Goal: Information Seeking & Learning: Learn about a topic

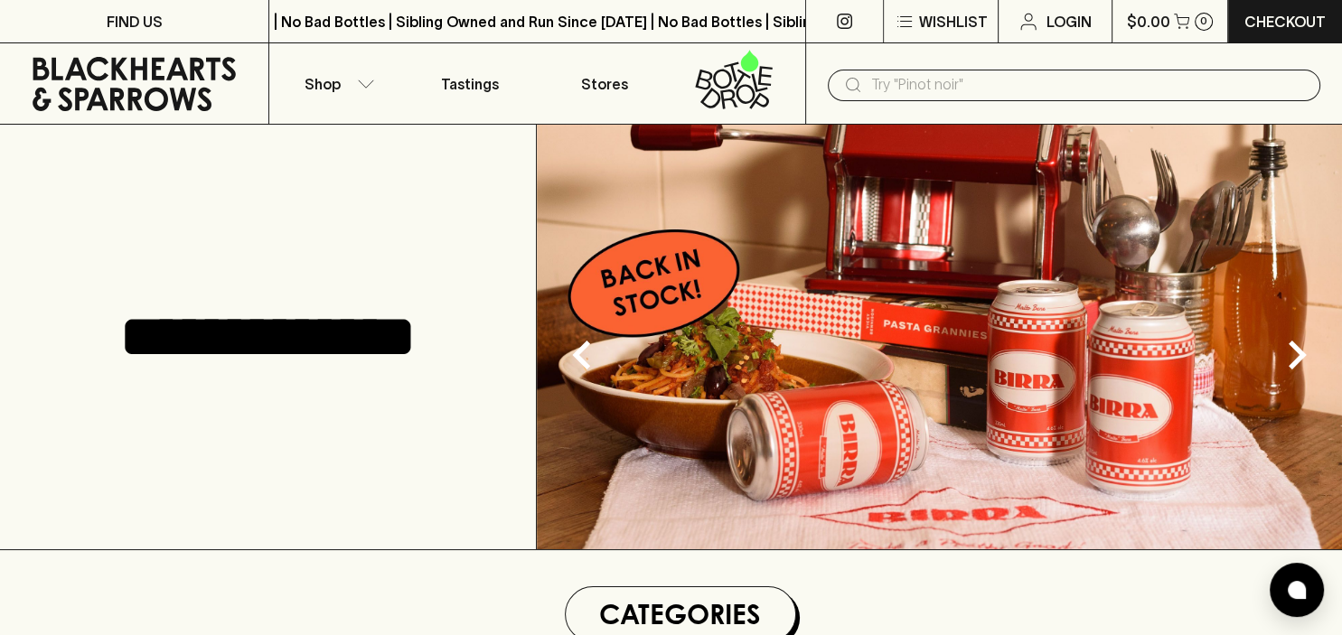
click at [913, 84] on input "text" at bounding box center [1088, 85] width 435 height 29
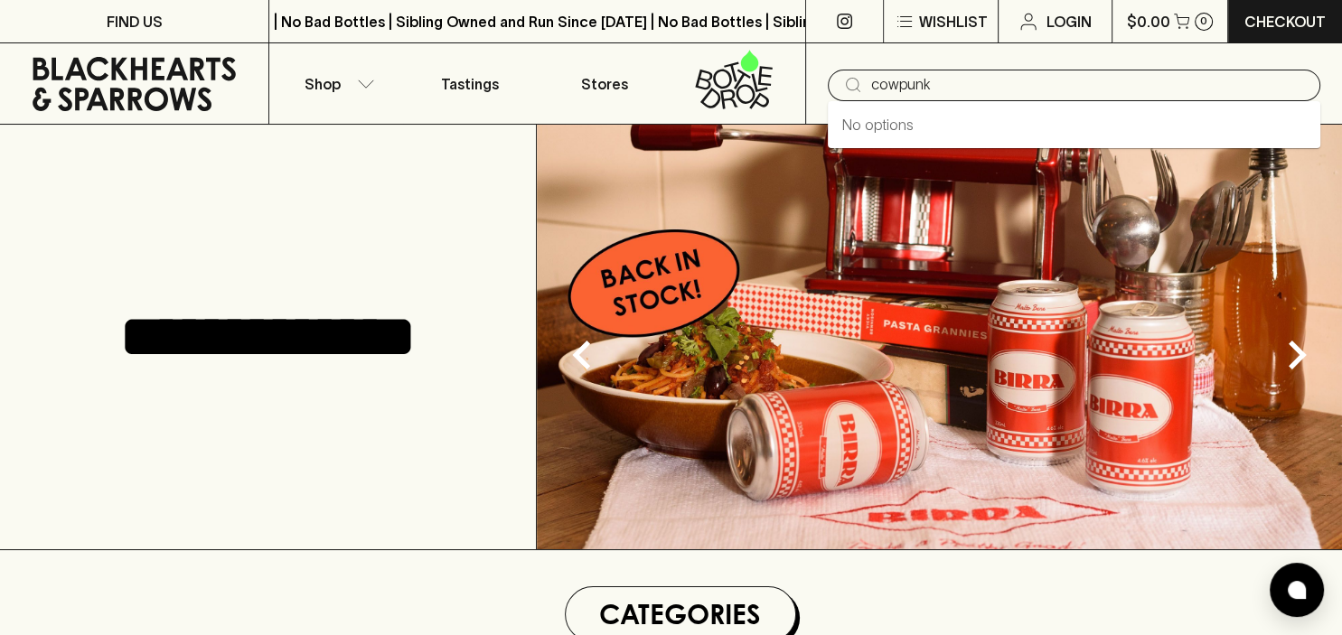
type input "cowpunk"
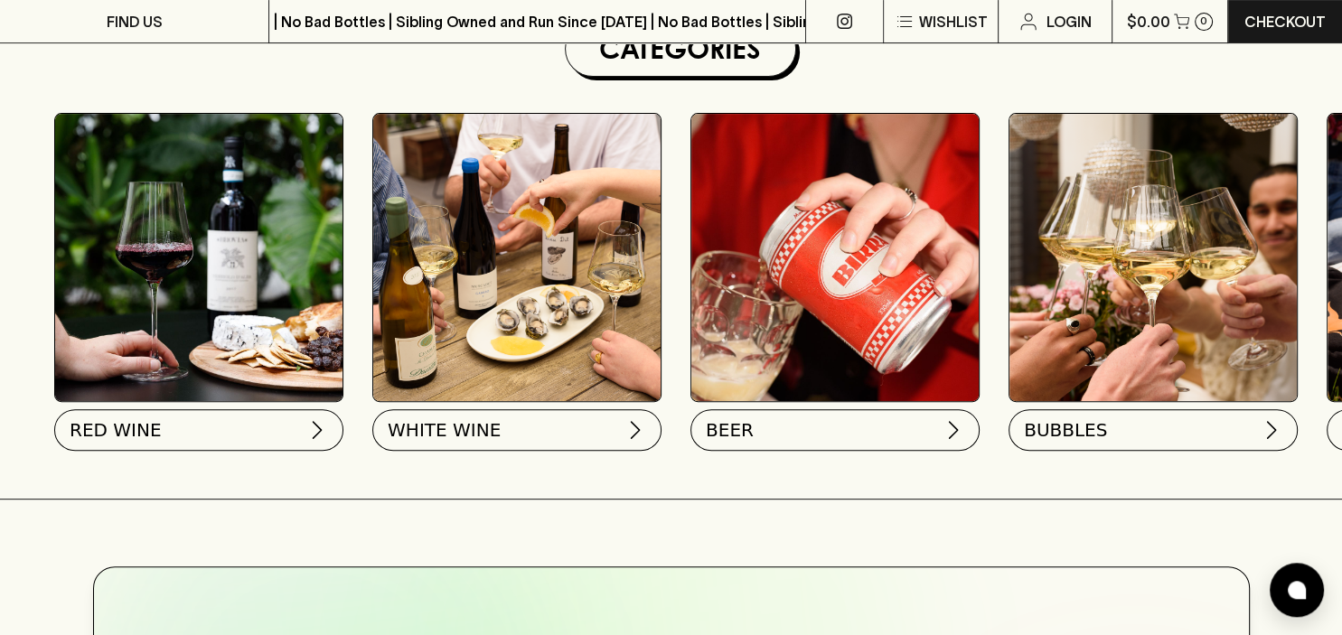
scroll to position [562, 0]
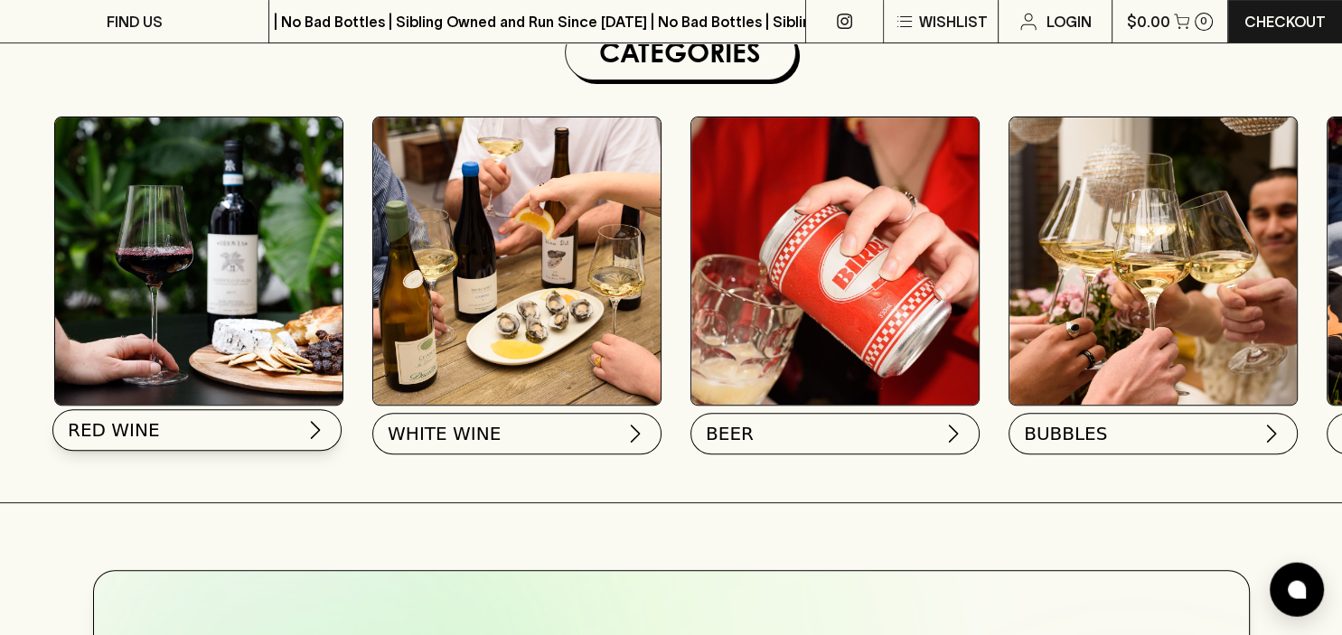
click at [314, 437] on img at bounding box center [316, 430] width 22 height 22
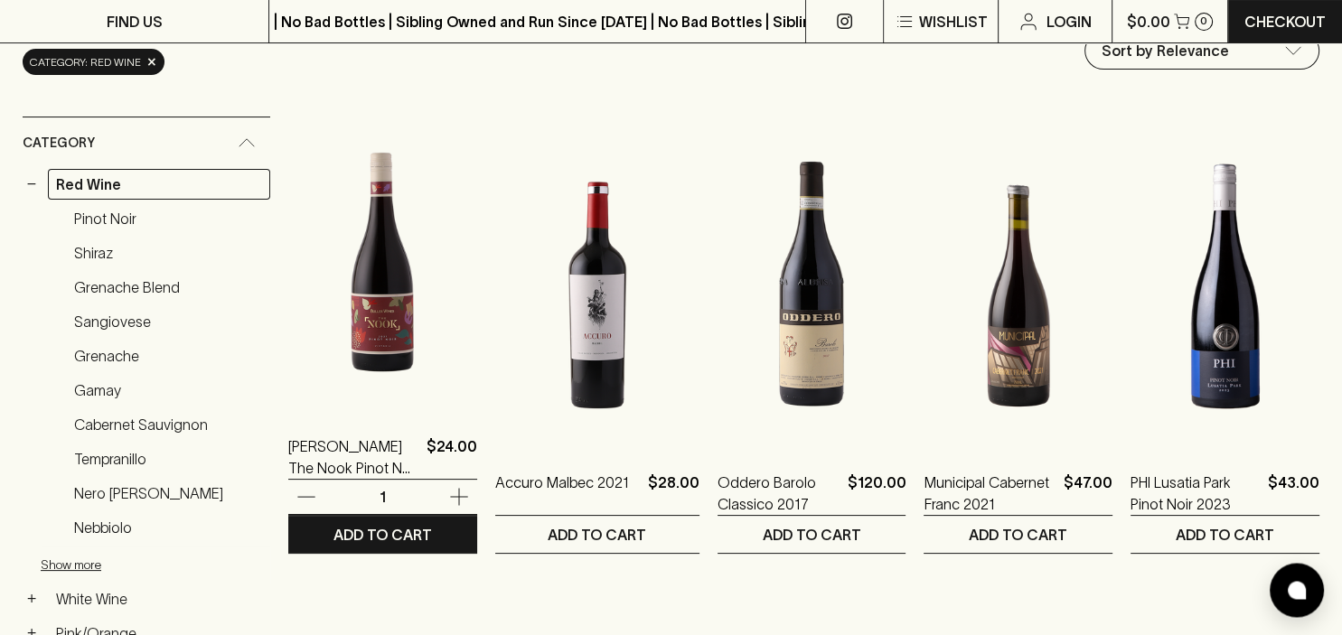
scroll to position [236, 0]
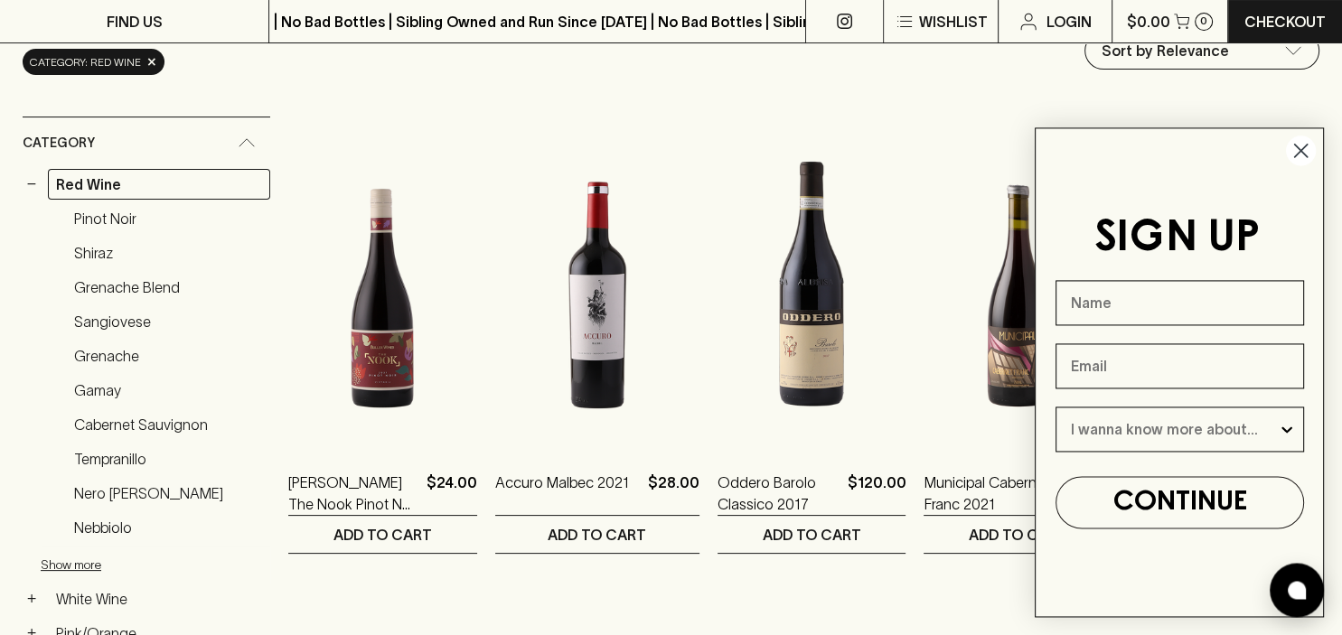
click at [1309, 156] on circle "Close dialog" at bounding box center [1301, 151] width 30 height 30
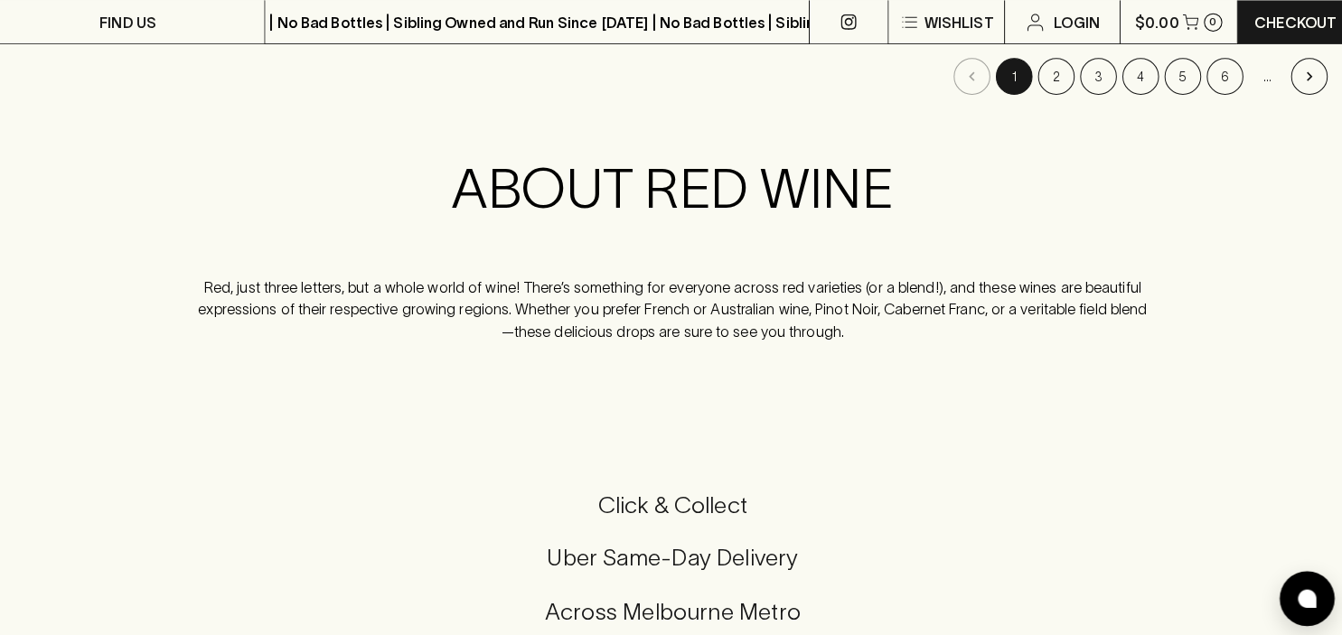
scroll to position [2052, 0]
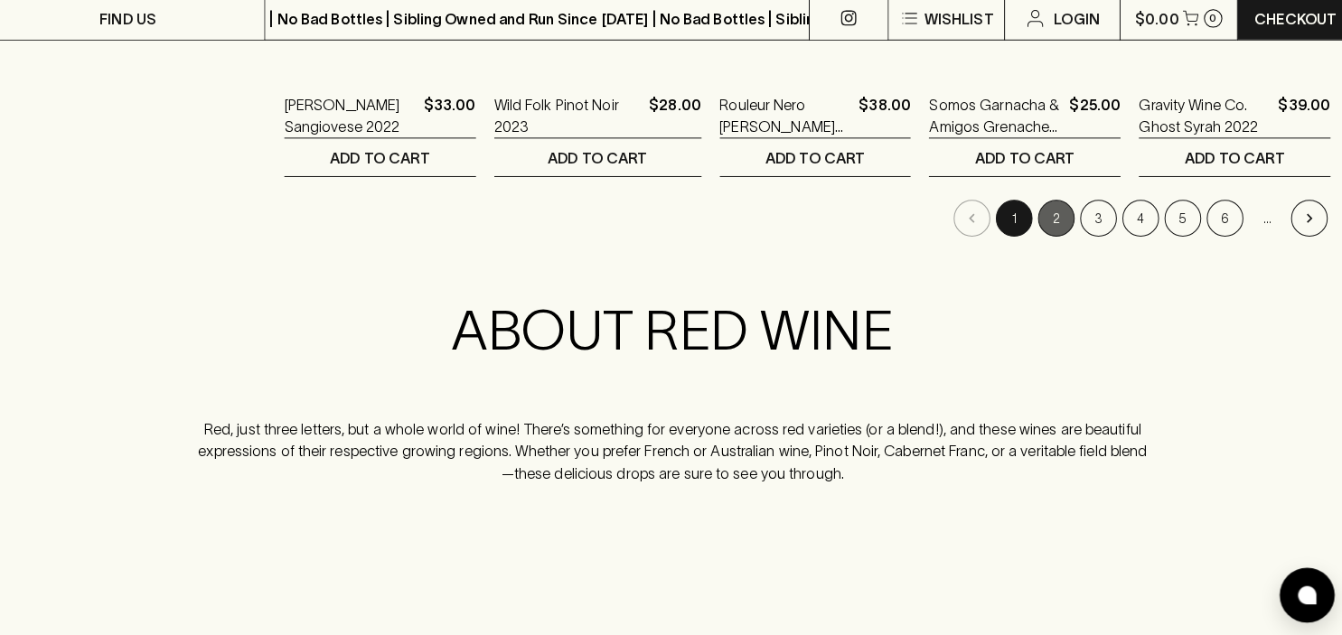
click at [1047, 217] on button "2" at bounding box center [1049, 219] width 36 height 36
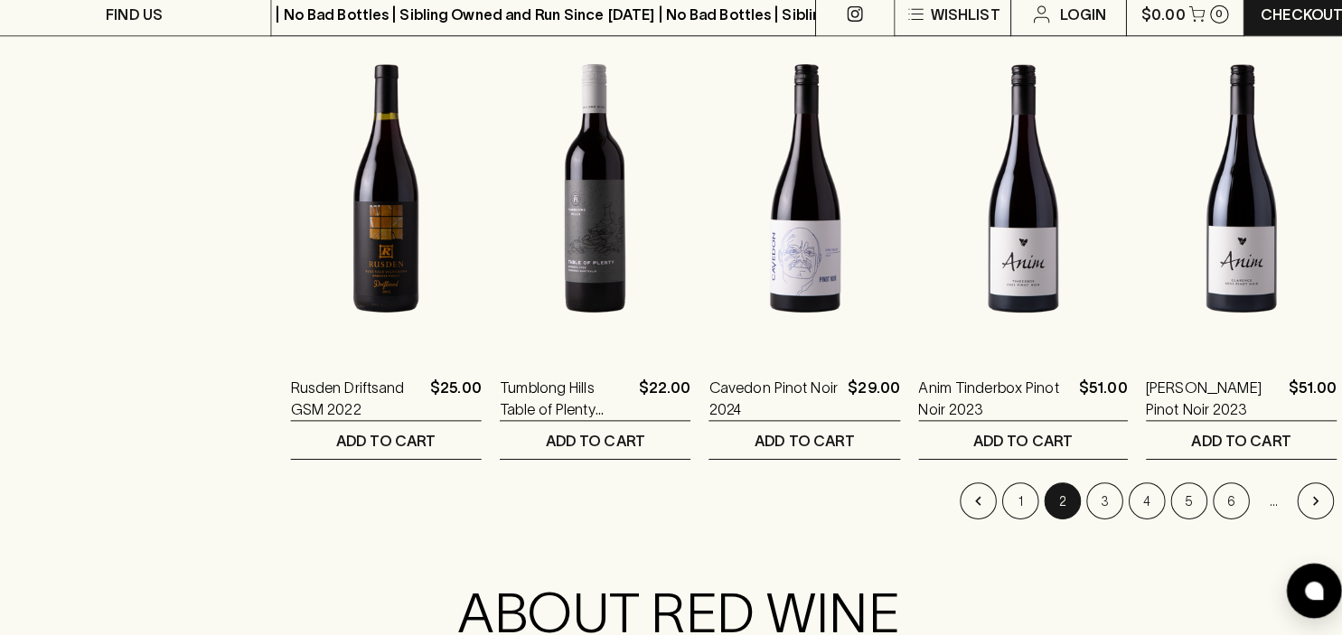
scroll to position [1950, 0]
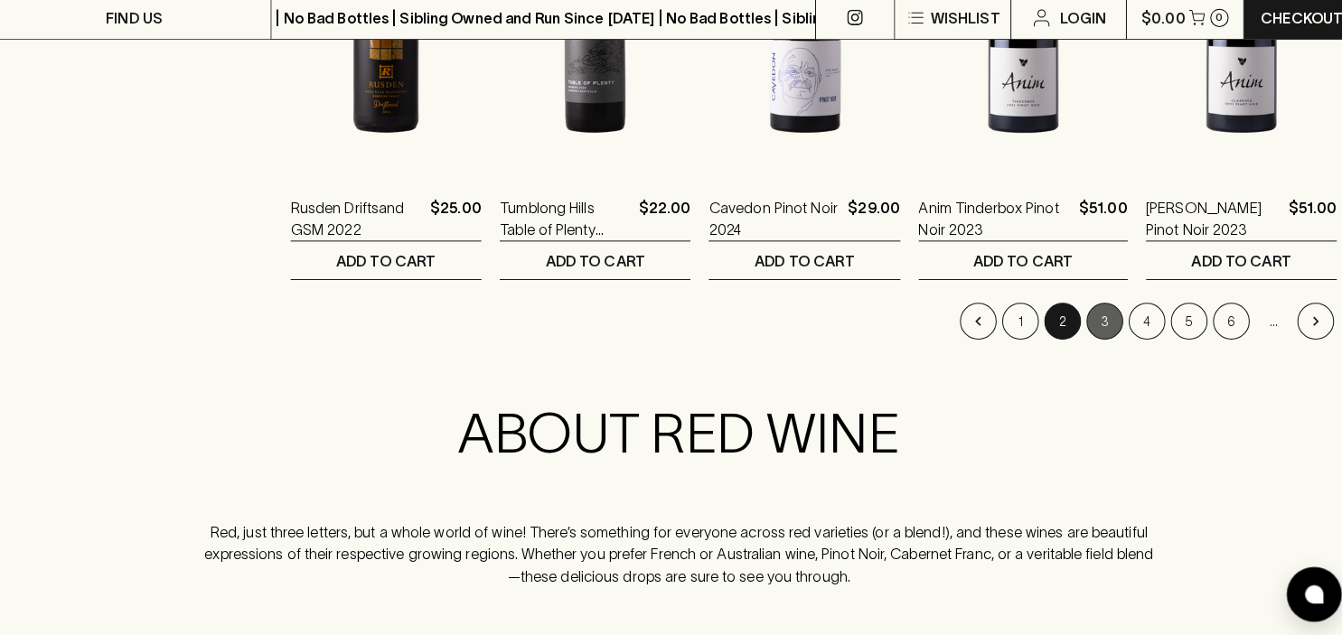
click at [1087, 326] on button "3" at bounding box center [1091, 321] width 36 height 36
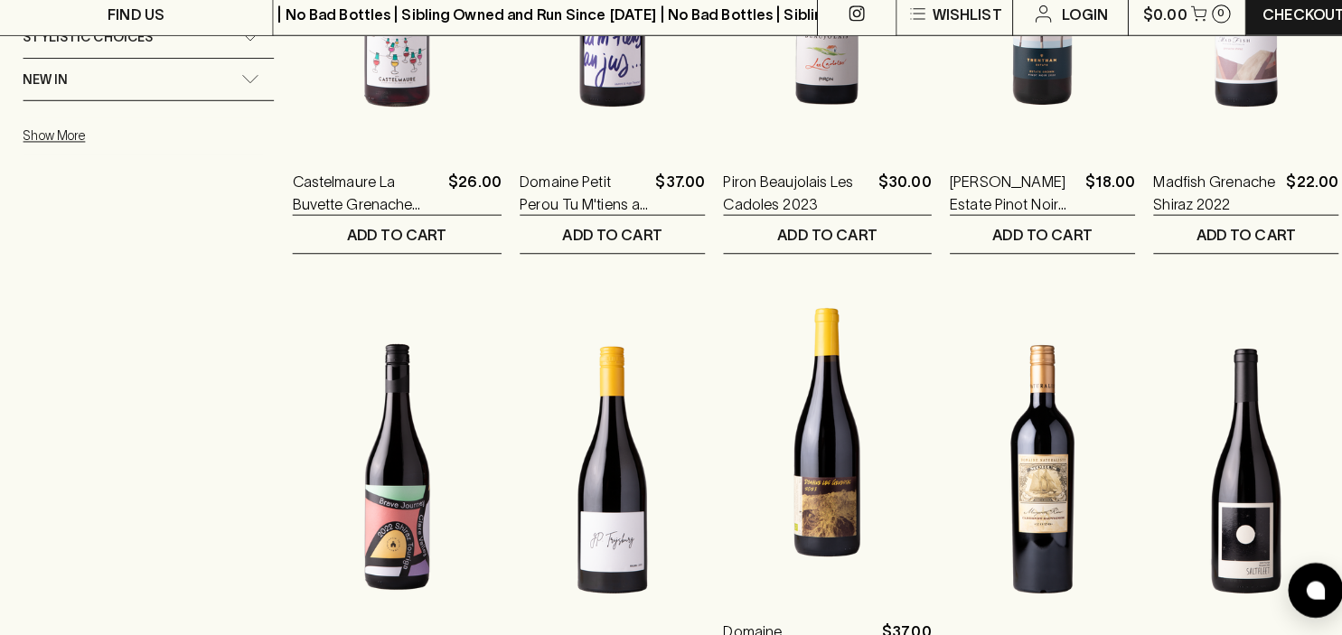
scroll to position [1780, 0]
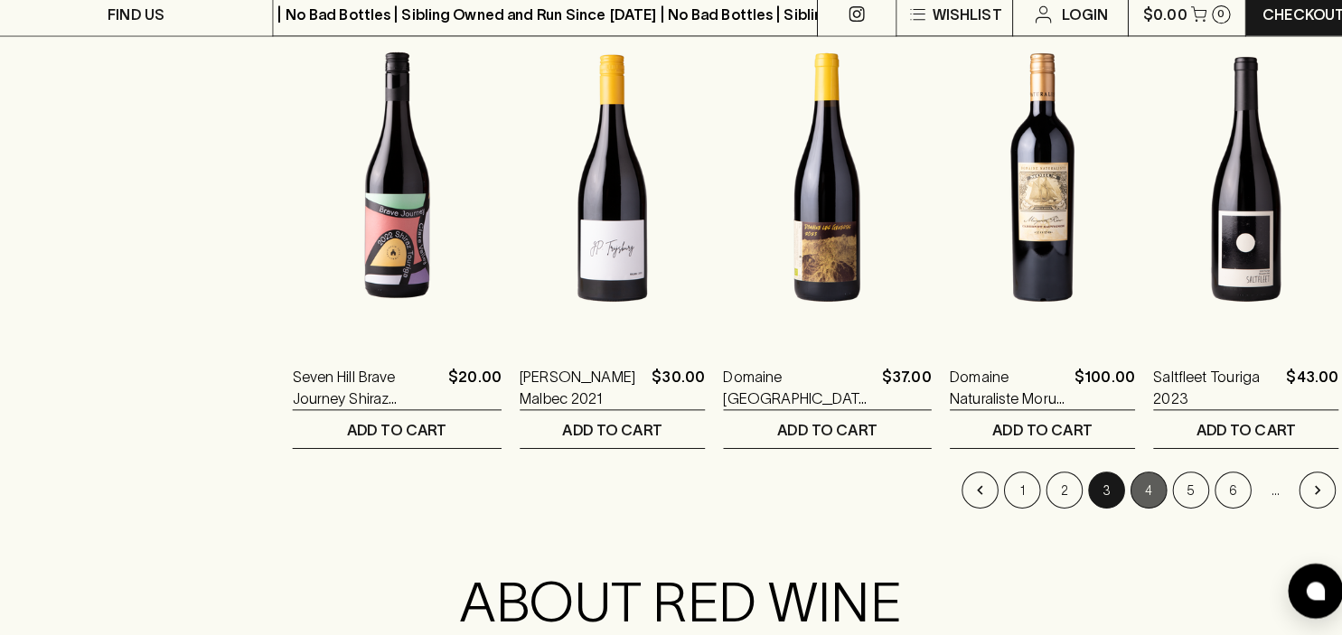
click at [1140, 495] on button "4" at bounding box center [1132, 491] width 36 height 36
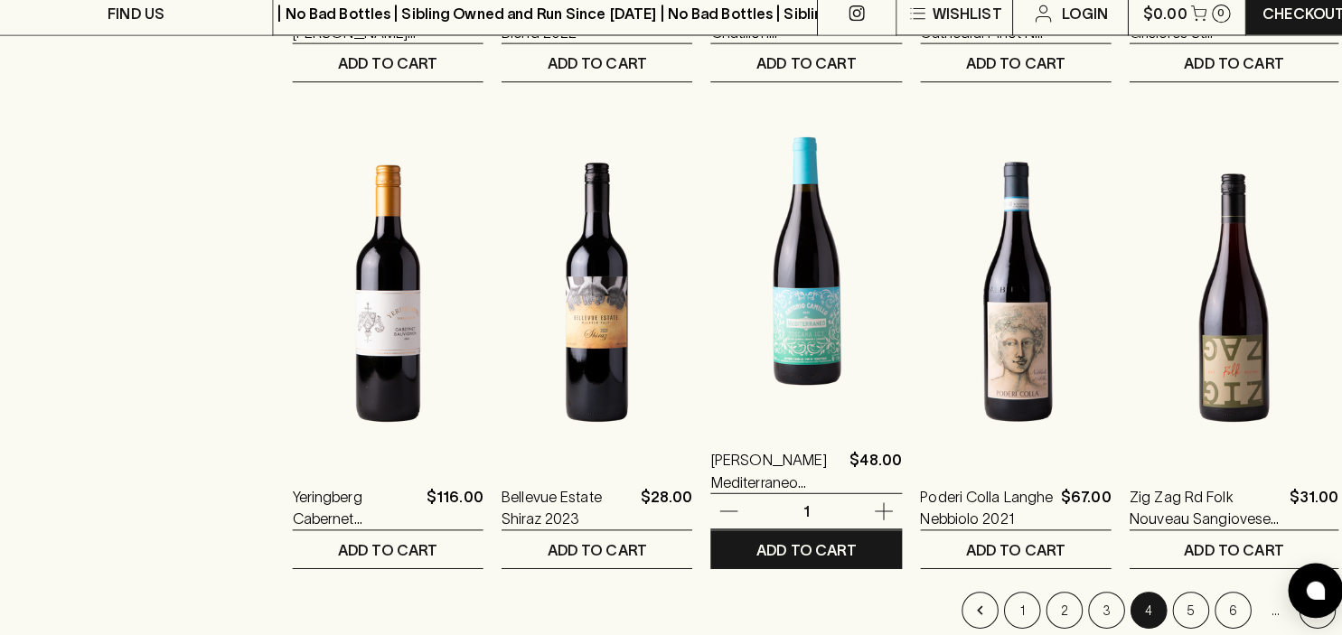
scroll to position [1795, 0]
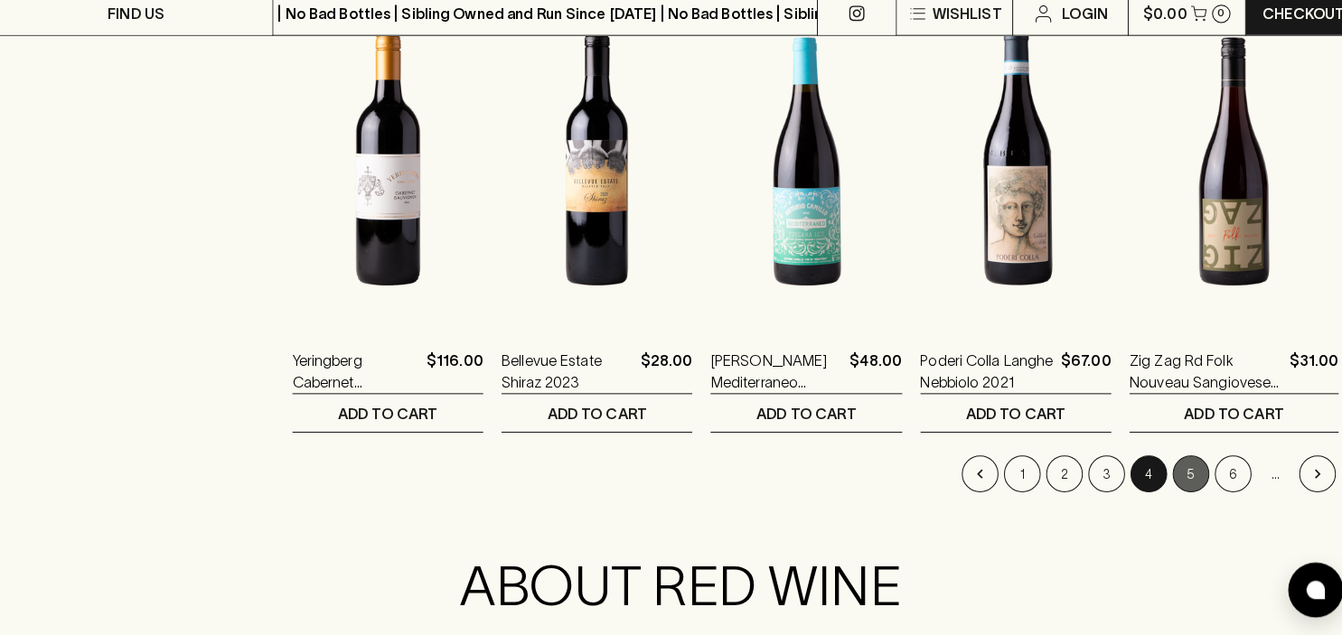
click at [1175, 468] on button "5" at bounding box center [1174, 475] width 36 height 36
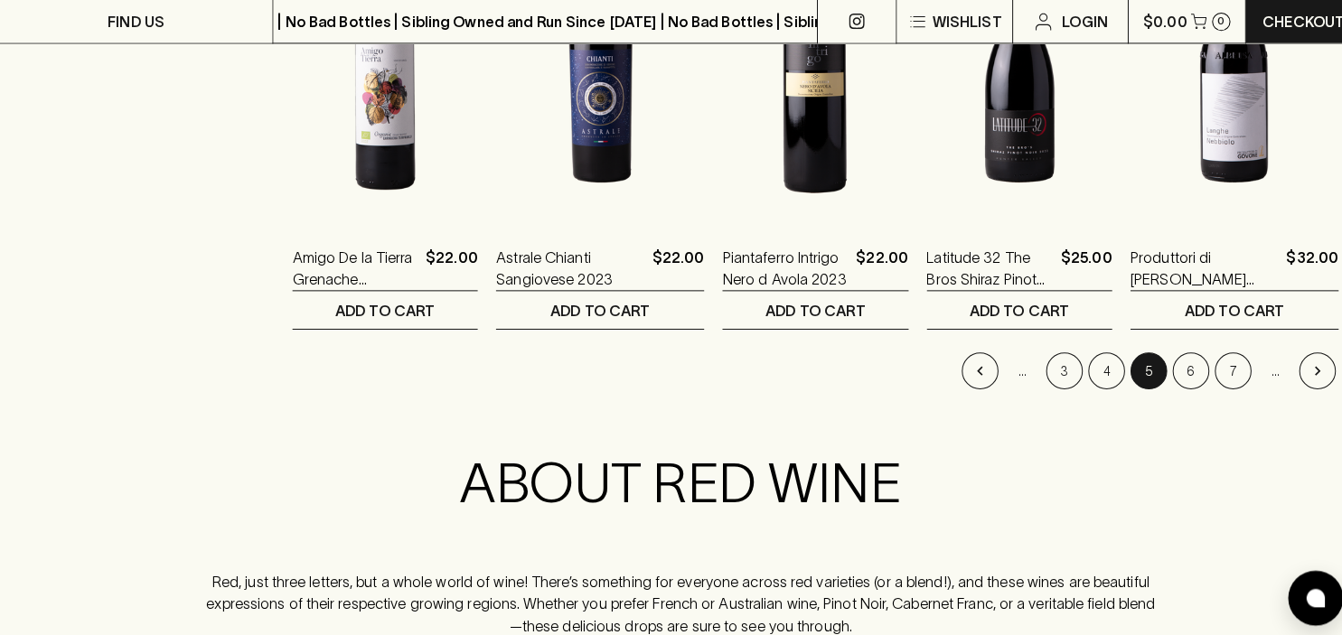
scroll to position [1894, 0]
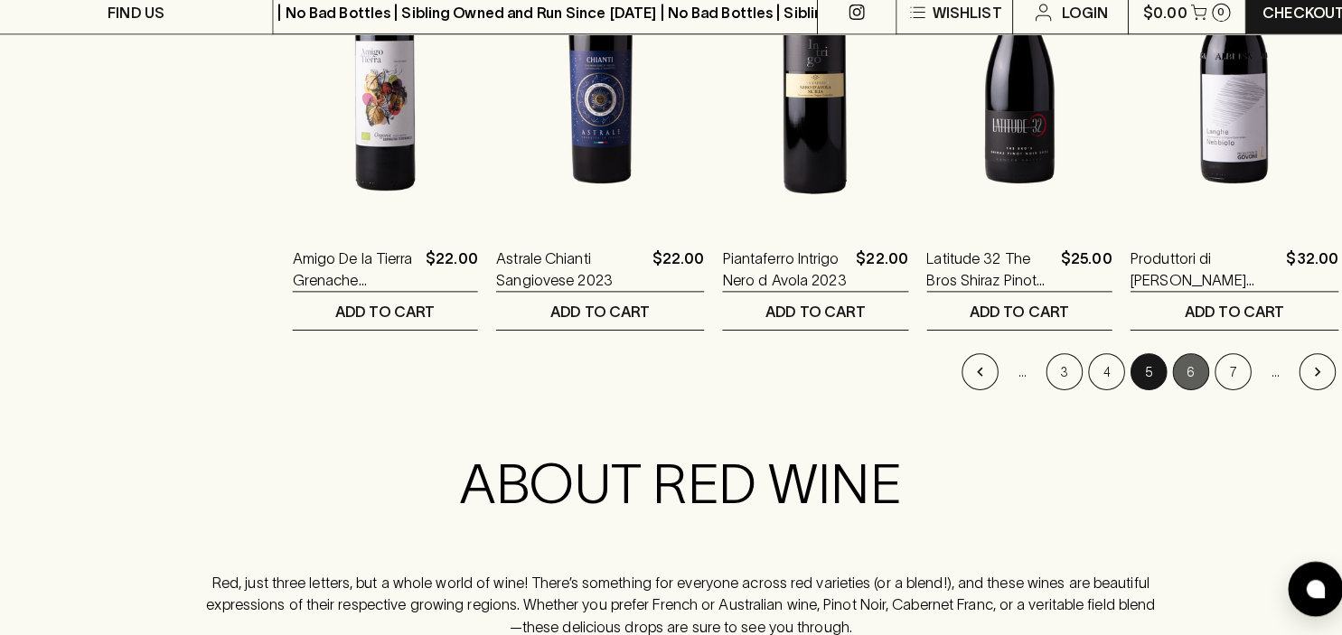
click at [1175, 366] on button "6" at bounding box center [1174, 376] width 36 height 36
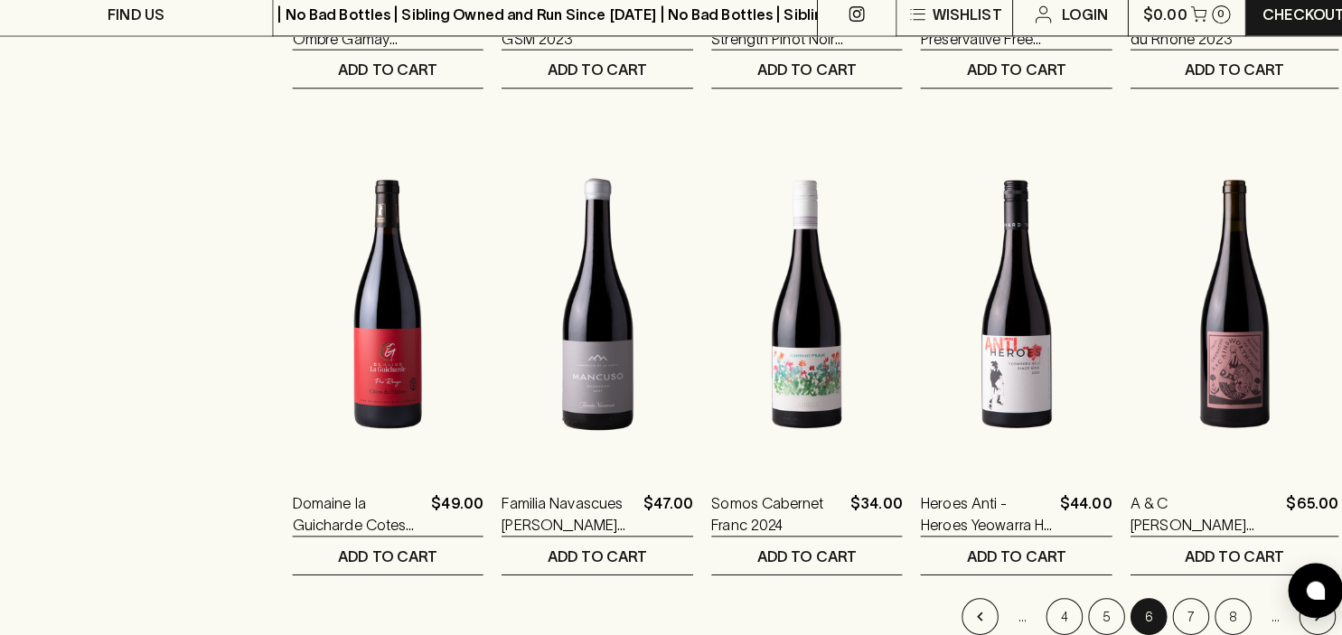
scroll to position [1781, 0]
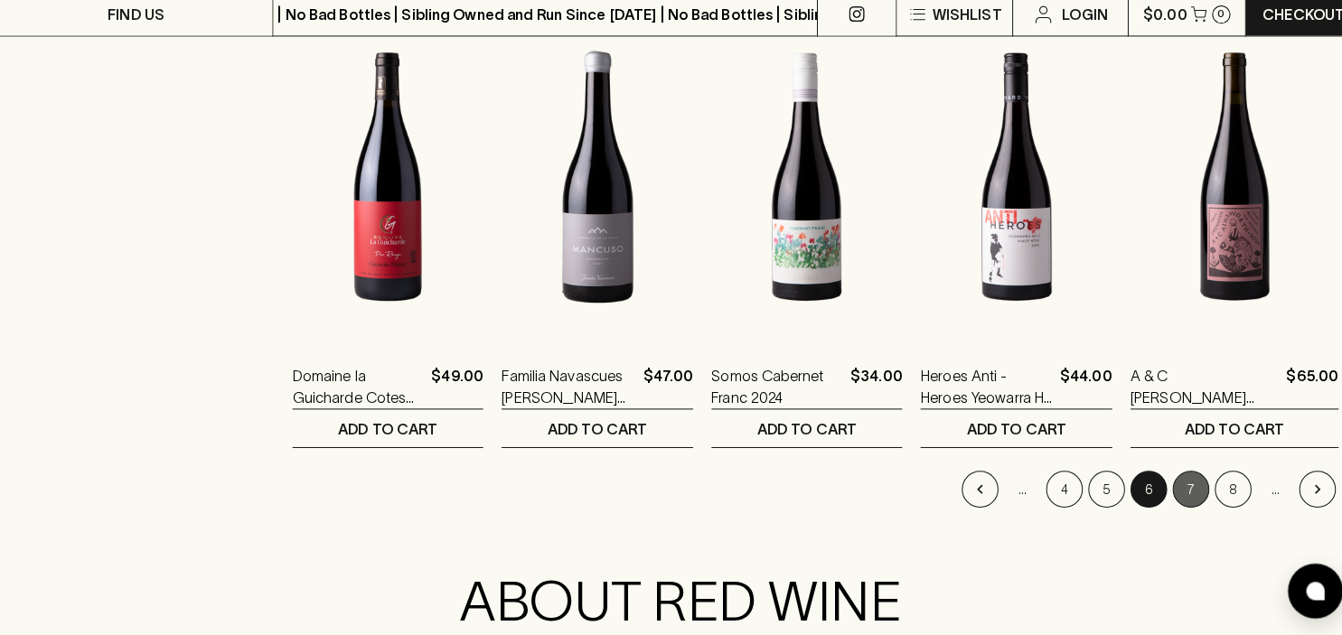
click at [1174, 483] on button "7" at bounding box center [1174, 490] width 36 height 36
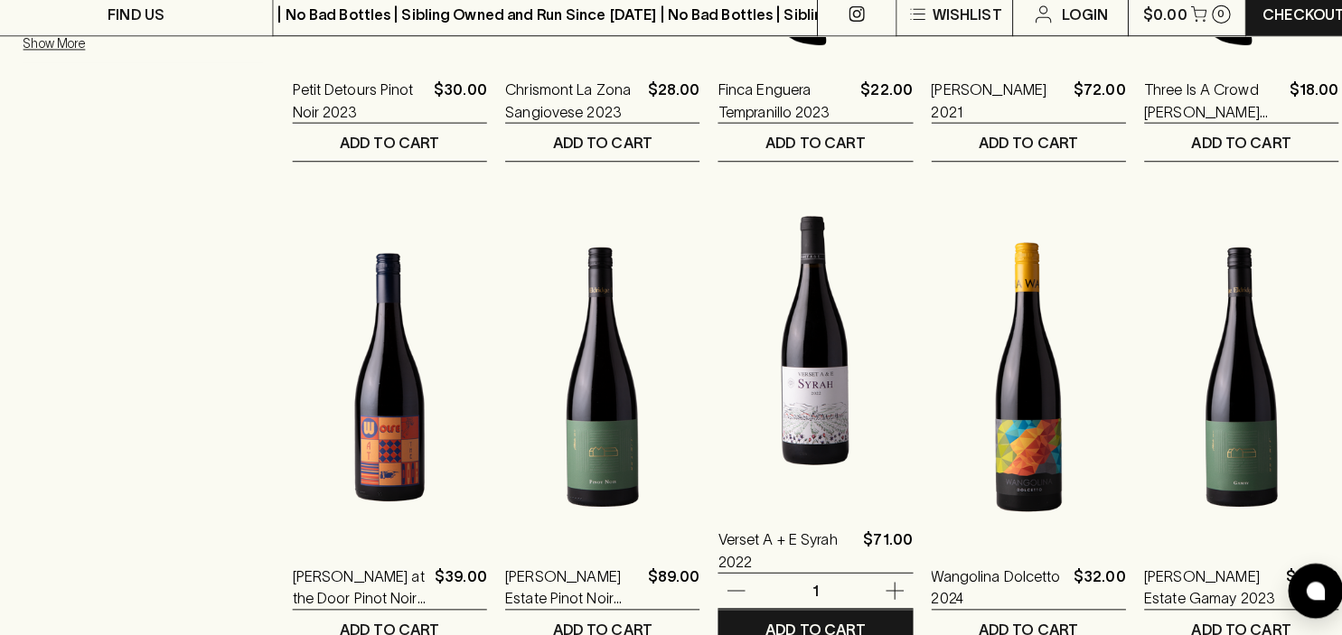
scroll to position [1829, 0]
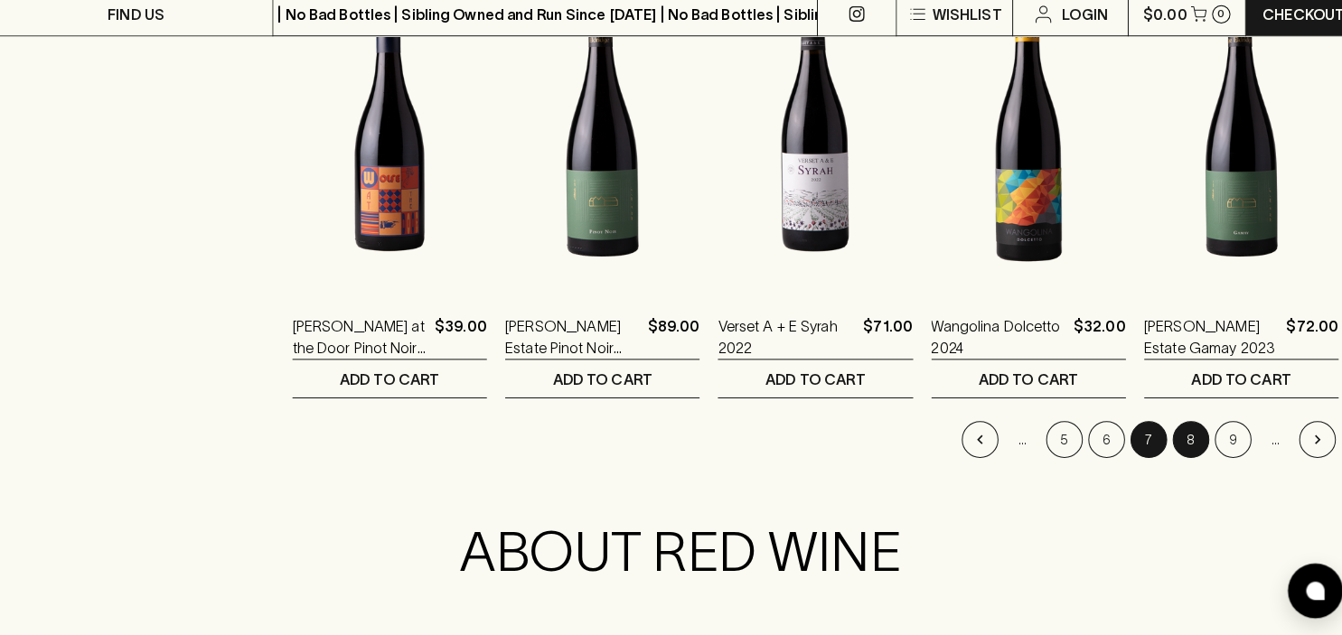
click at [1178, 433] on button "8" at bounding box center [1174, 441] width 36 height 36
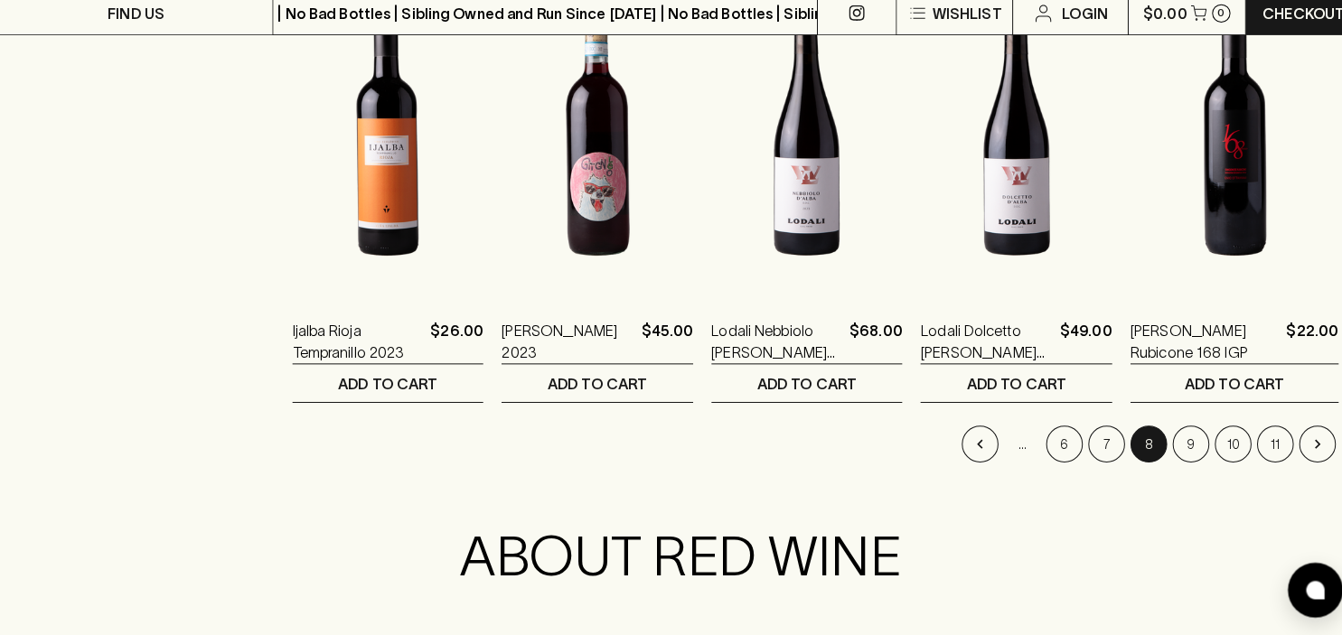
scroll to position [1885, 0]
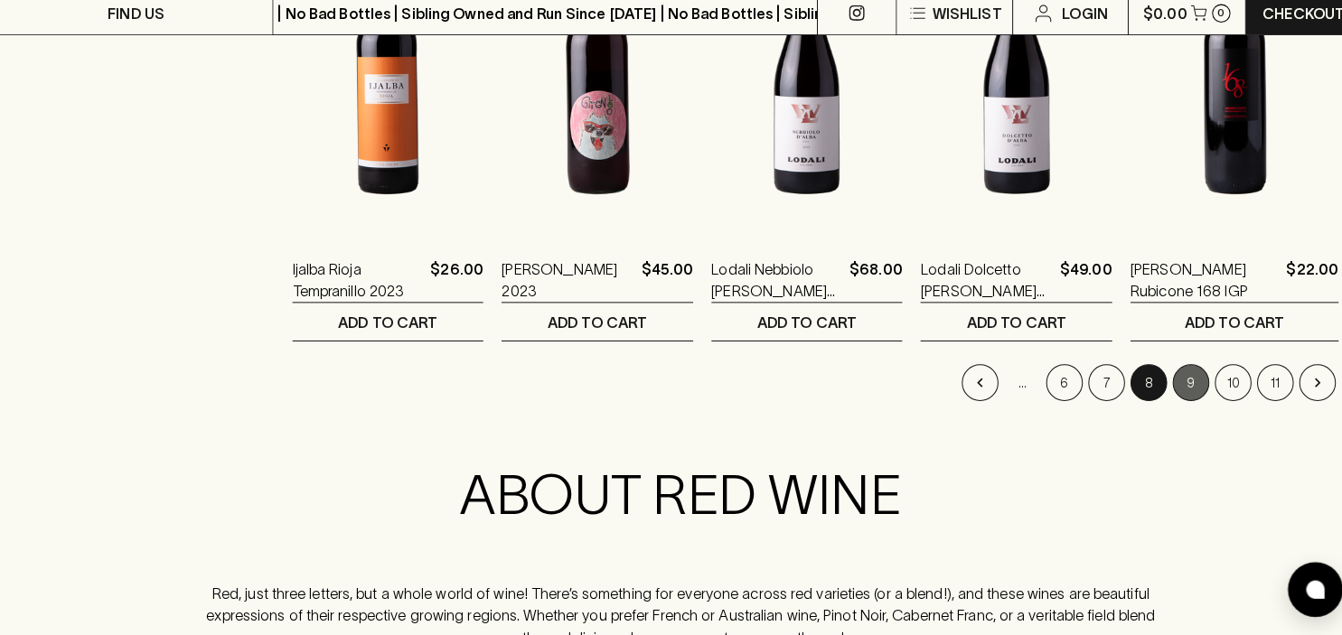
click at [1180, 379] on button "9" at bounding box center [1174, 386] width 36 height 36
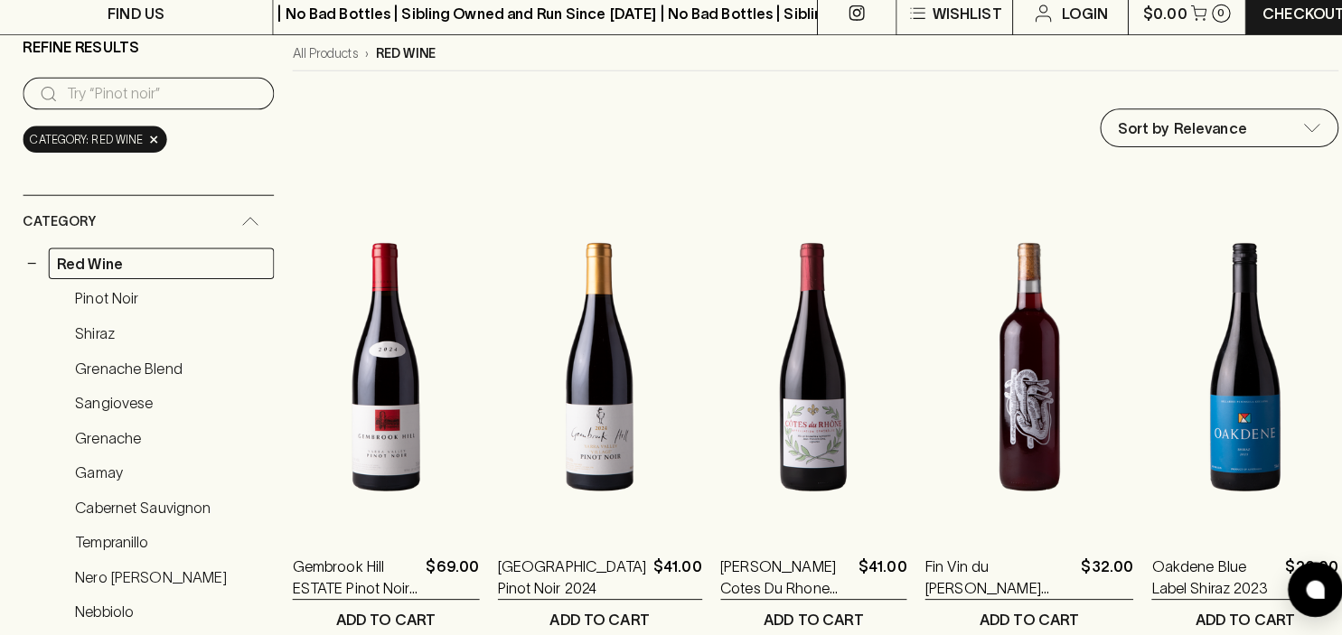
scroll to position [152, 0]
click at [1021, 61] on div "All Products › red wine" at bounding box center [803, 61] width 1031 height 34
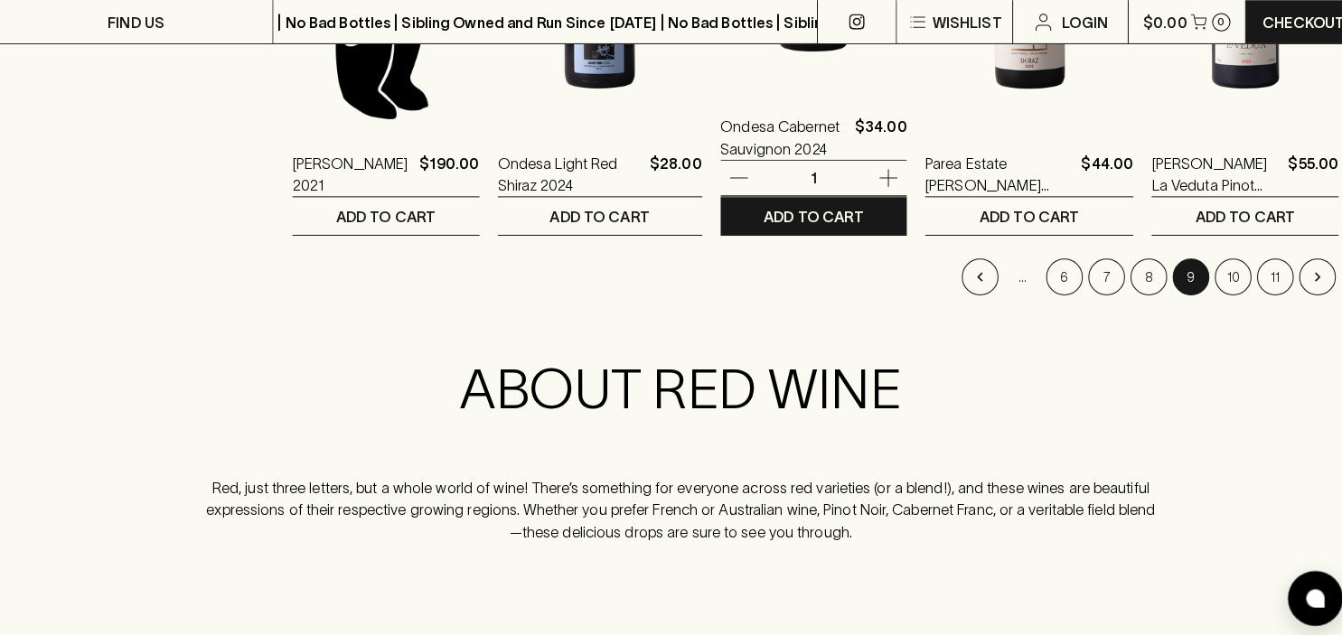
scroll to position [1997, 0]
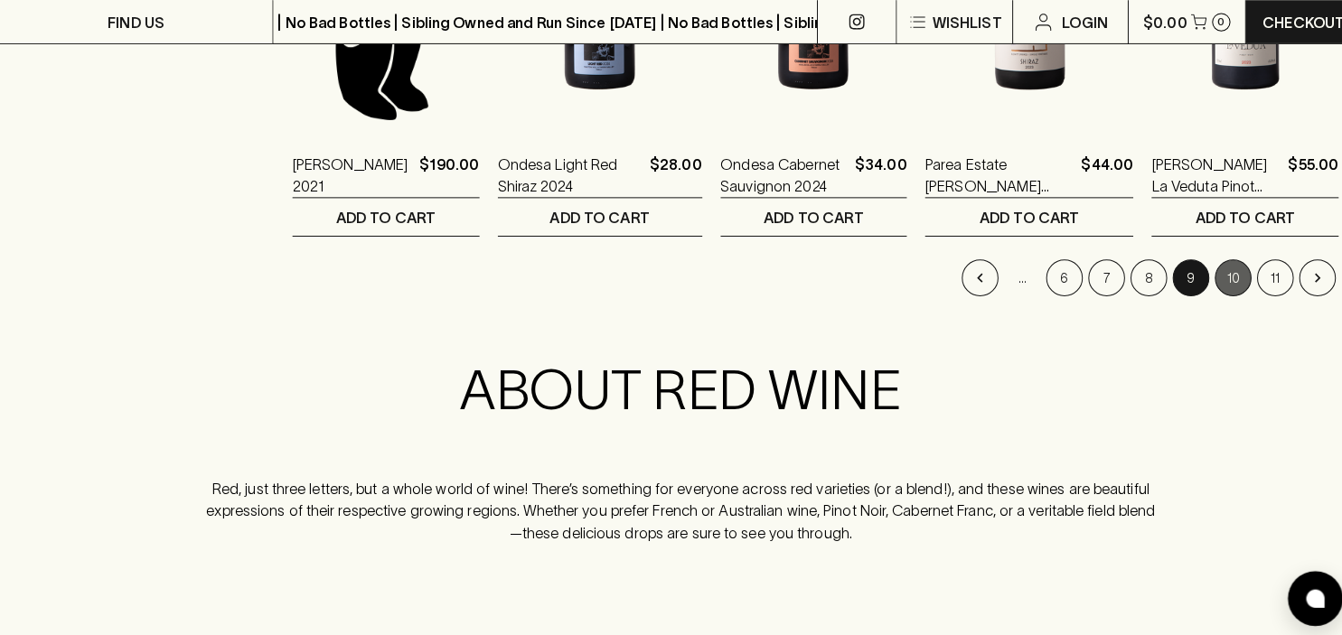
click at [1217, 273] on button "10" at bounding box center [1216, 274] width 36 height 36
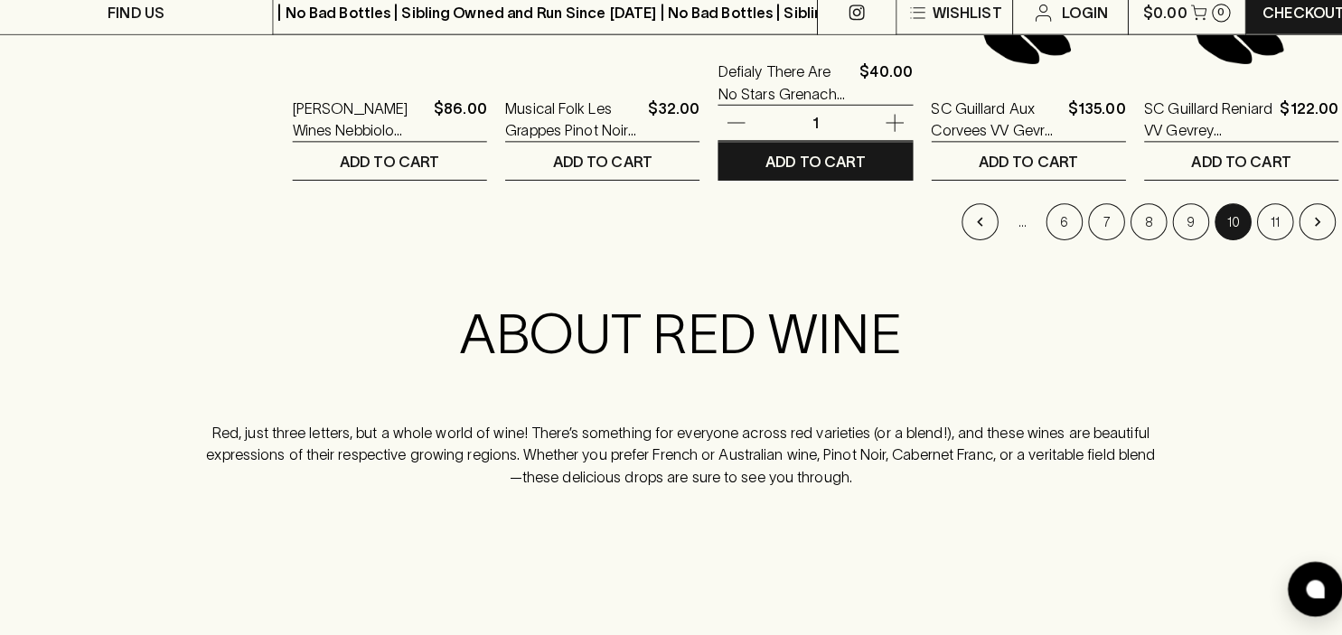
scroll to position [2130, 0]
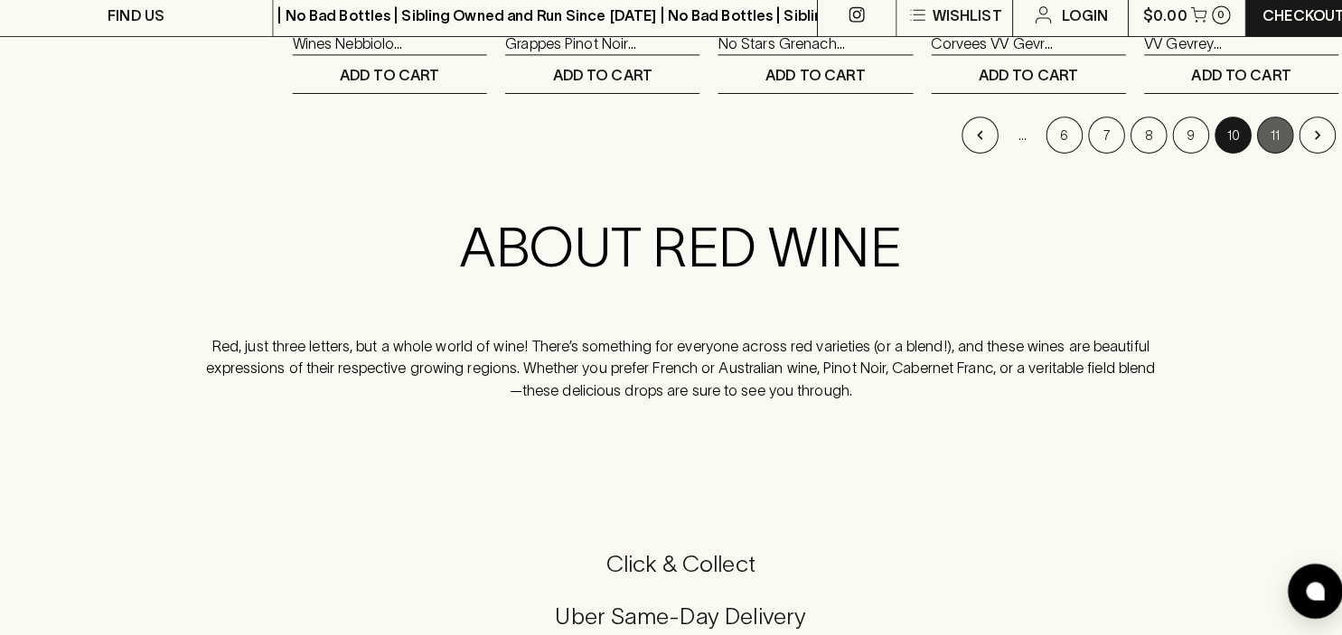
click at [1255, 140] on button "11" at bounding box center [1257, 140] width 36 height 36
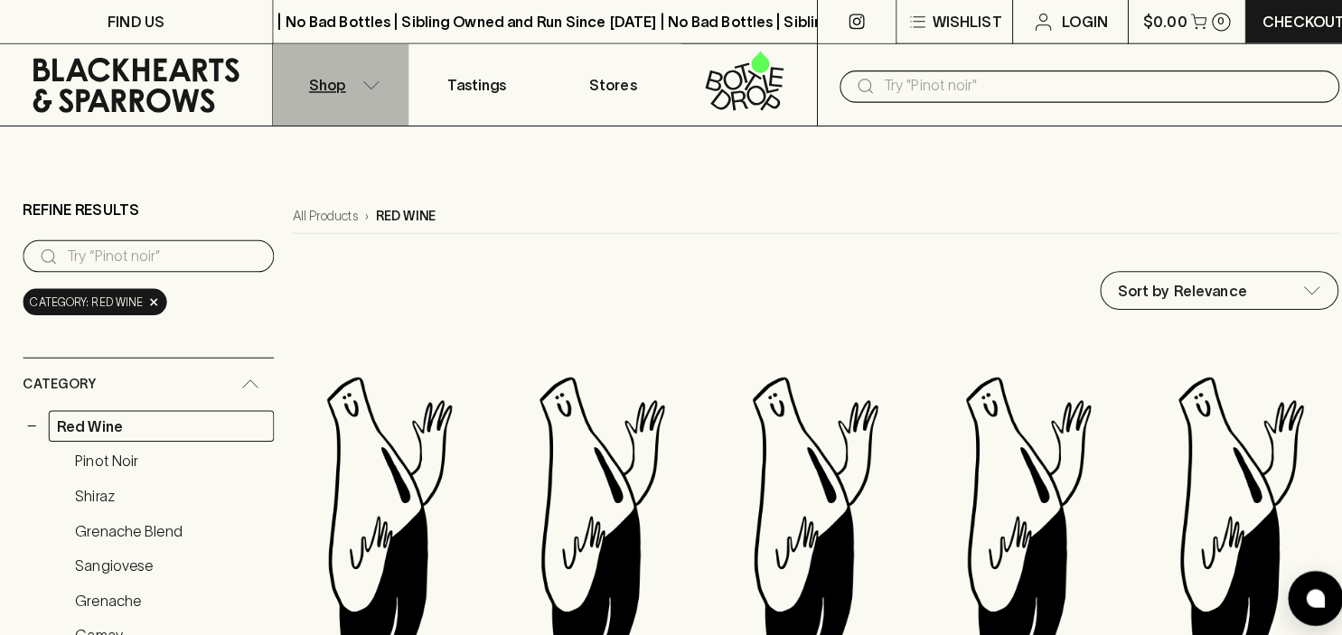
click at [353, 88] on button "Shop" at bounding box center [336, 83] width 134 height 80
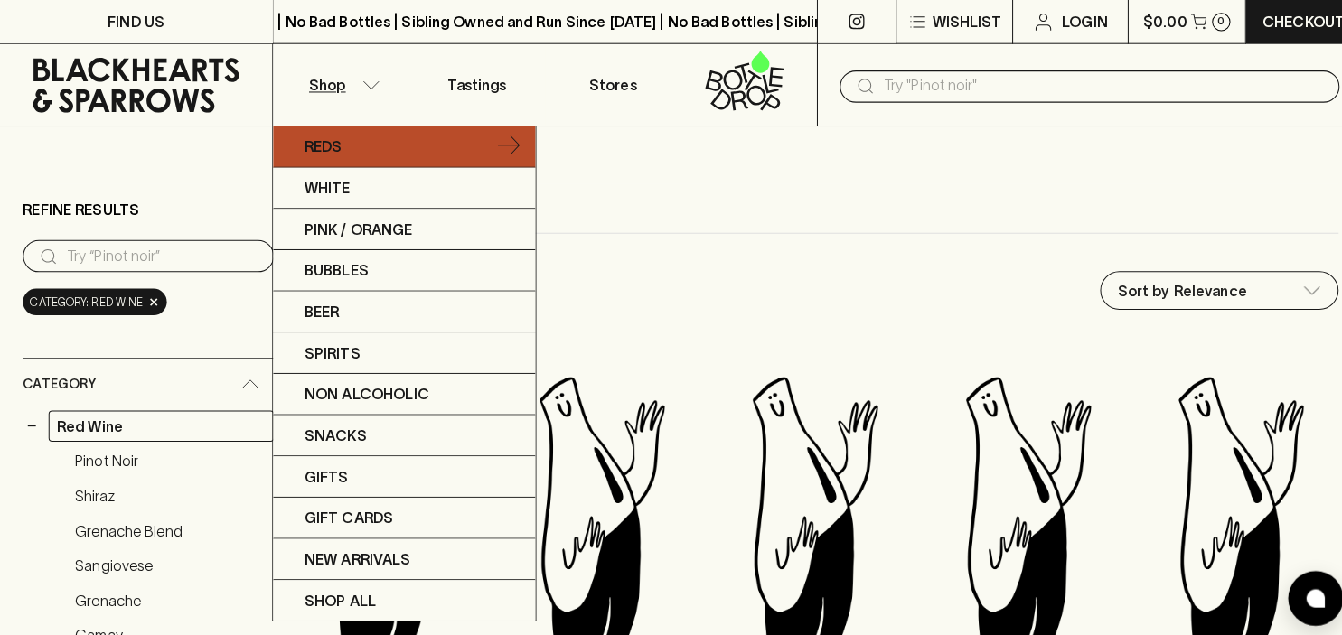
click at [325, 144] on p "Reds" at bounding box center [318, 145] width 37 height 22
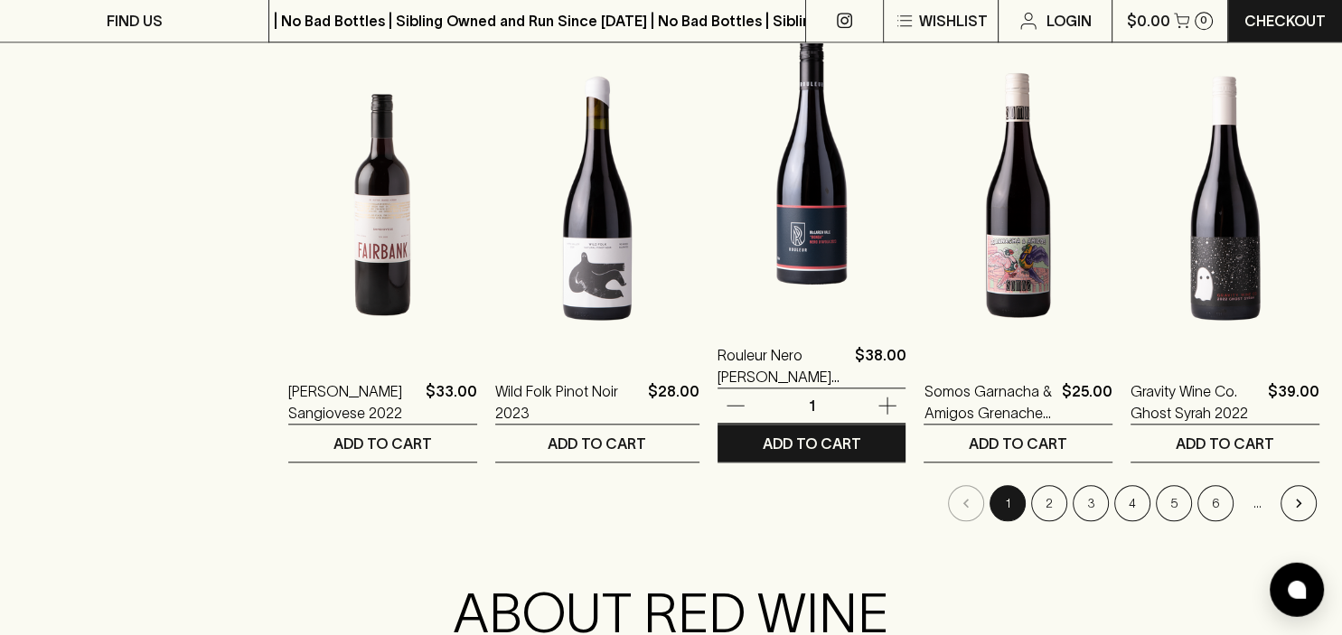
scroll to position [1772, 0]
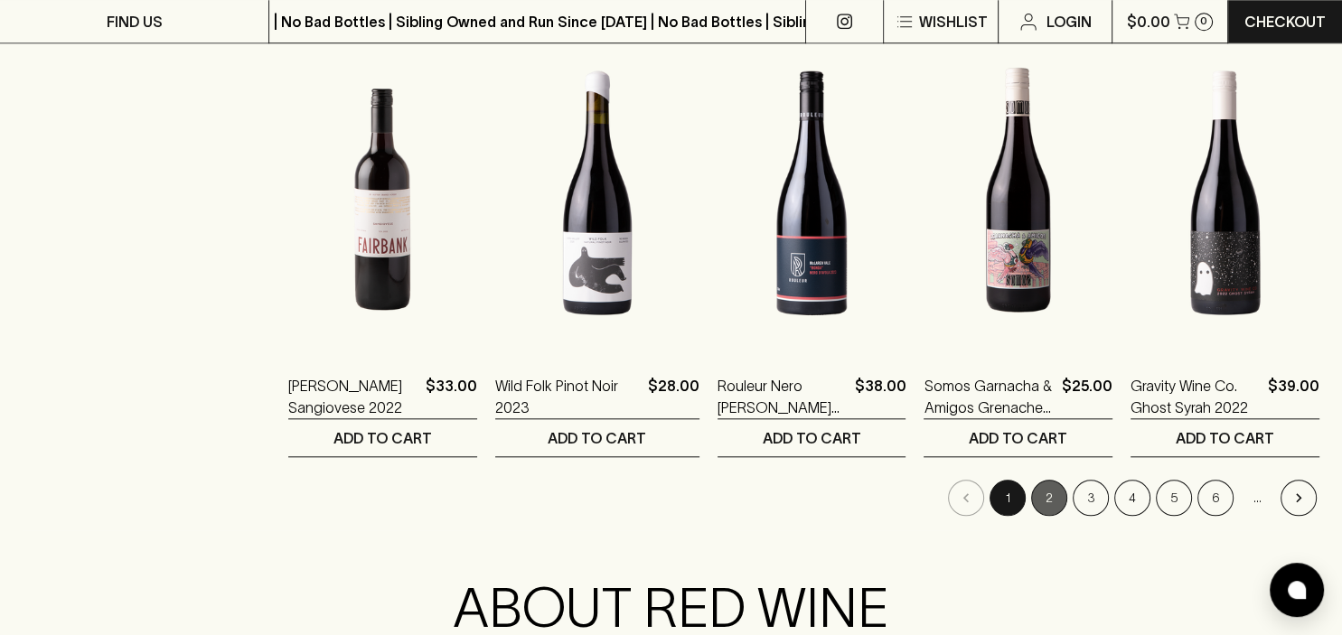
click at [1044, 497] on button "2" at bounding box center [1049, 498] width 36 height 36
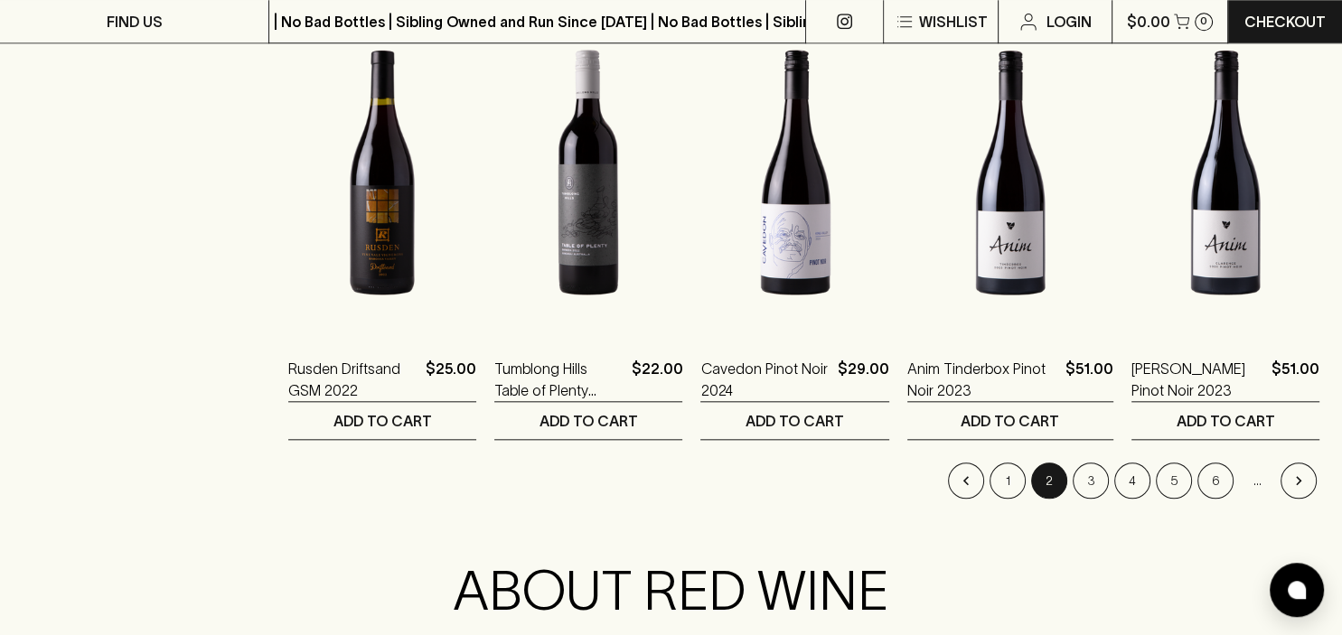
scroll to position [1789, 0]
click at [1092, 476] on button "3" at bounding box center [1091, 482] width 36 height 36
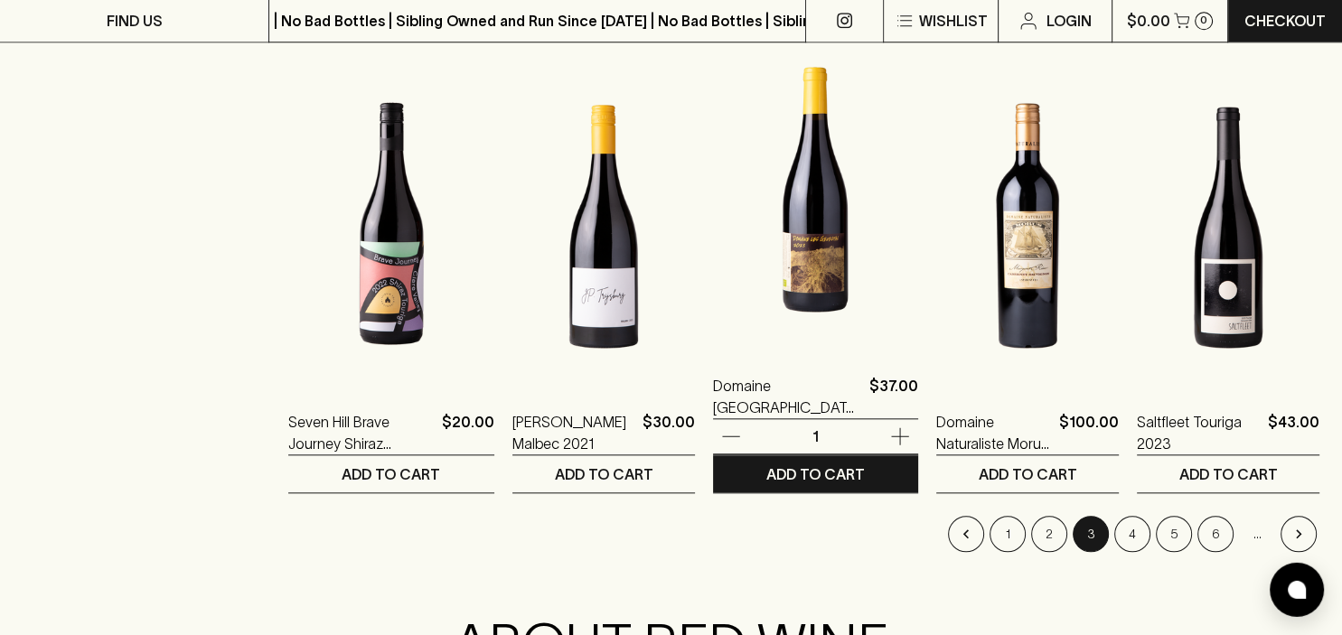
scroll to position [1765, 0]
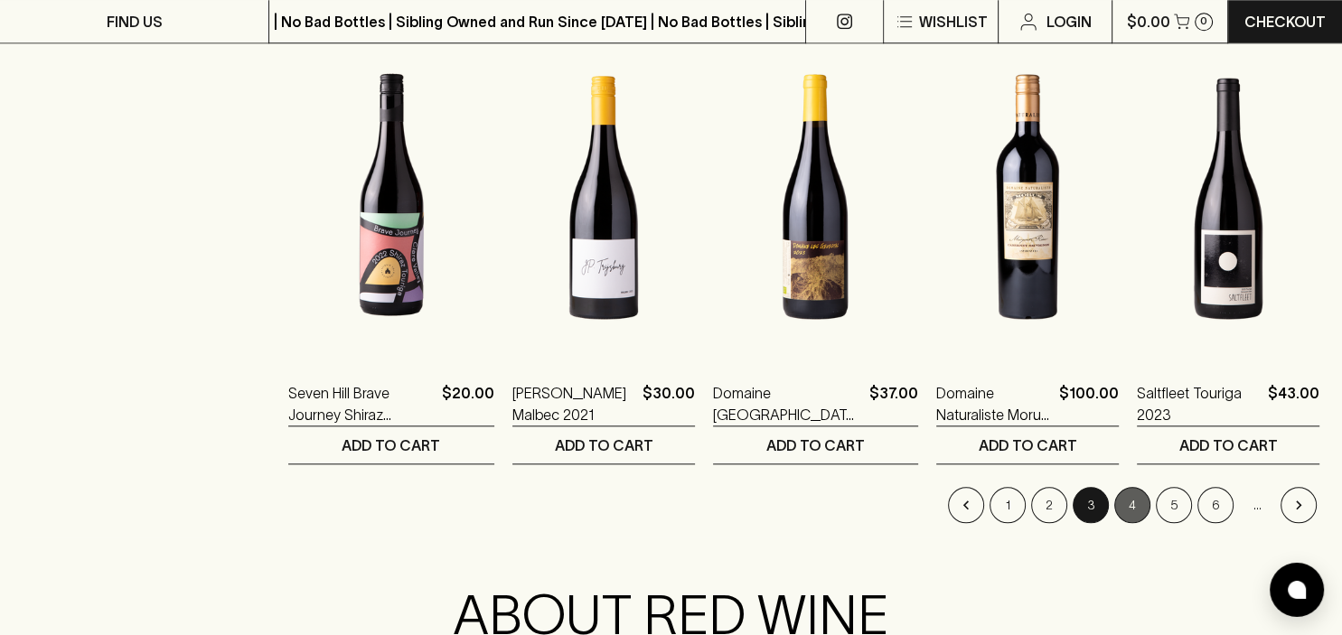
click at [1136, 498] on button "4" at bounding box center [1132, 505] width 36 height 36
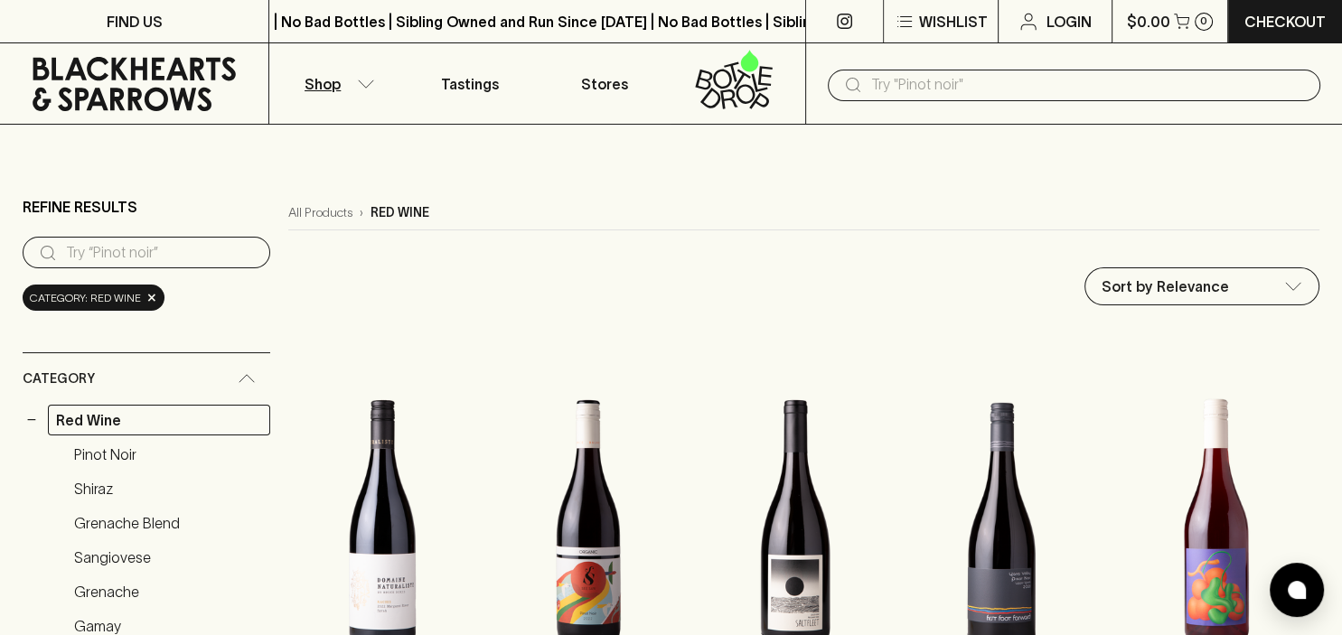
click at [364, 85] on icon "button" at bounding box center [366, 84] width 18 height 9
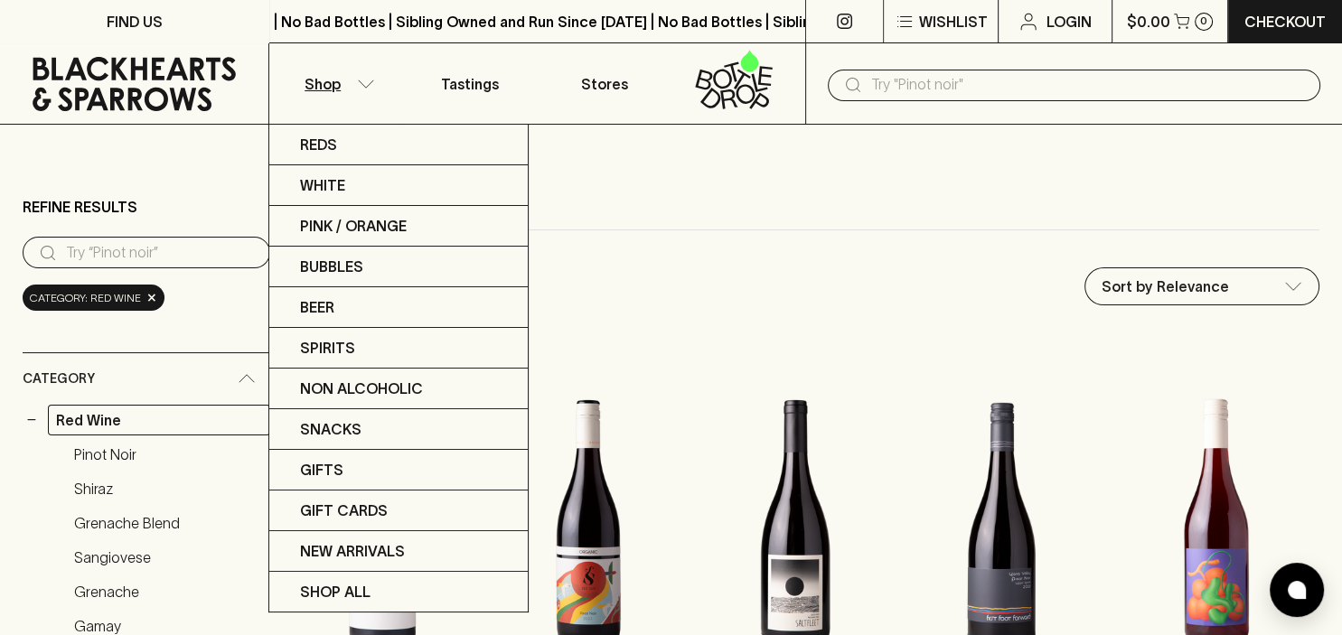
click at [868, 150] on div at bounding box center [671, 317] width 1342 height 635
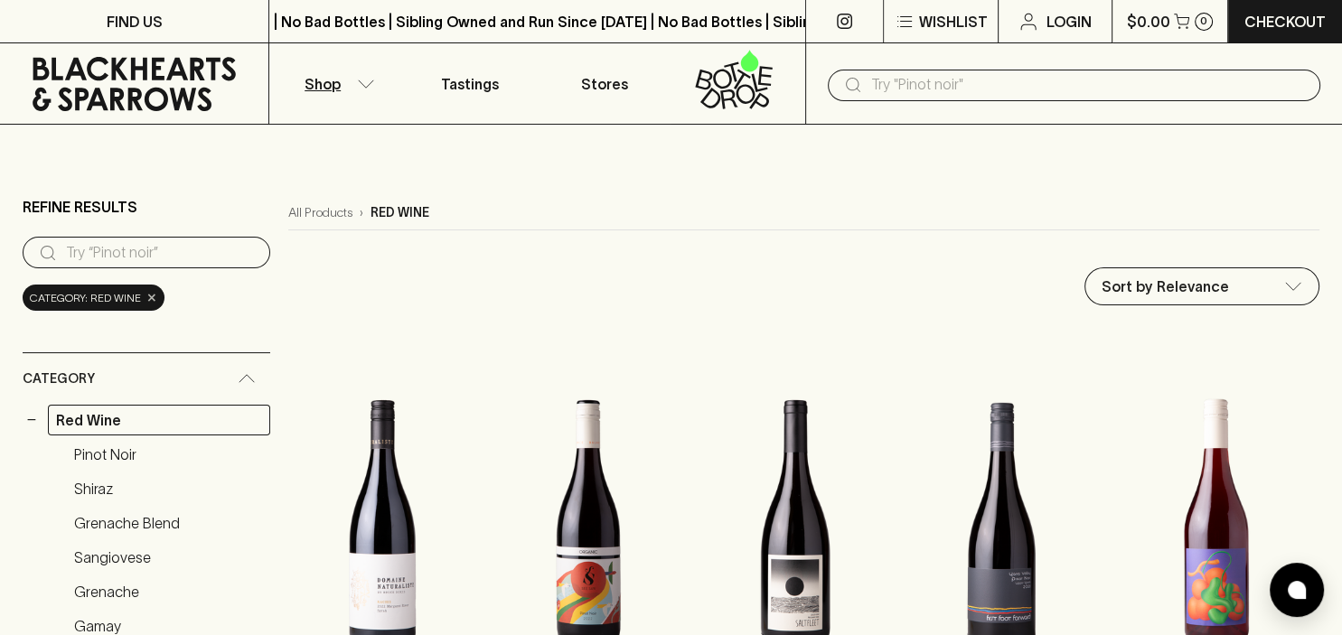
click at [151, 296] on span "×" at bounding box center [151, 297] width 11 height 19
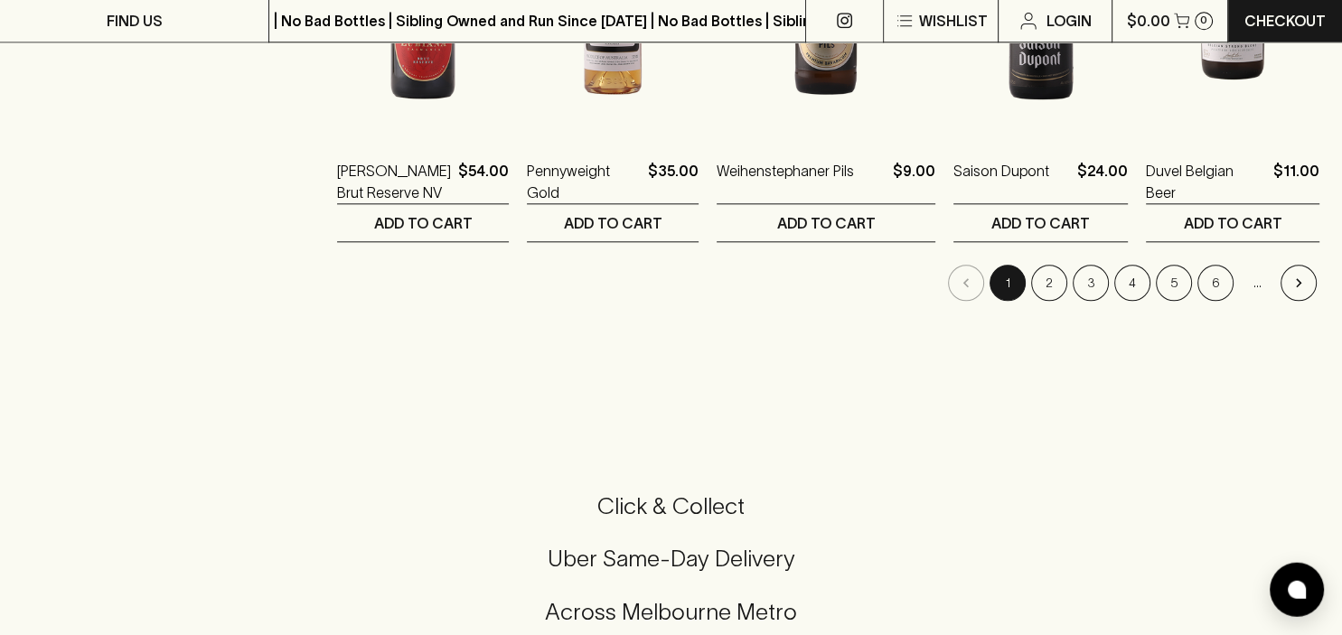
scroll to position [1914, 0]
click at [1044, 277] on button "2" at bounding box center [1049, 285] width 36 height 36
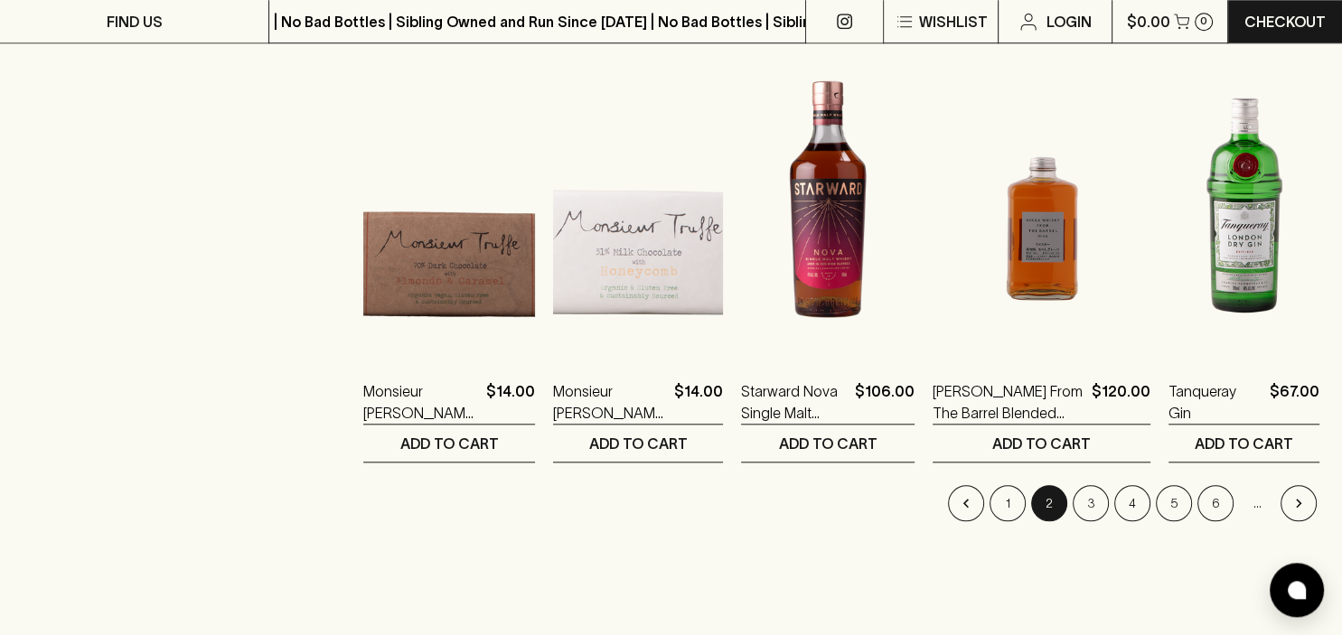
scroll to position [1696, 0]
click at [1087, 502] on button "3" at bounding box center [1091, 503] width 36 height 36
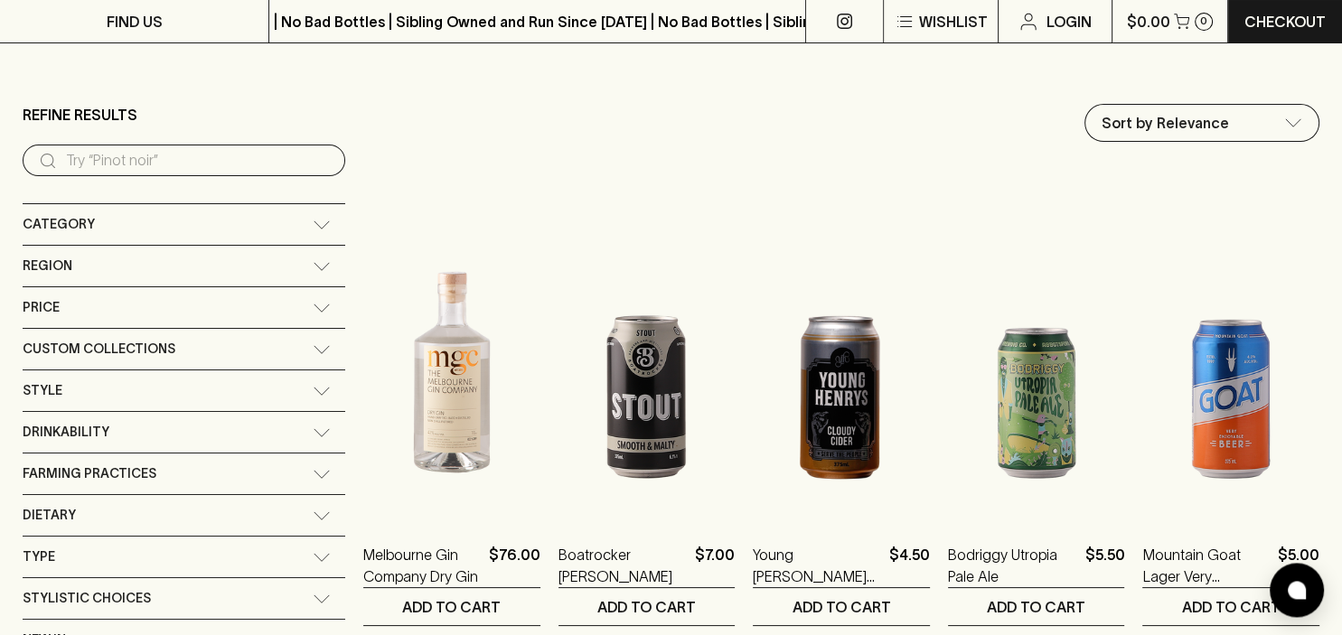
scroll to position [223, 0]
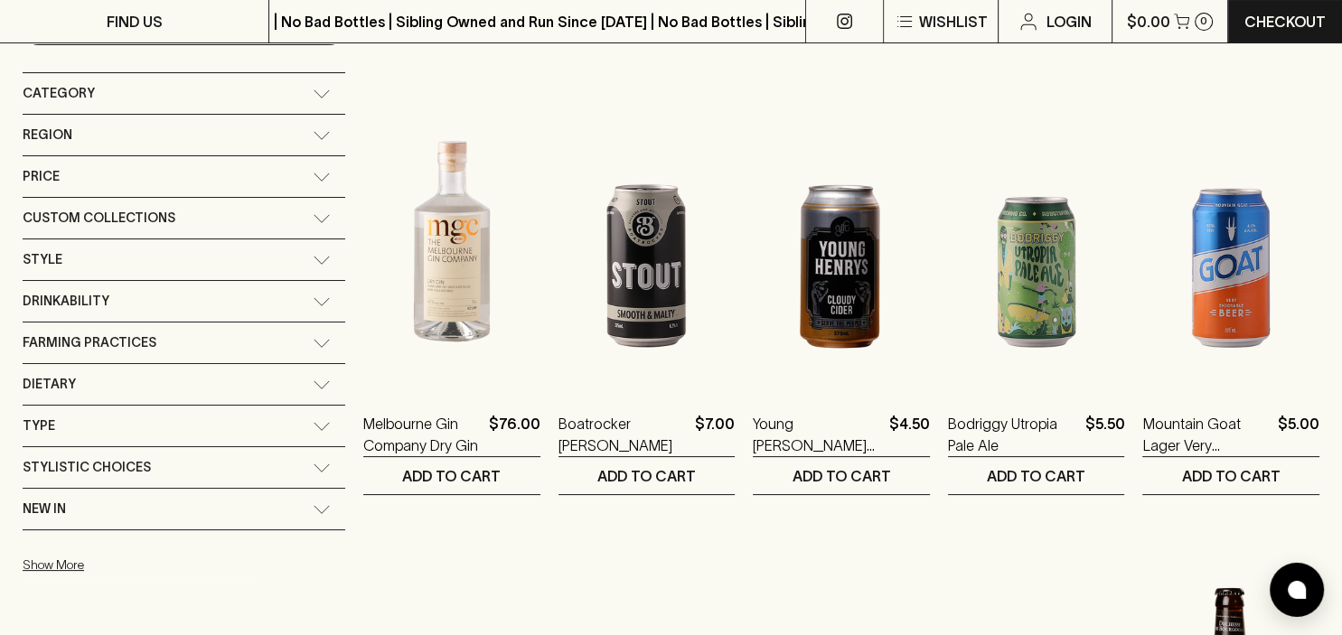
click at [313, 464] on icon at bounding box center [322, 468] width 18 height 9
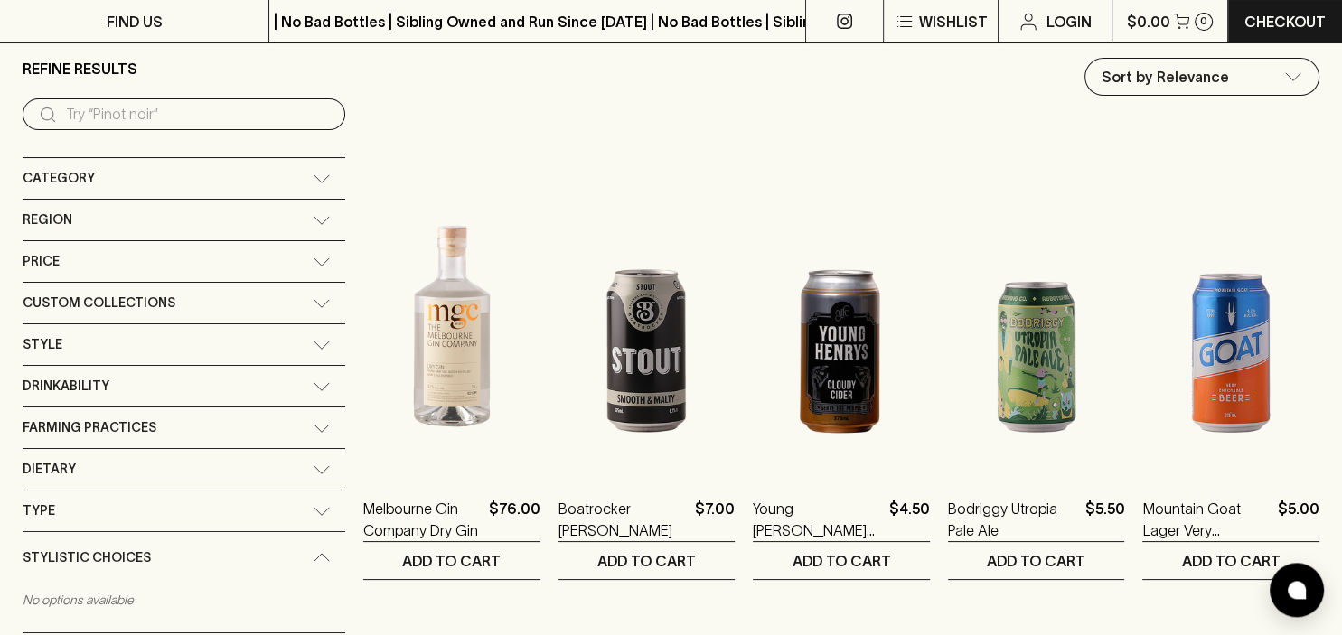
scroll to position [0, 0]
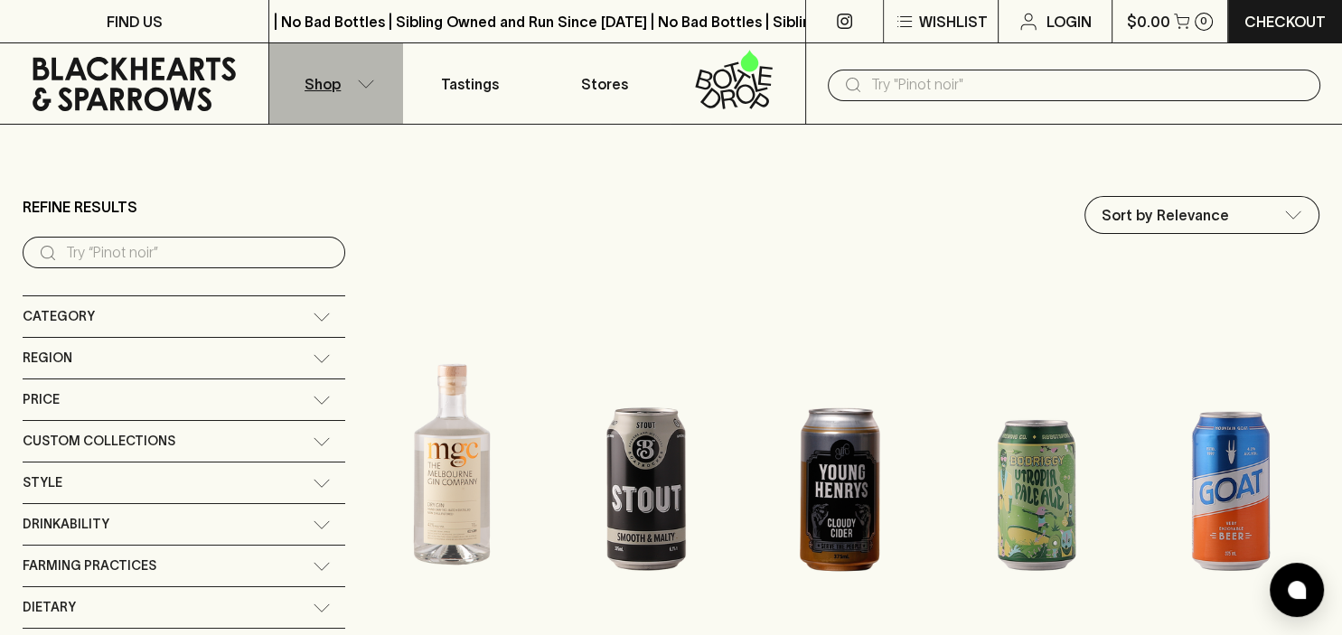
click at [338, 83] on p "Shop" at bounding box center [323, 84] width 36 height 22
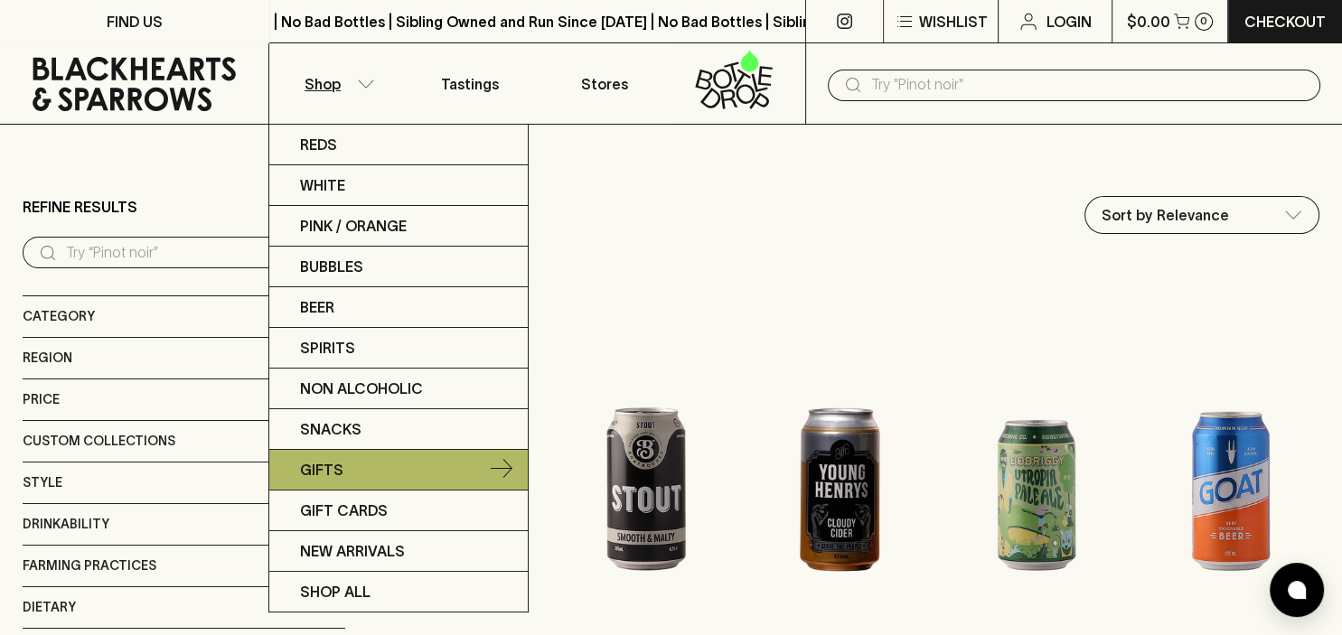
click at [395, 472] on link "Gifts" at bounding box center [398, 470] width 259 height 41
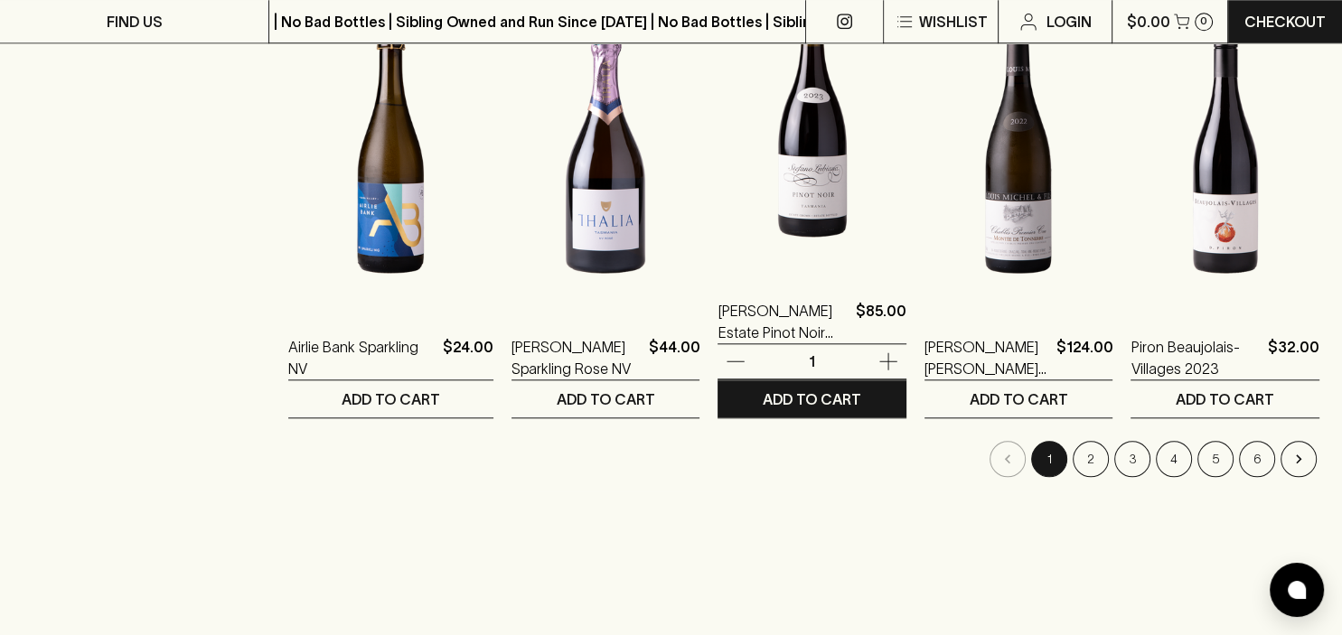
scroll to position [1739, 0]
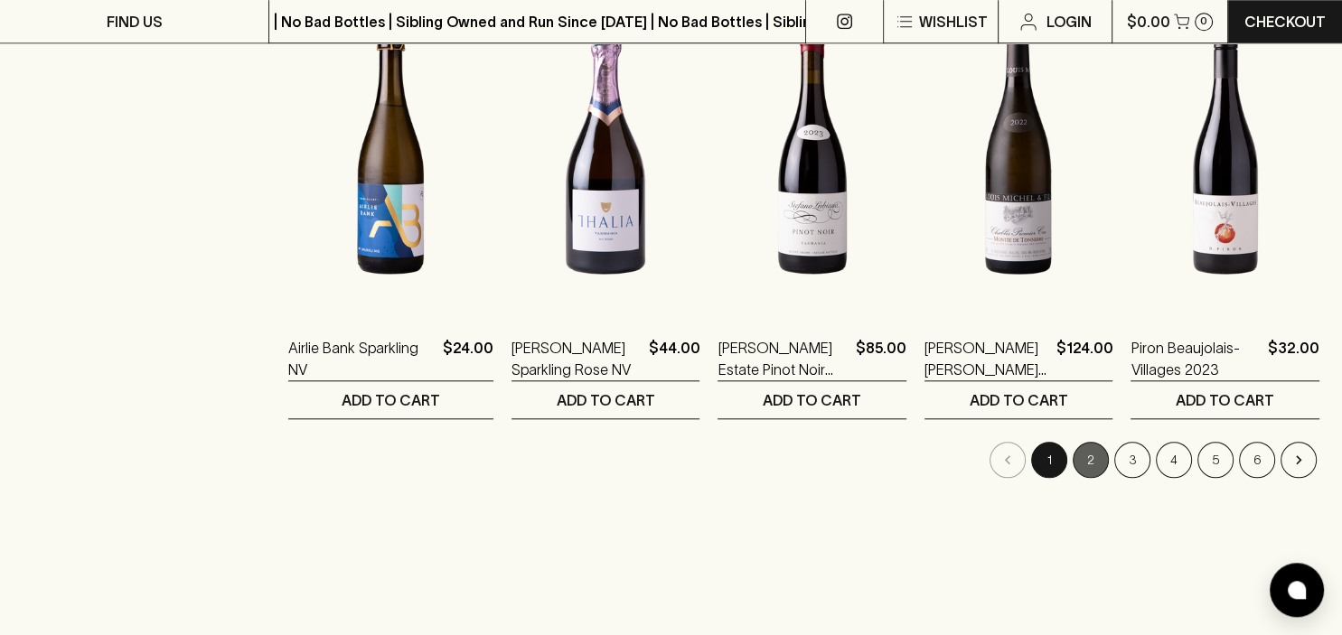
click at [1090, 456] on button "2" at bounding box center [1091, 460] width 36 height 36
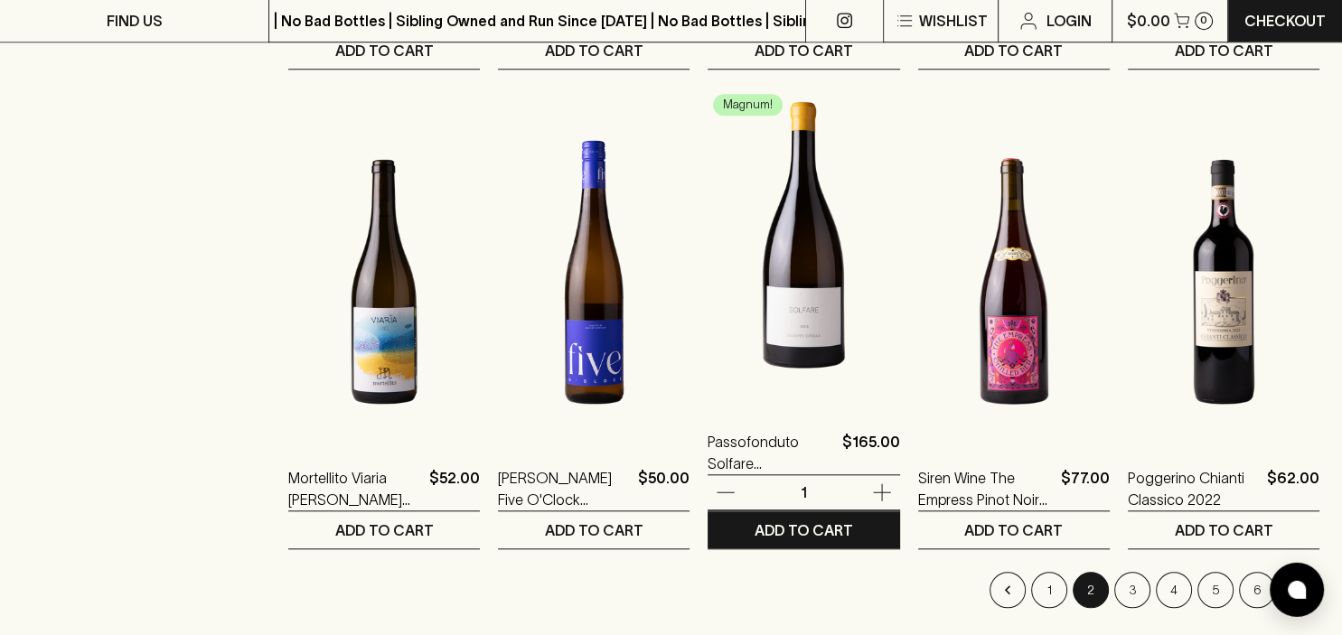
scroll to position [1612, 0]
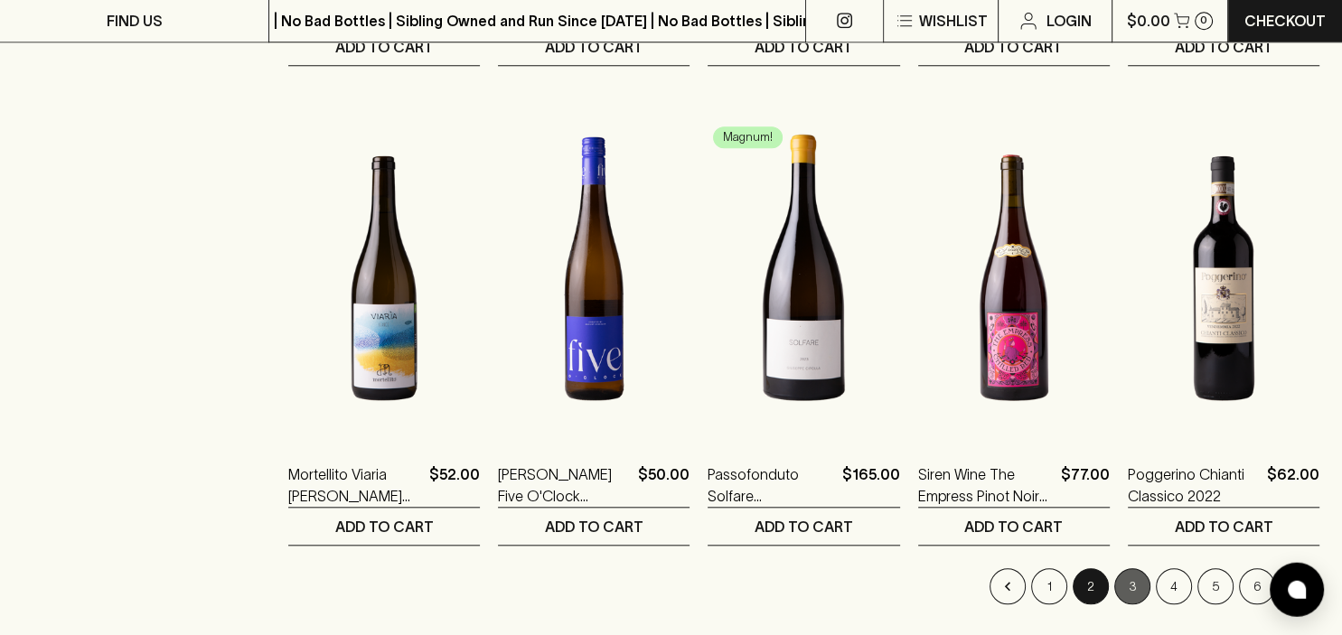
click at [1141, 593] on button "3" at bounding box center [1132, 587] width 36 height 36
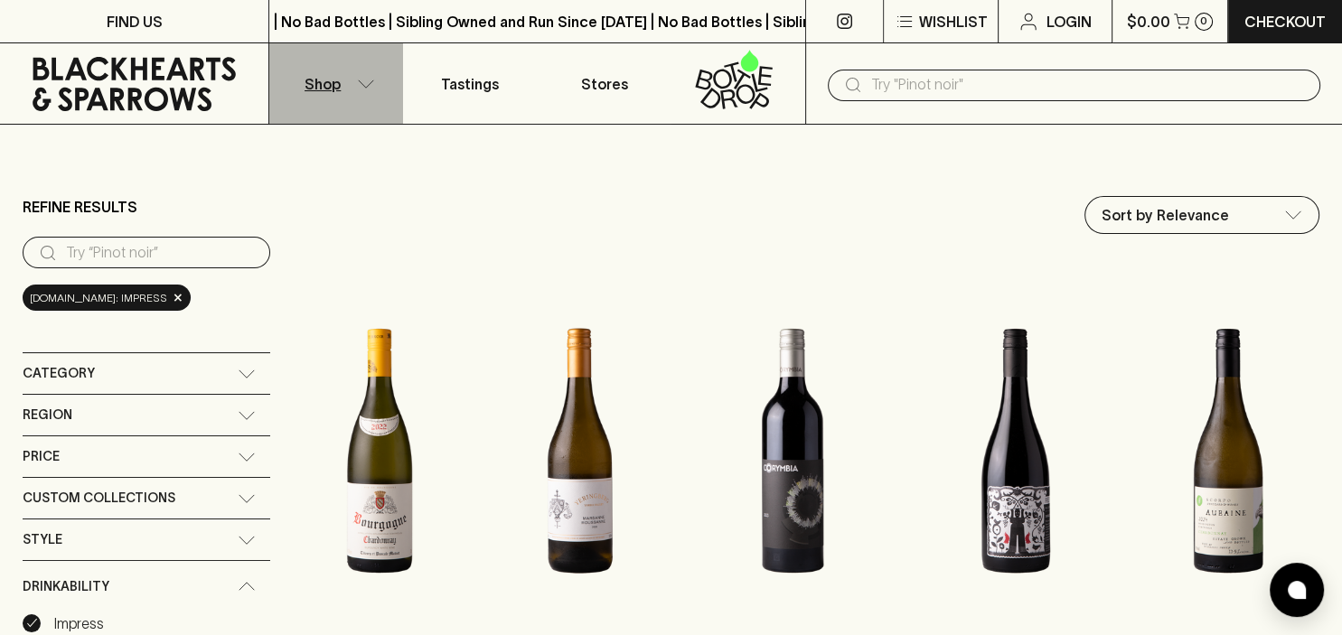
click at [360, 81] on icon "button" at bounding box center [366, 84] width 18 height 9
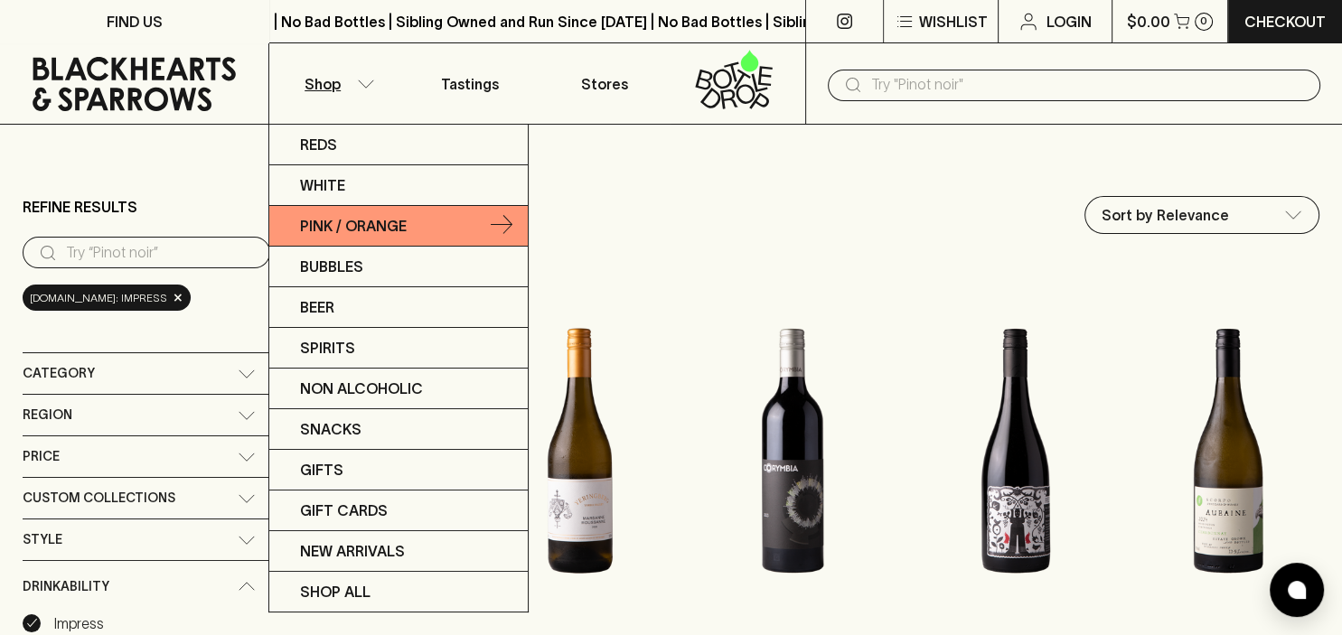
click at [355, 224] on p "Pink / Orange" at bounding box center [353, 226] width 107 height 22
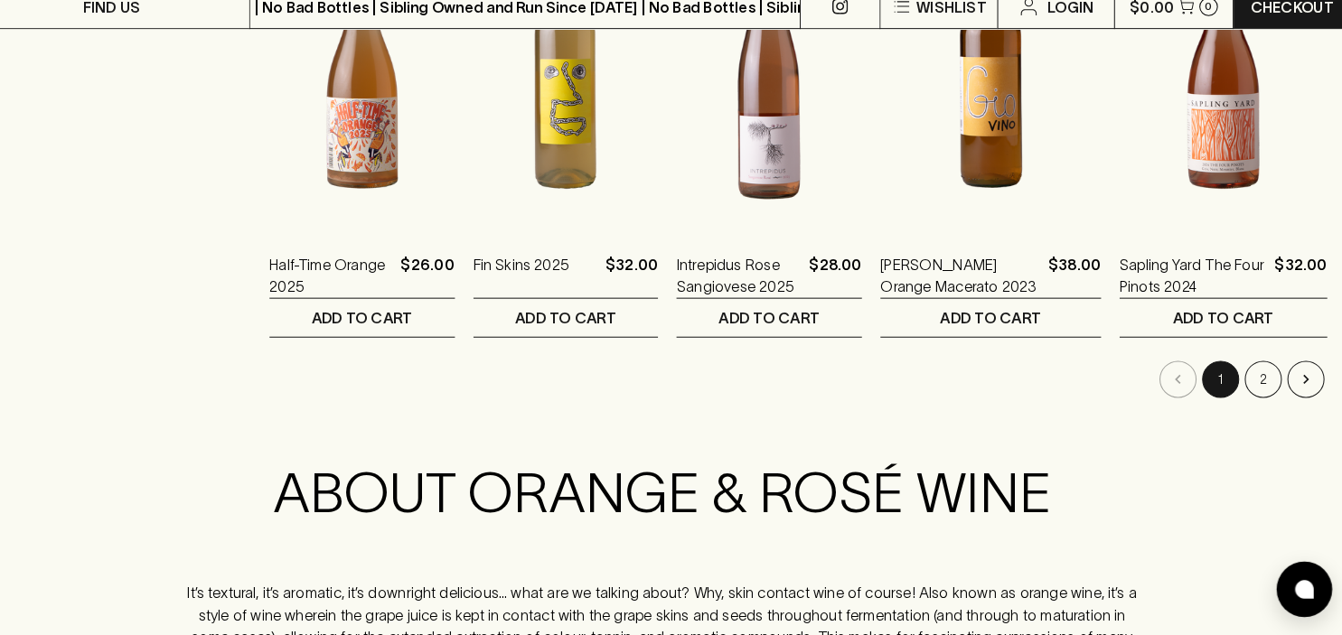
scroll to position [1904, 0]
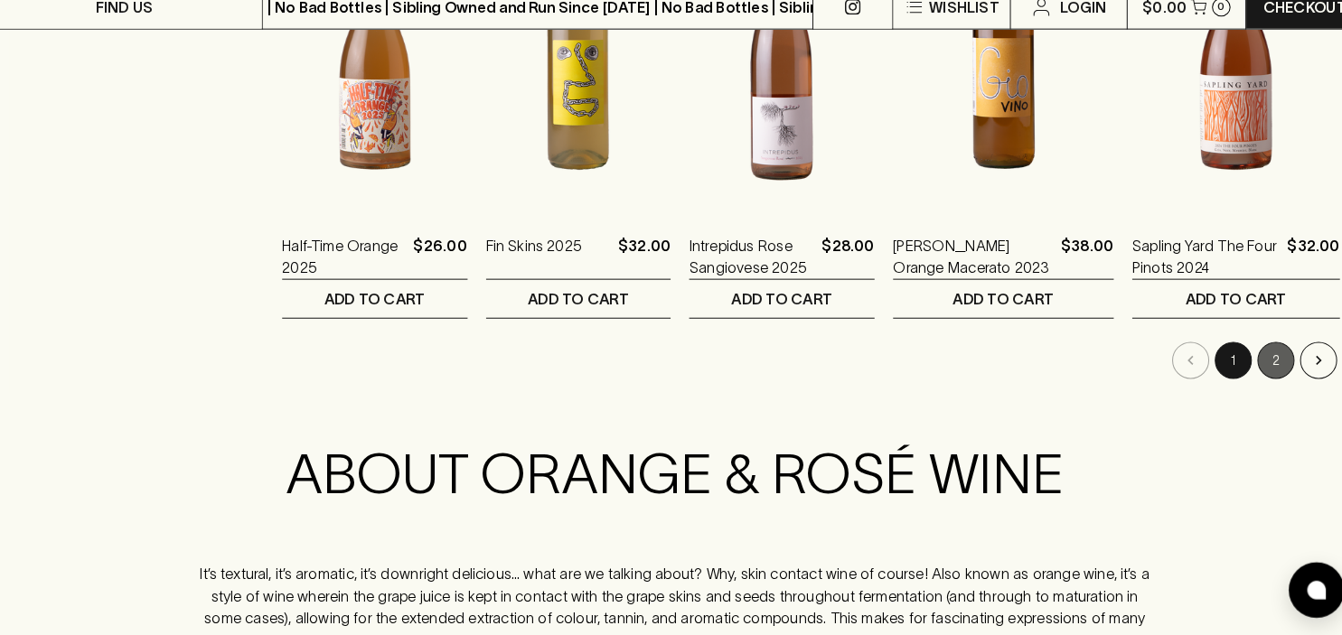
click at [1261, 355] on button "2" at bounding box center [1257, 366] width 36 height 36
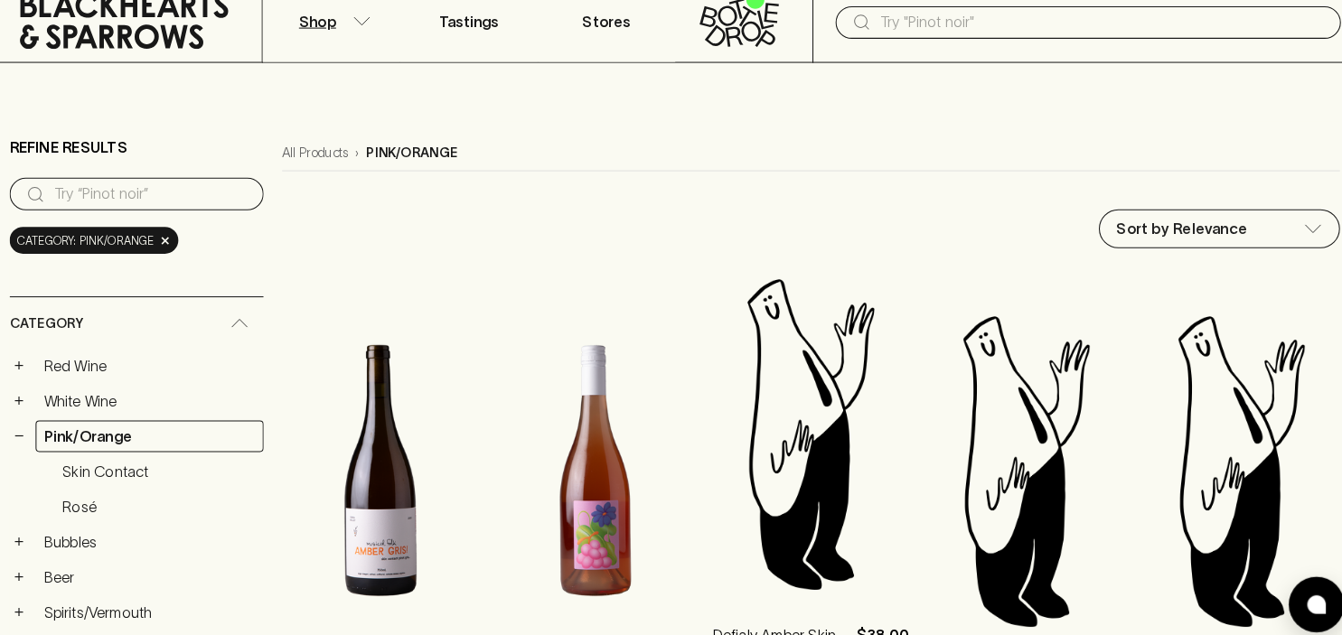
scroll to position [421, 0]
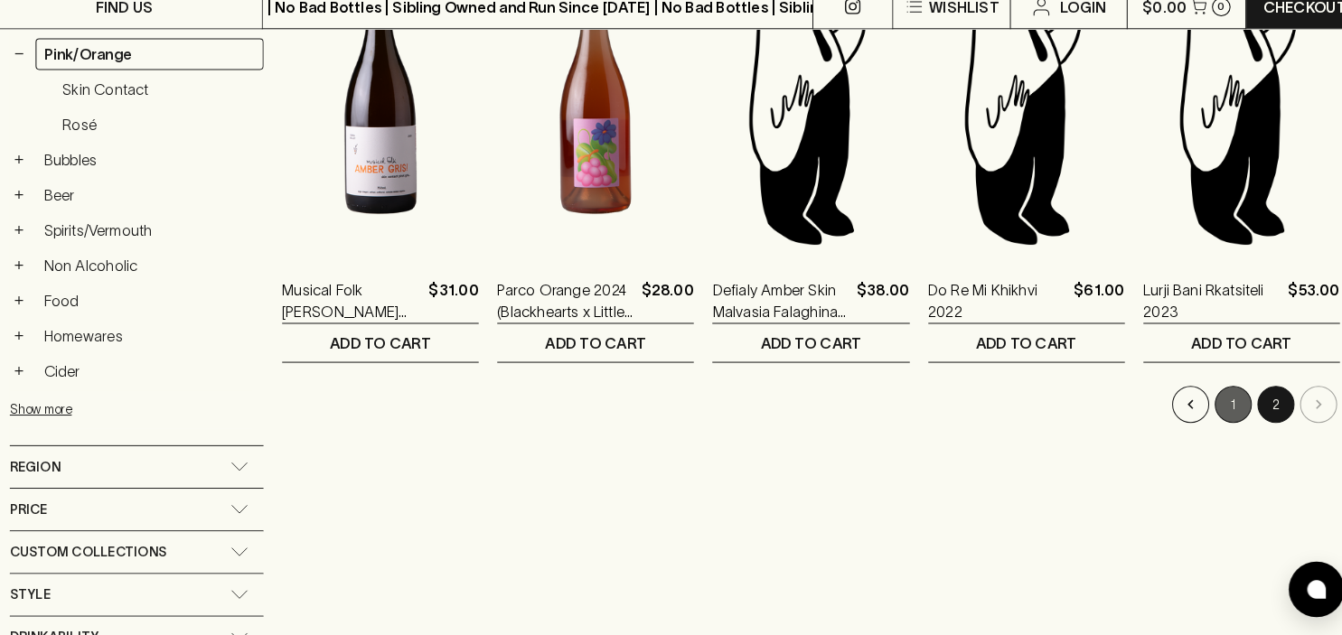
click at [1212, 400] on button "1" at bounding box center [1216, 409] width 36 height 36
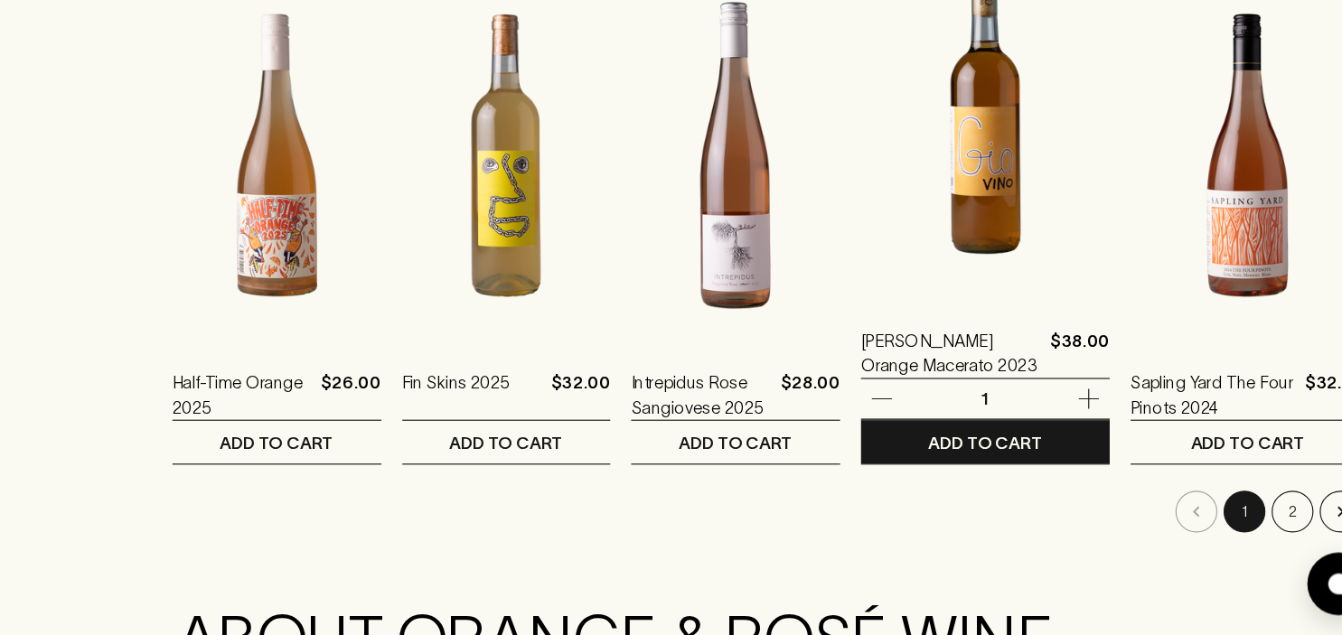
scroll to position [1787, 0]
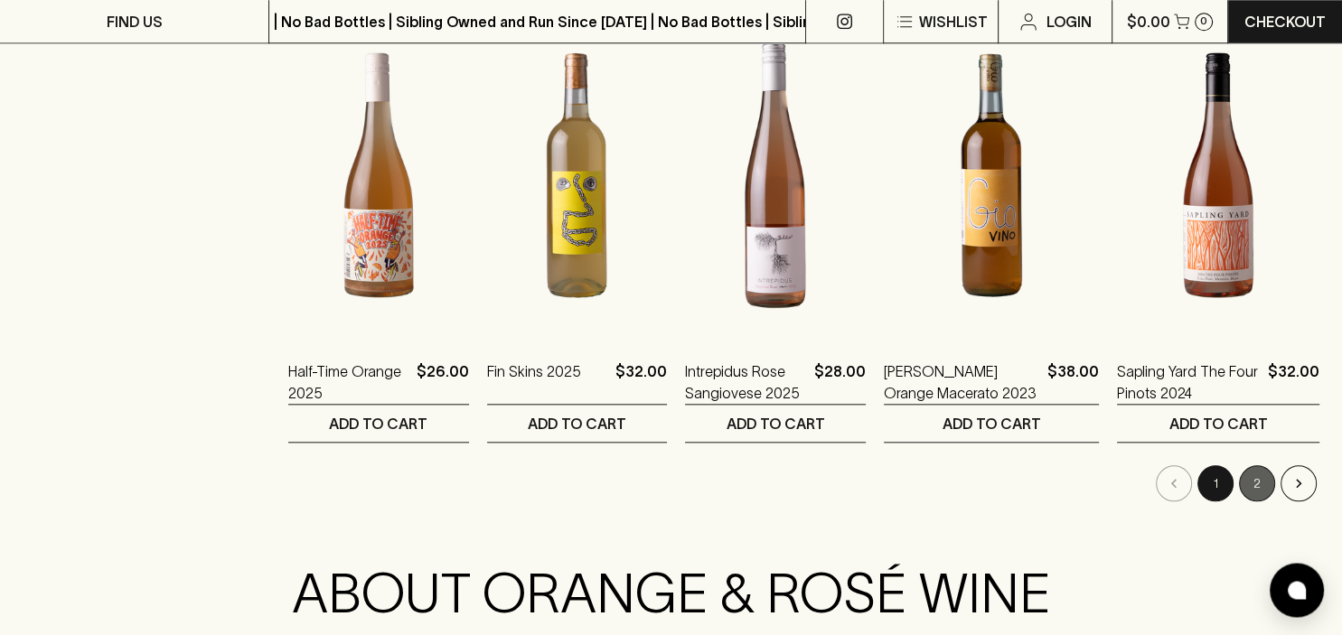
click at [1259, 481] on button "2" at bounding box center [1257, 483] width 36 height 36
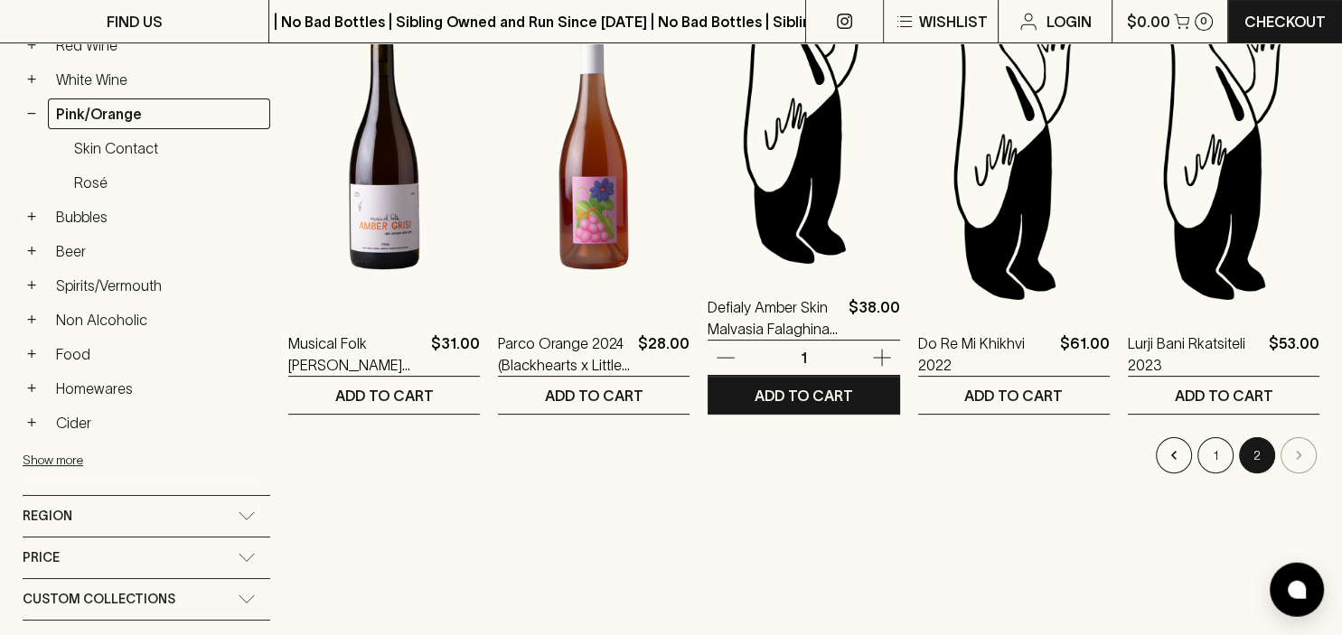
scroll to position [373, 0]
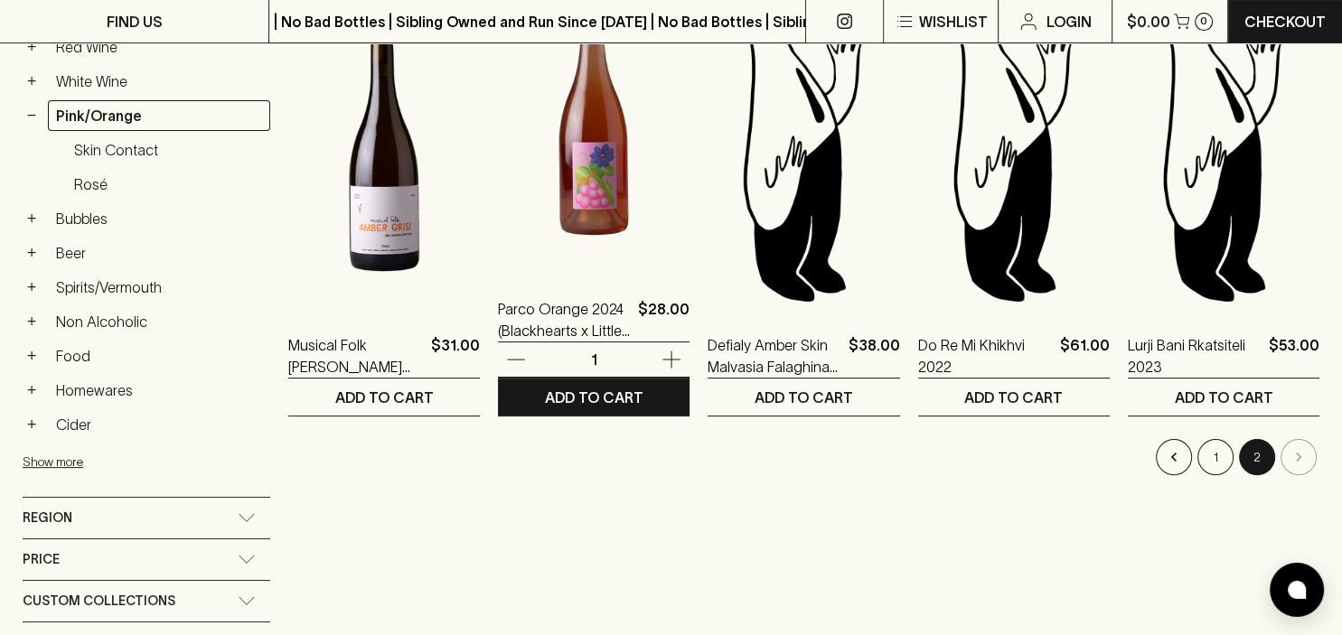
click at [602, 194] on img at bounding box center [594, 113] width 192 height 316
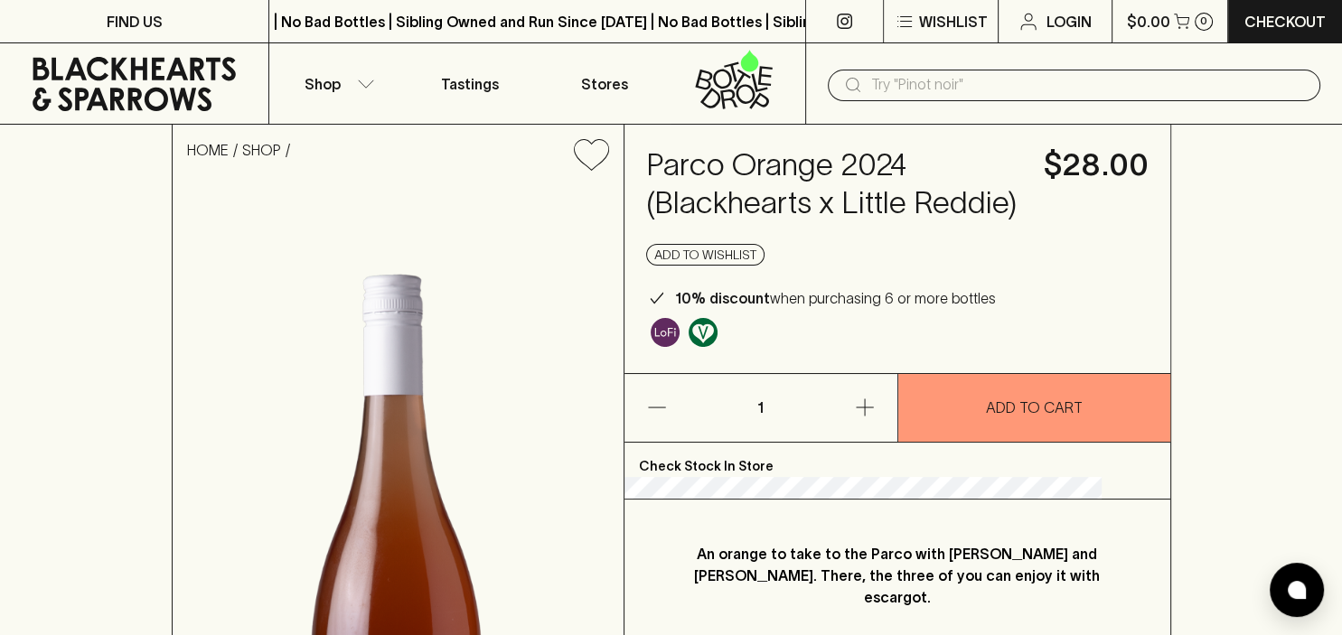
click at [602, 194] on img at bounding box center [398, 577] width 451 height 785
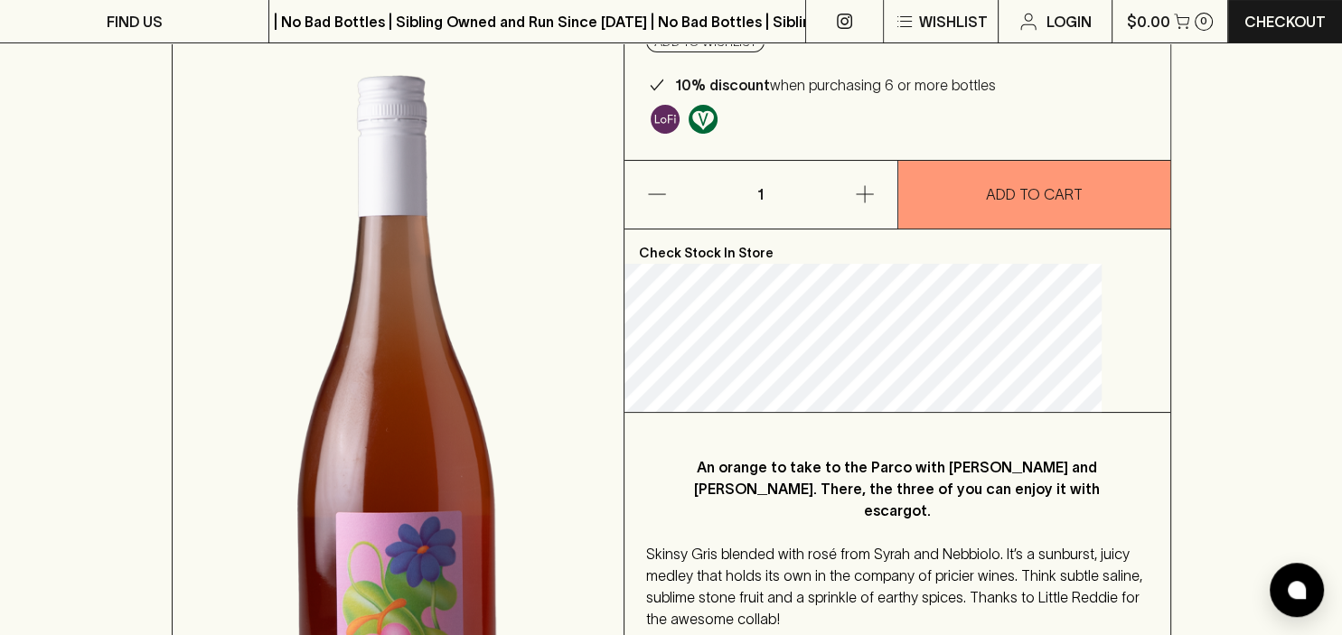
scroll to position [202, 0]
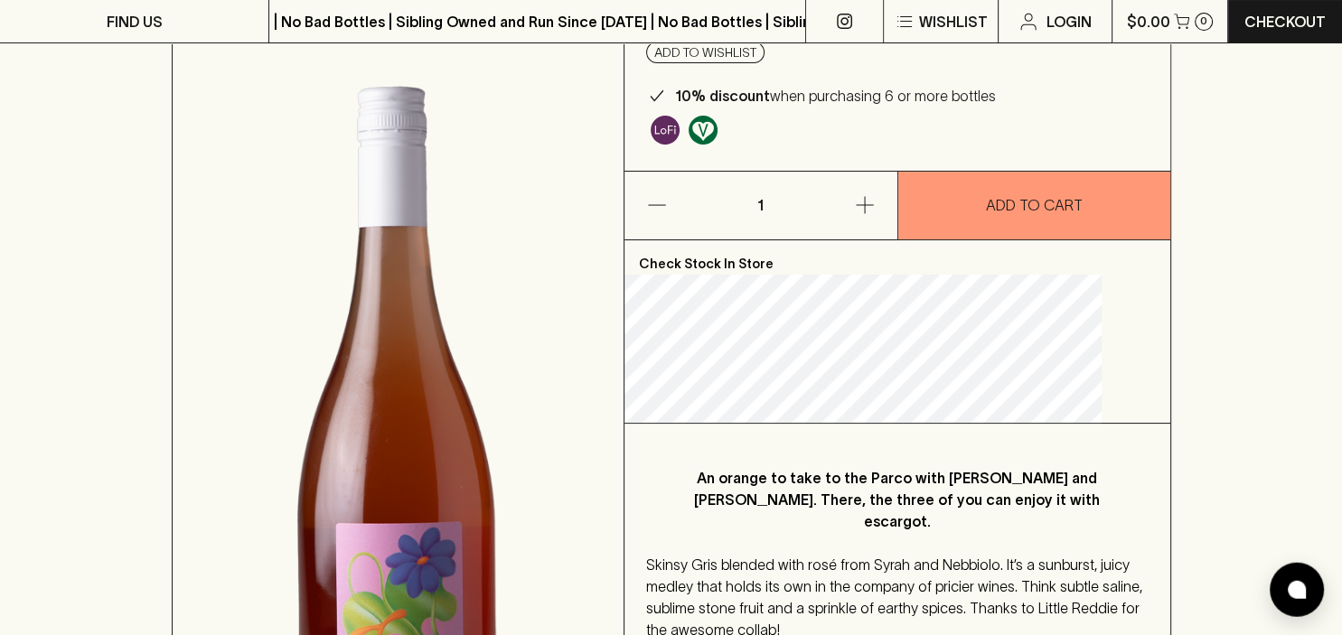
click at [1195, 382] on div "HOME SHOP Parco Orange 2024 (Blackhearts x Little Reddie) $28.00 Add to wishlis…" at bounding box center [671, 408] width 1342 height 973
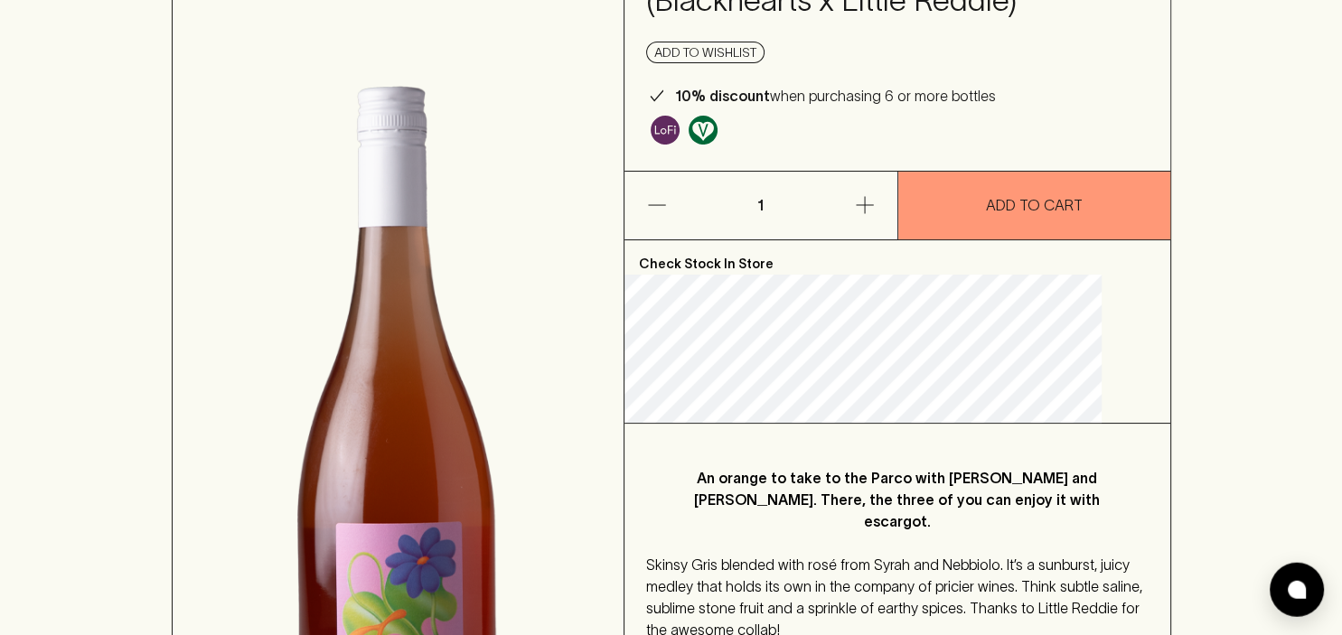
scroll to position [0, 0]
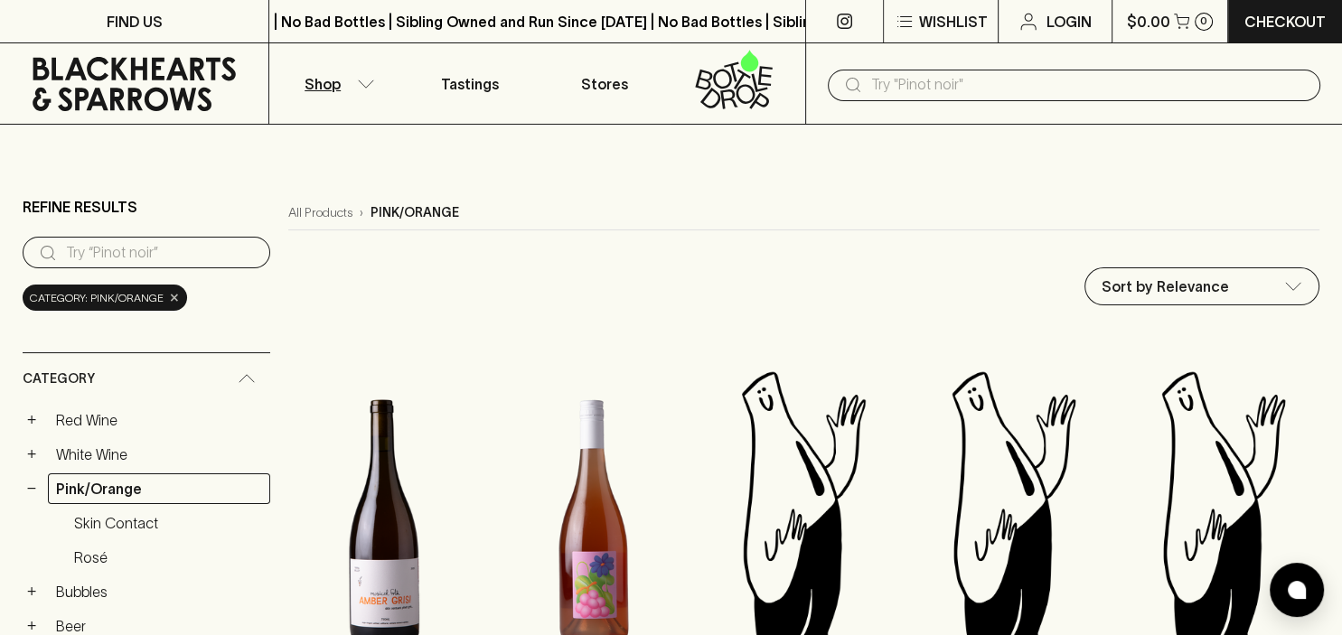
click at [169, 297] on span "×" at bounding box center [174, 297] width 11 height 19
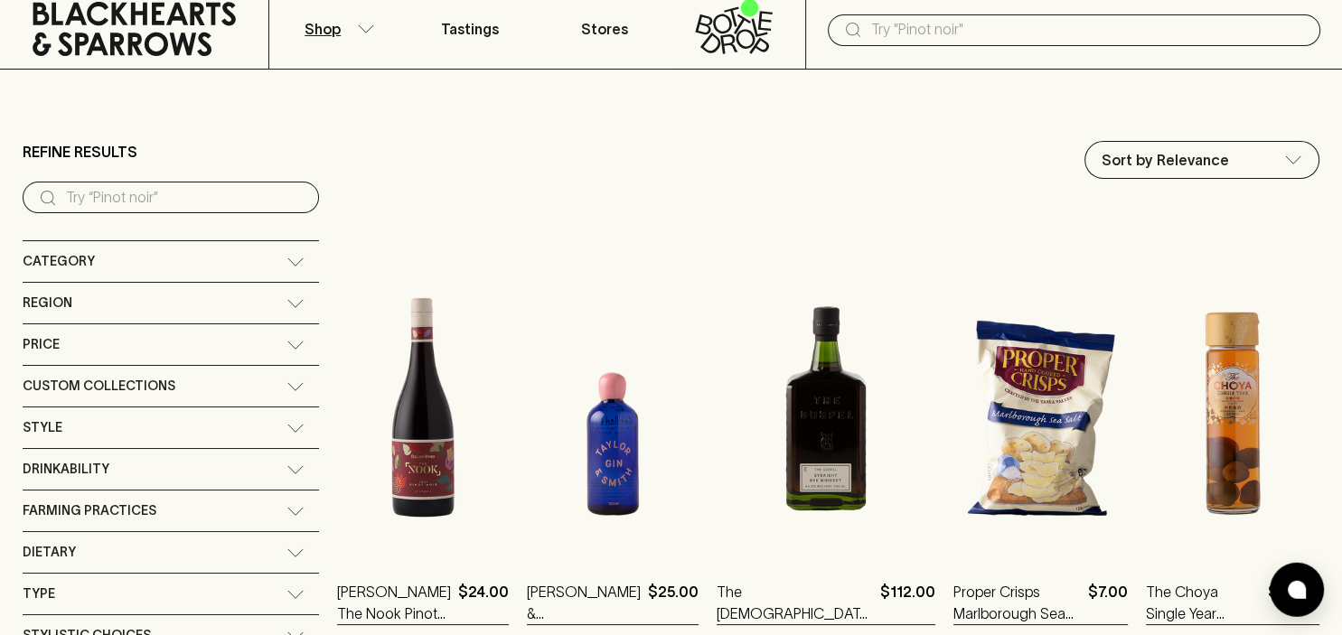
scroll to position [57, 0]
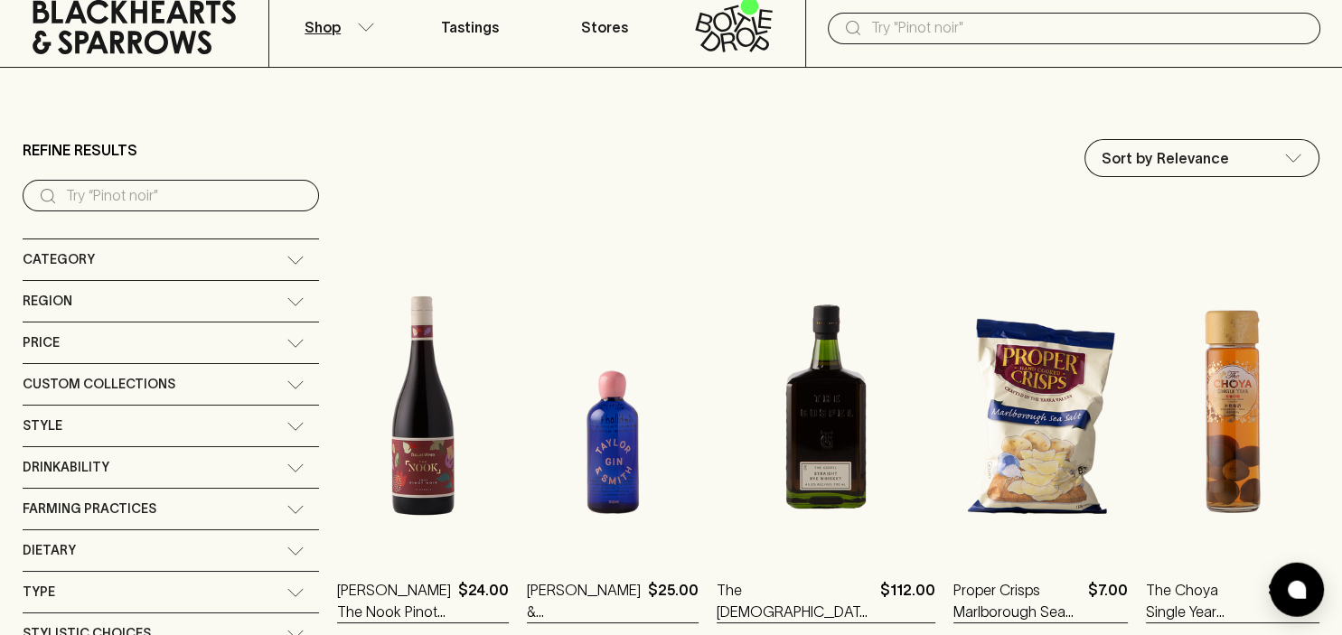
click at [149, 195] on input "search" at bounding box center [185, 196] width 239 height 29
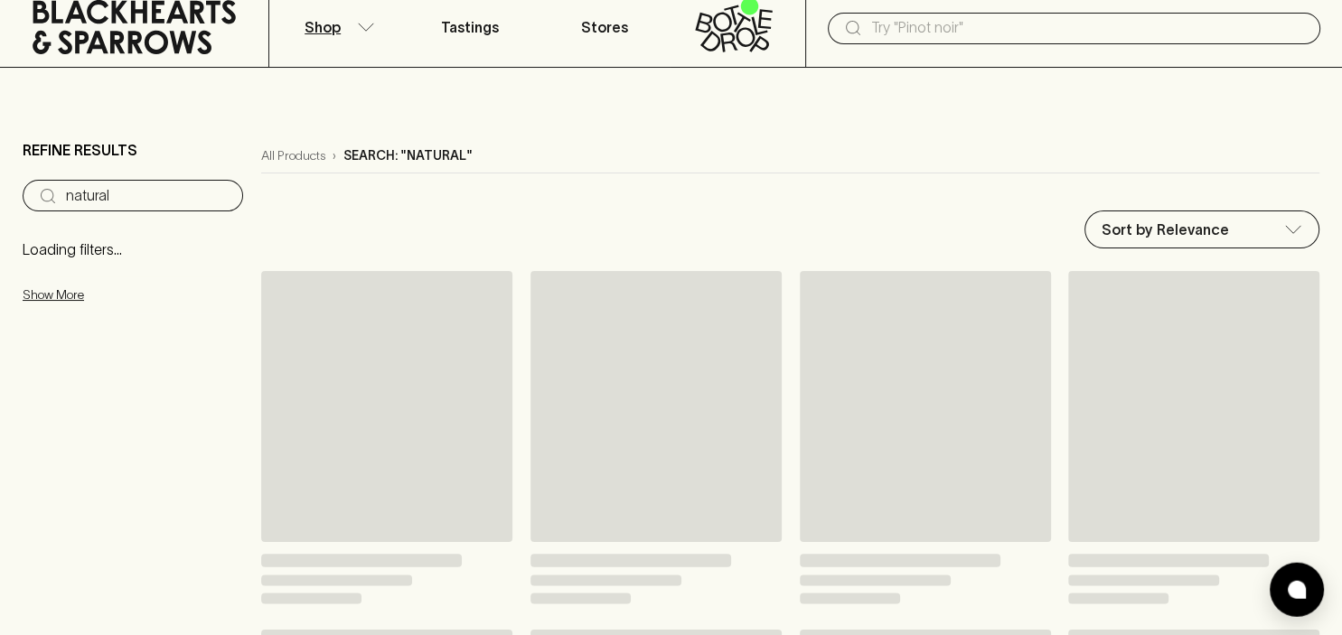
type input "natural"
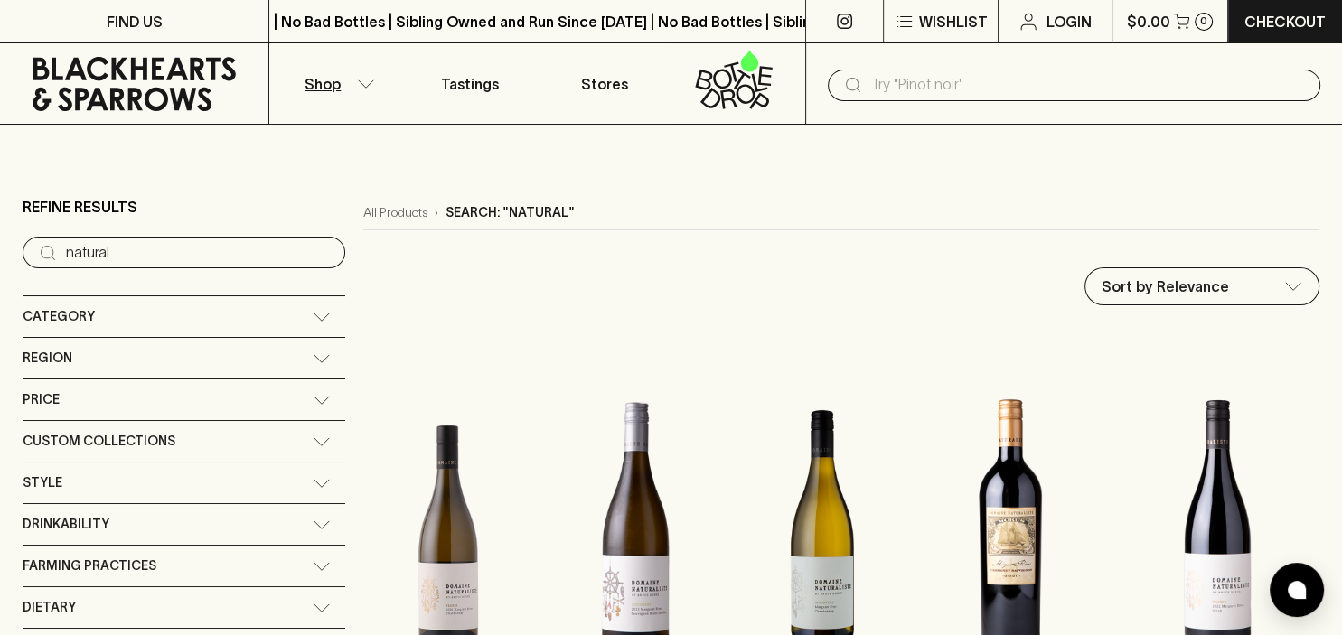
click at [369, 84] on icon "button" at bounding box center [366, 84] width 18 height 9
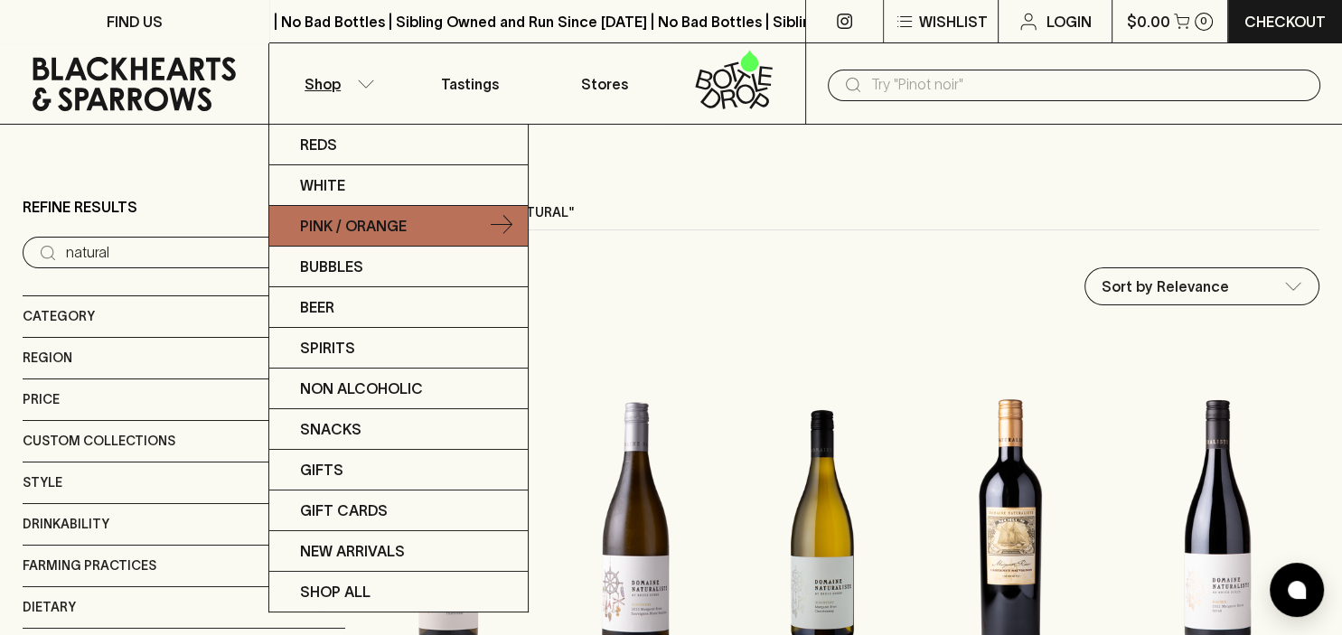
click at [458, 229] on link "Pink / Orange" at bounding box center [398, 226] width 259 height 41
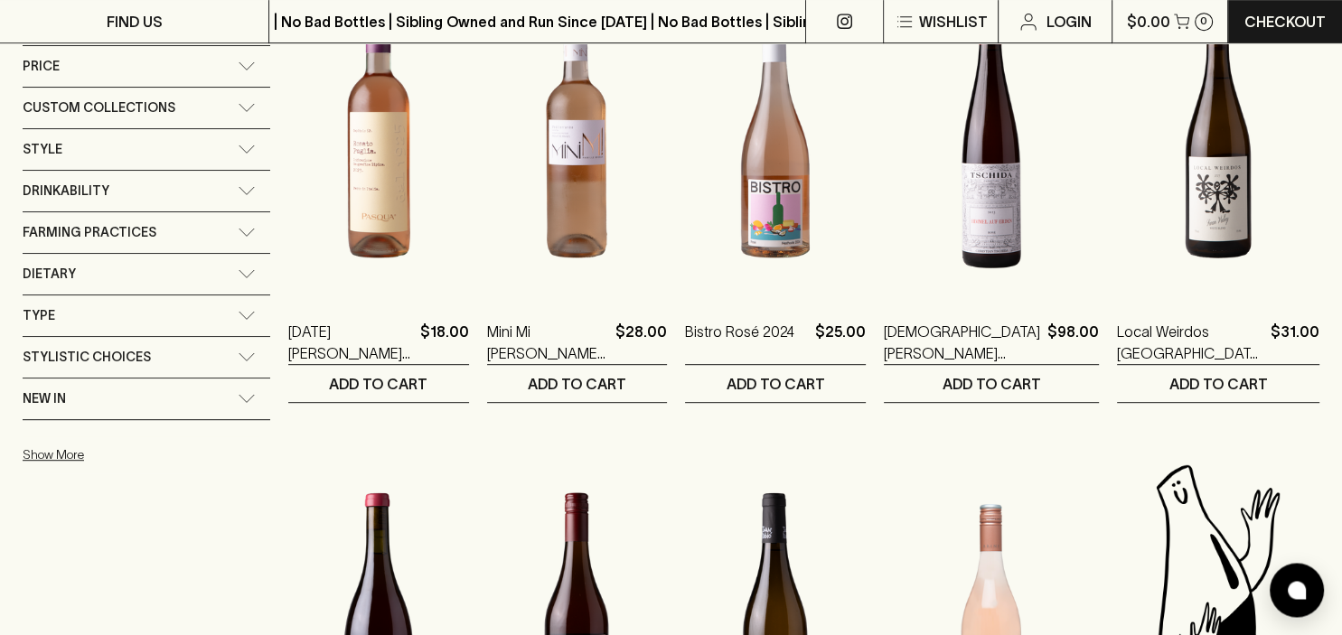
scroll to position [865, 0]
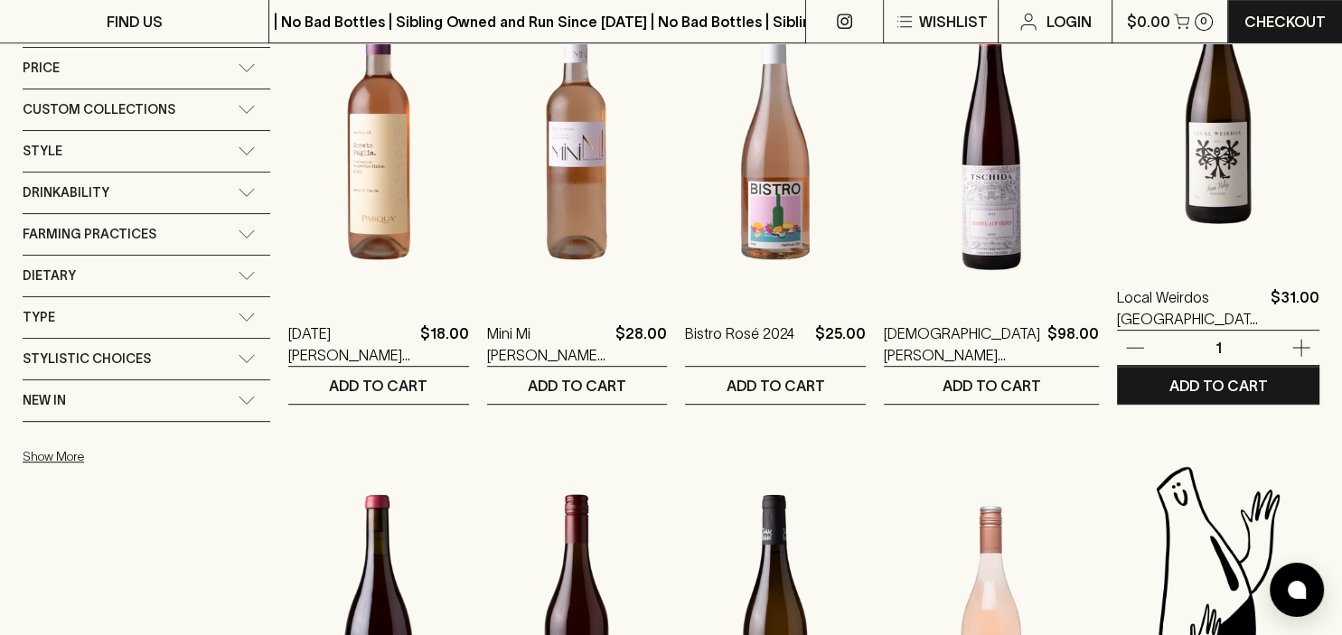
click at [1220, 180] on img at bounding box center [1218, 101] width 202 height 316
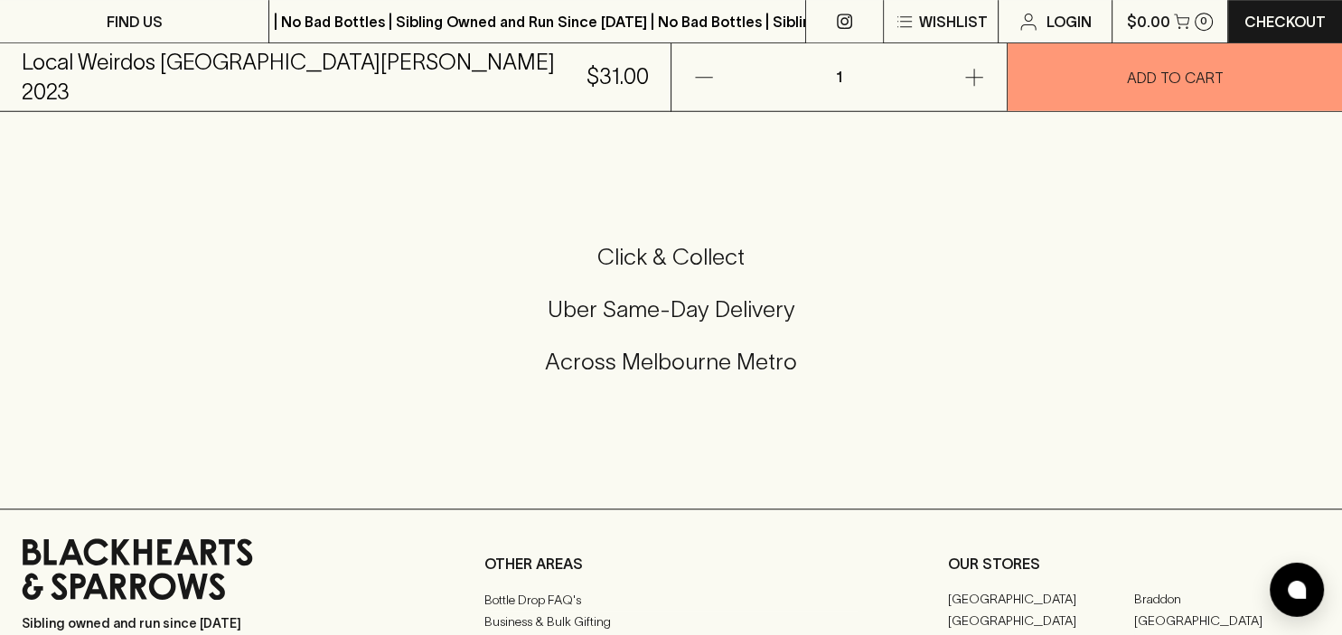
scroll to position [1045, 0]
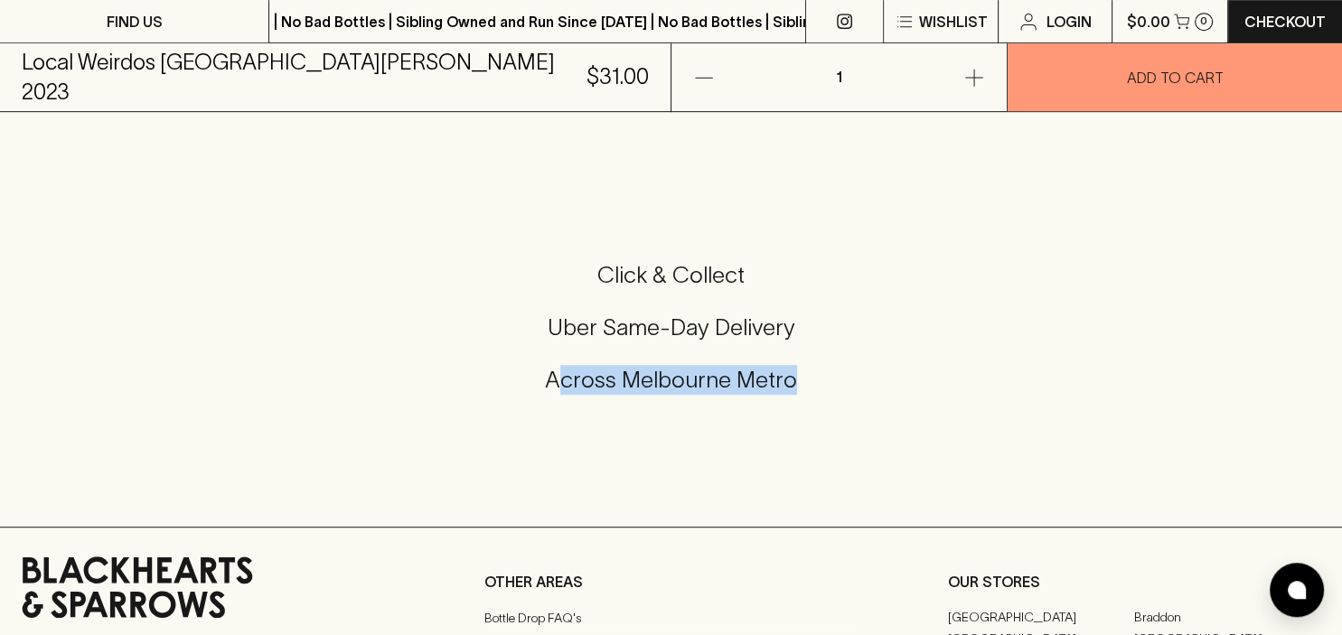
drag, startPoint x: 559, startPoint y: 404, endPoint x: 1006, endPoint y: 465, distance: 450.7
click at [1006, 465] on div "Click & Collect Uber Same-Day Delivery Across Melbourne Metro" at bounding box center [671, 339] width 1299 height 303
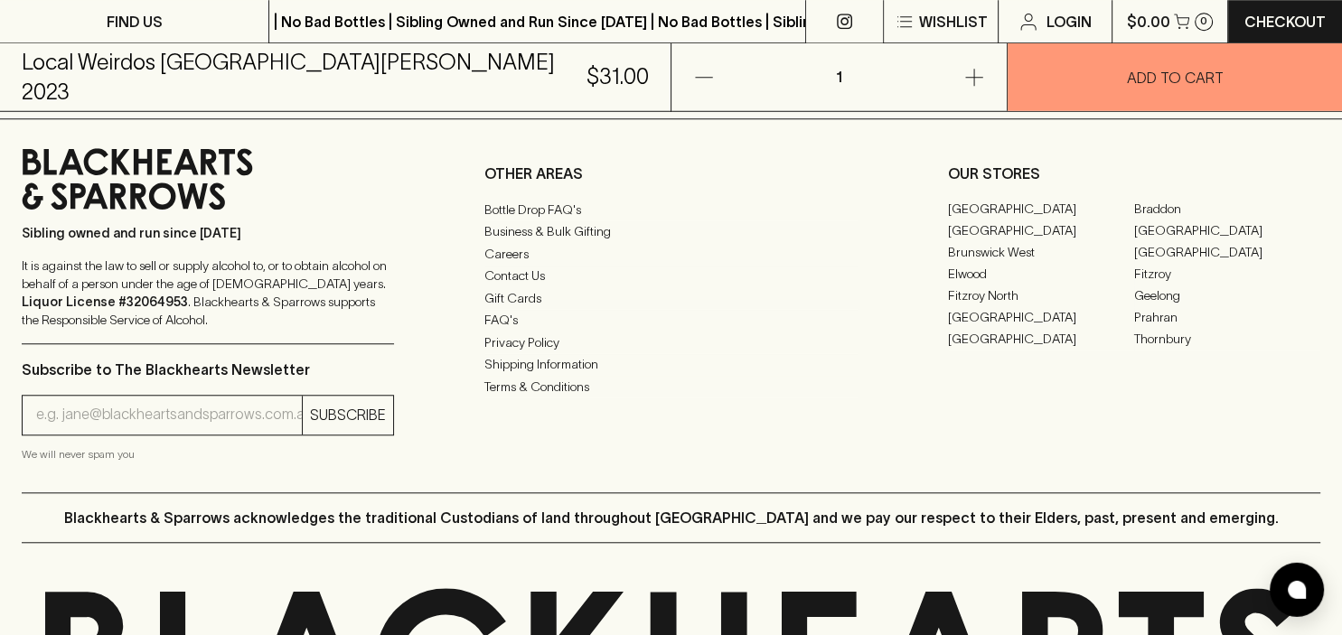
scroll to position [1452, 0]
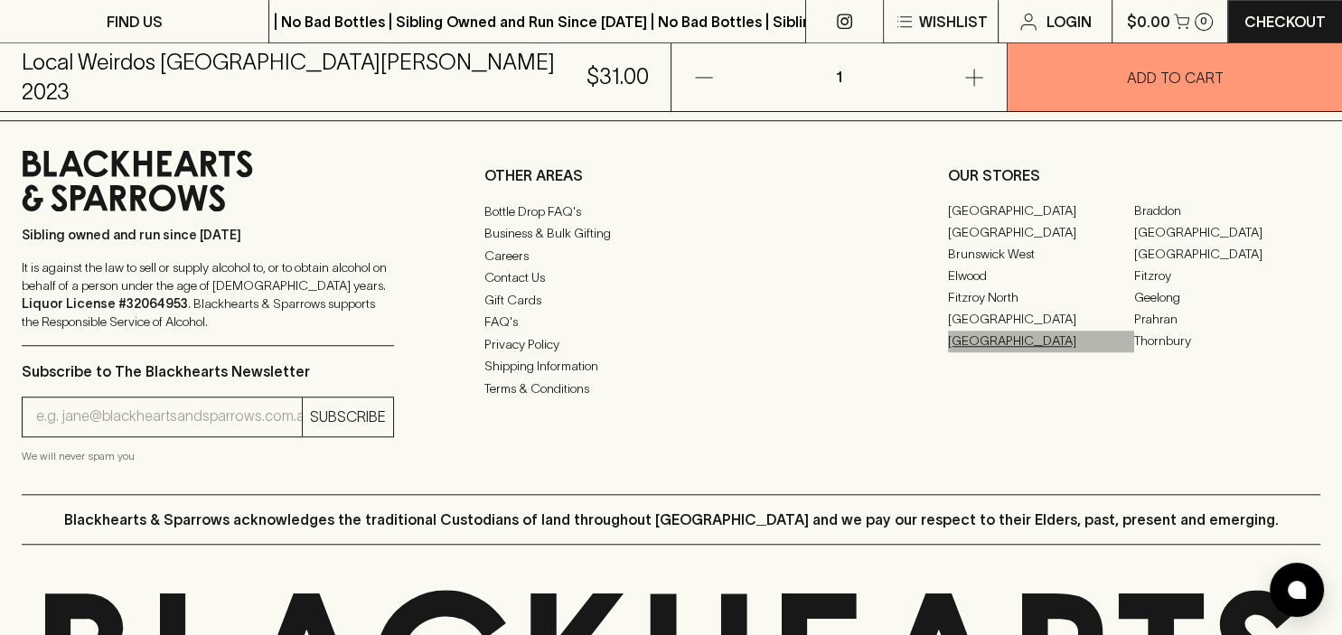
click at [982, 353] on link "[GEOGRAPHIC_DATA]" at bounding box center [1041, 342] width 186 height 22
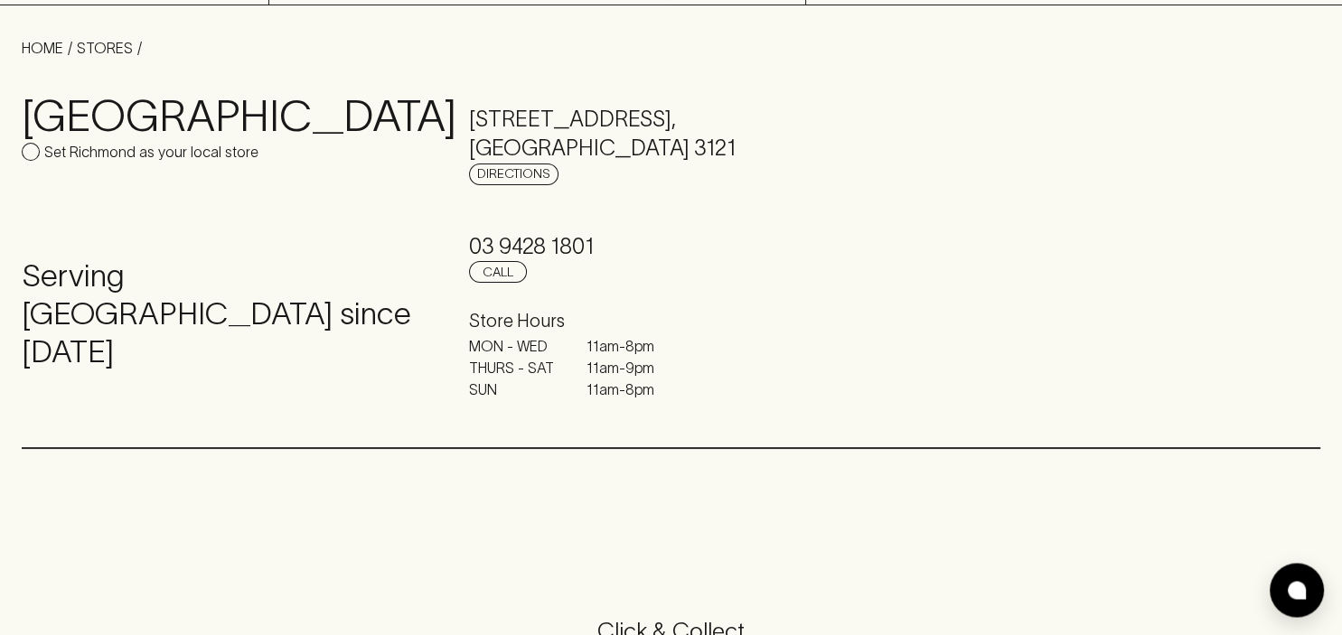
scroll to position [118, 0]
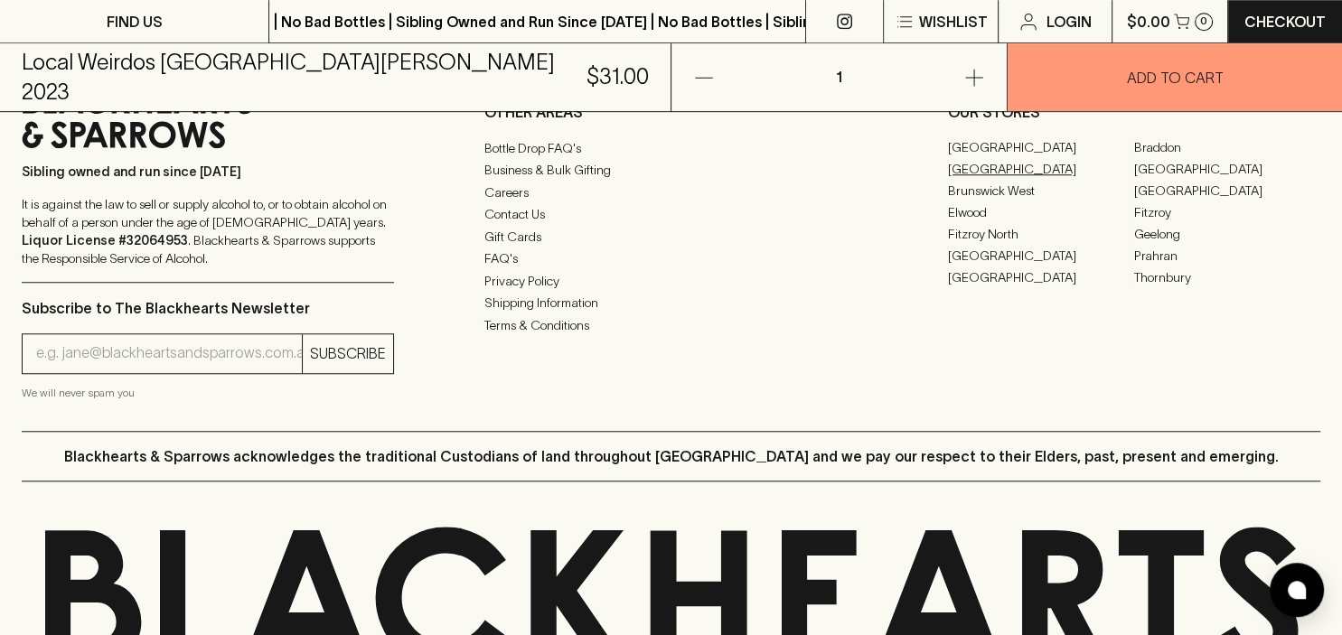
scroll to position [1515, 0]
click at [986, 289] on link "[GEOGRAPHIC_DATA]" at bounding box center [1041, 279] width 186 height 22
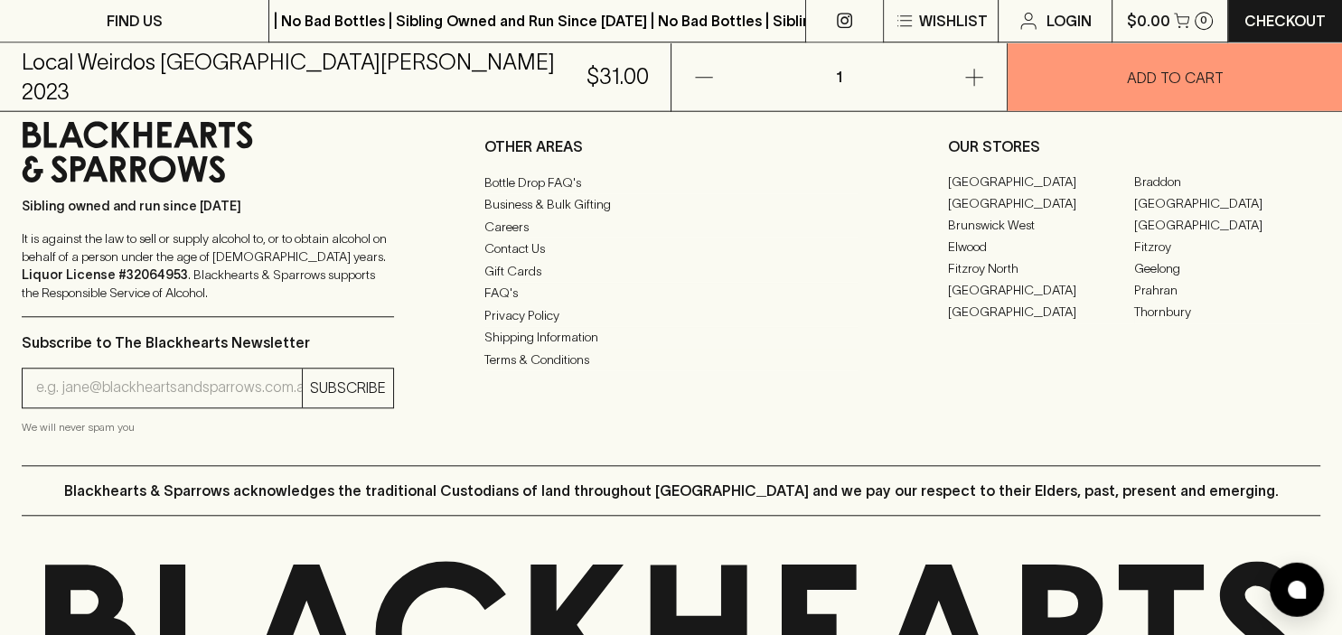
scroll to position [1481, 0]
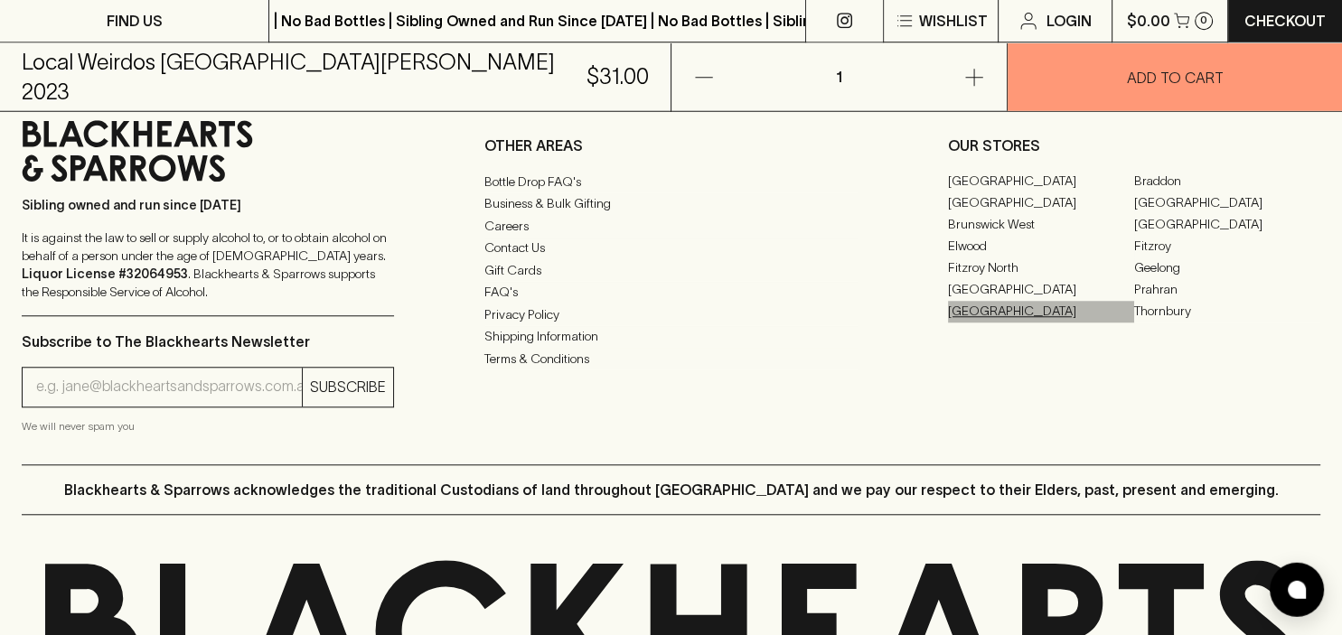
click at [991, 324] on link "[GEOGRAPHIC_DATA]" at bounding box center [1041, 313] width 186 height 22
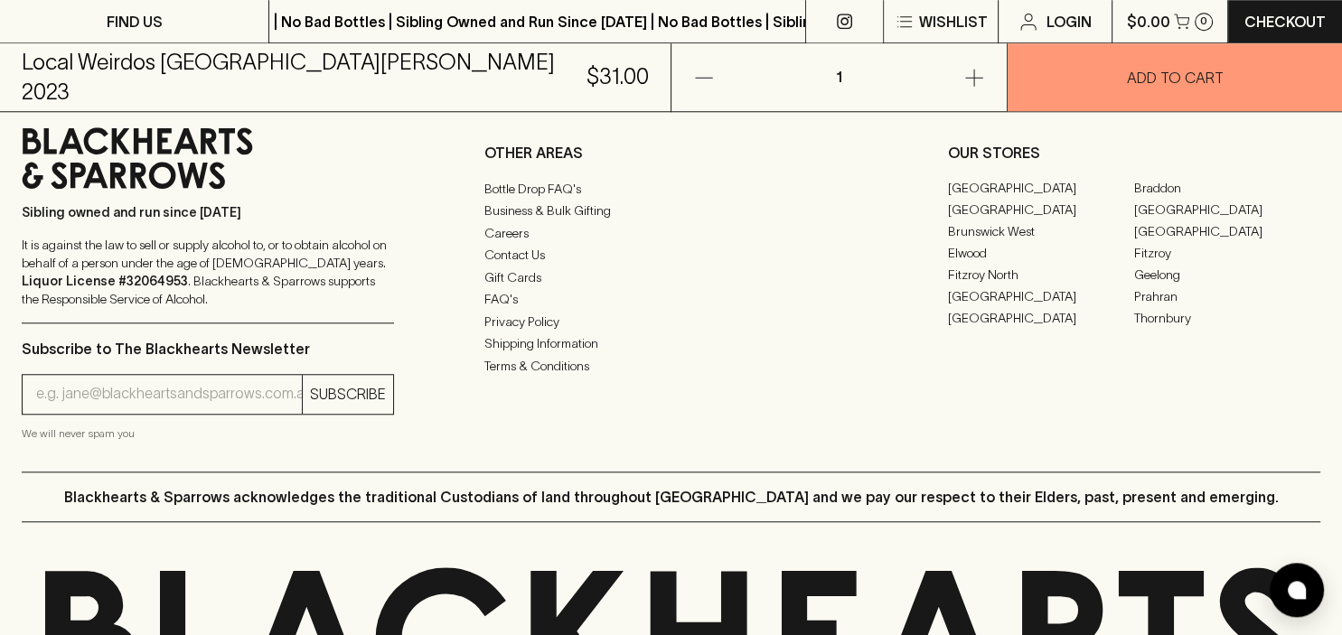
scroll to position [1471, 0]
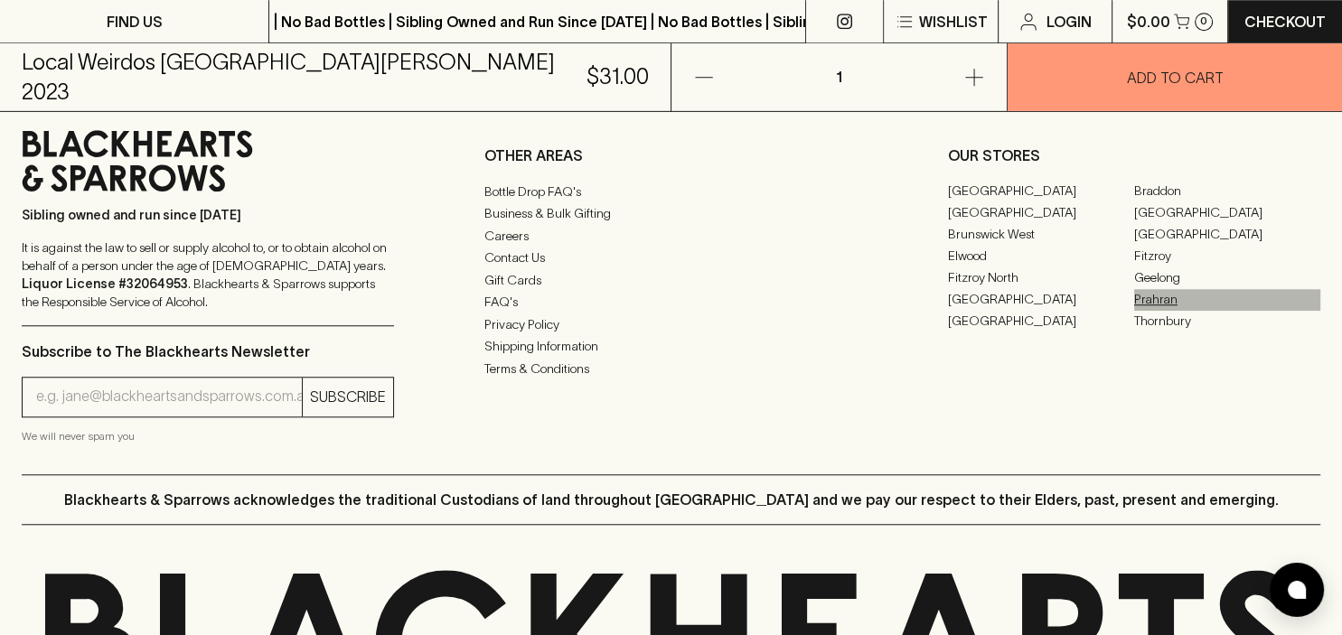
click at [1161, 311] on link "Prahran" at bounding box center [1227, 300] width 186 height 22
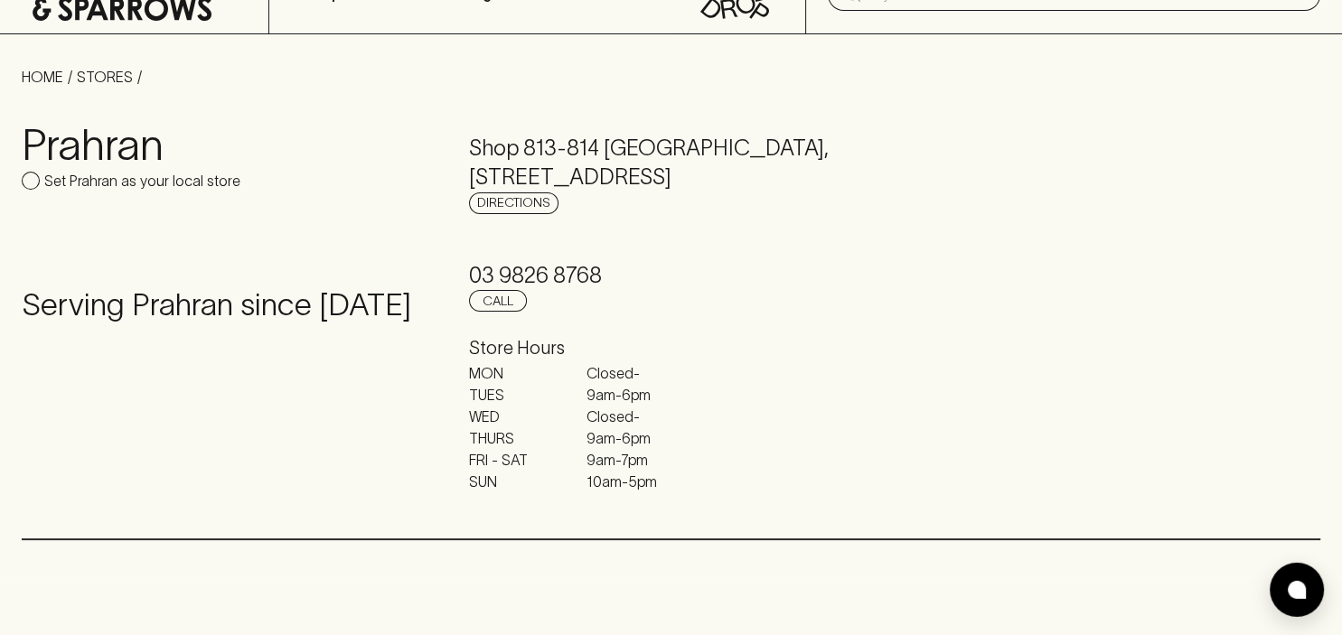
scroll to position [89, 0]
click at [839, 417] on div "MON Closed - TUES 9am - 6pm WED Closed - THURS 9am - 6pm FRI - SAT 9am - 7pm SU…" at bounding box center [671, 428] width 404 height 130
click at [844, 291] on h5 "03 9826 8768" at bounding box center [671, 276] width 404 height 29
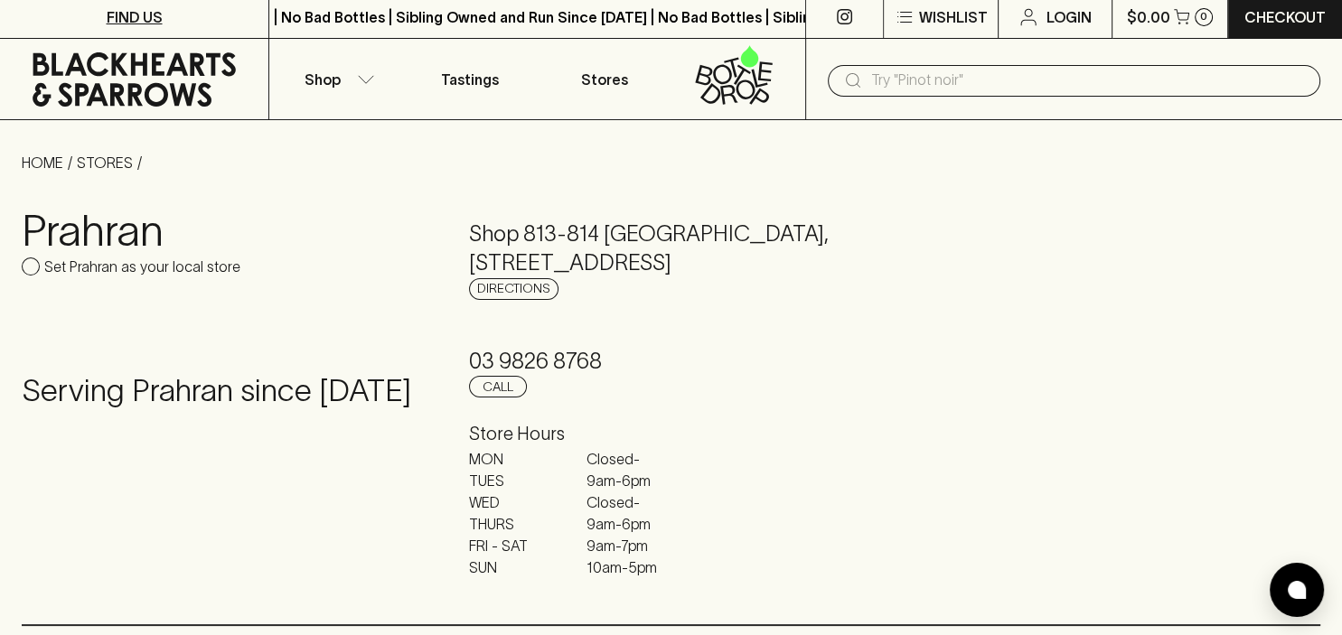
scroll to position [4, 0]
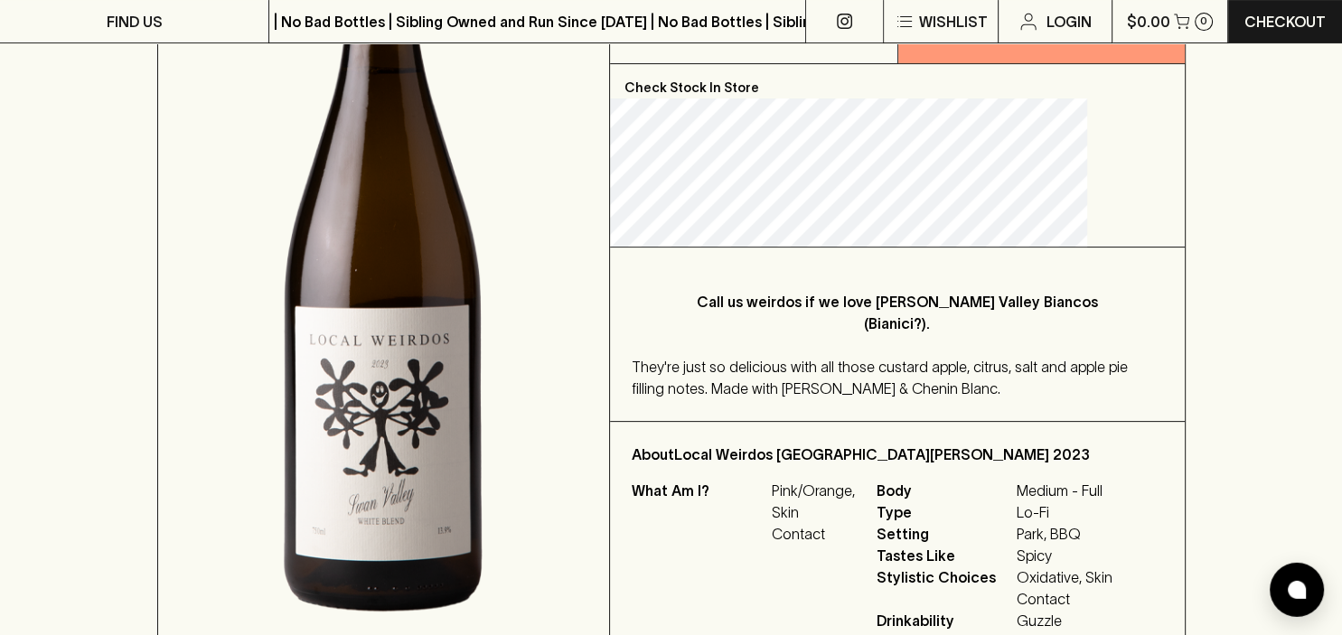
scroll to position [416, 0]
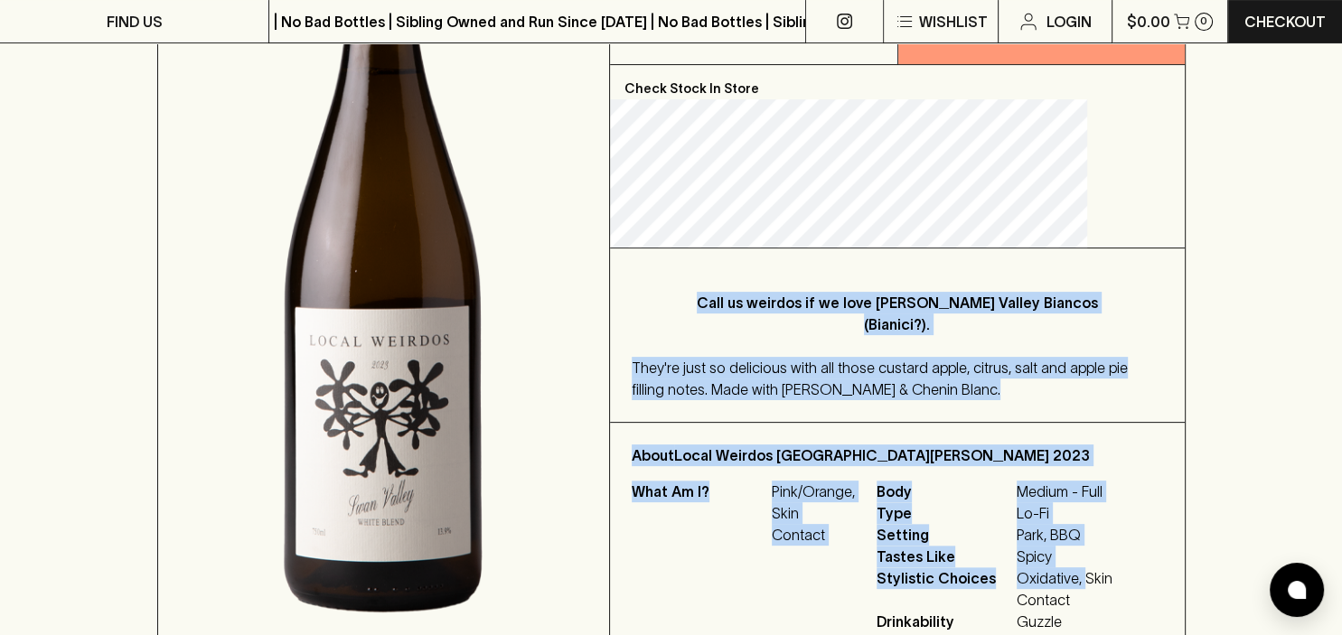
drag, startPoint x: 731, startPoint y: 263, endPoint x: 1141, endPoint y: 554, distance: 502.3
click at [1141, 554] on div "HOME SHOP Local Weirdos Big Valley Bianco 2023 $31.00 Add to wishlist 10% disco…" at bounding box center [671, 214] width 1342 height 1011
click at [1058, 381] on div "Call us weirdos if we love rich, Big Valley Biancos (Bianici?). They're just so…" at bounding box center [897, 336] width 575 height 174
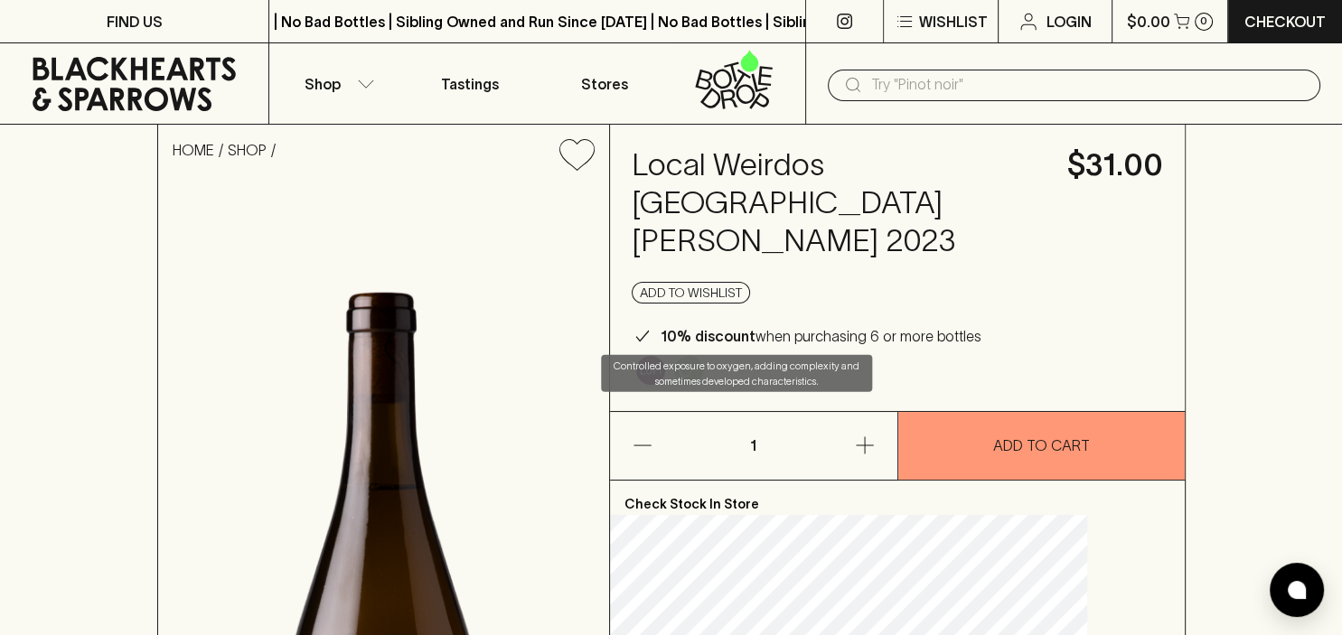
scroll to position [0, 0]
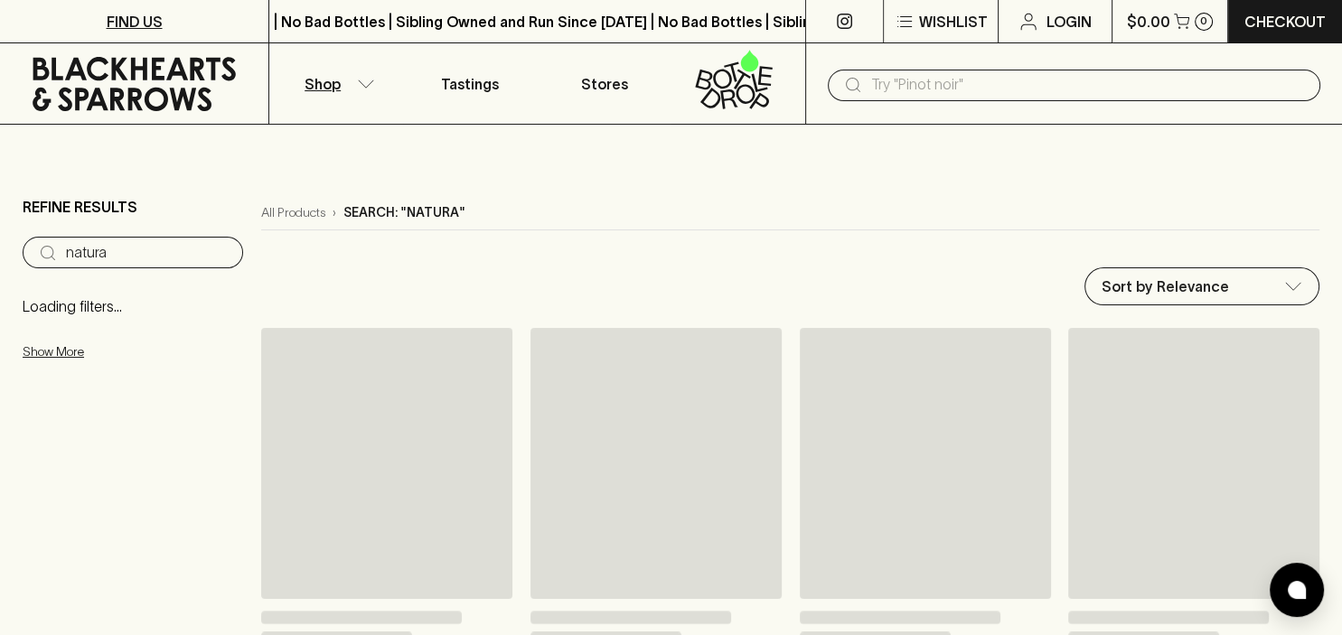
type input "natura"
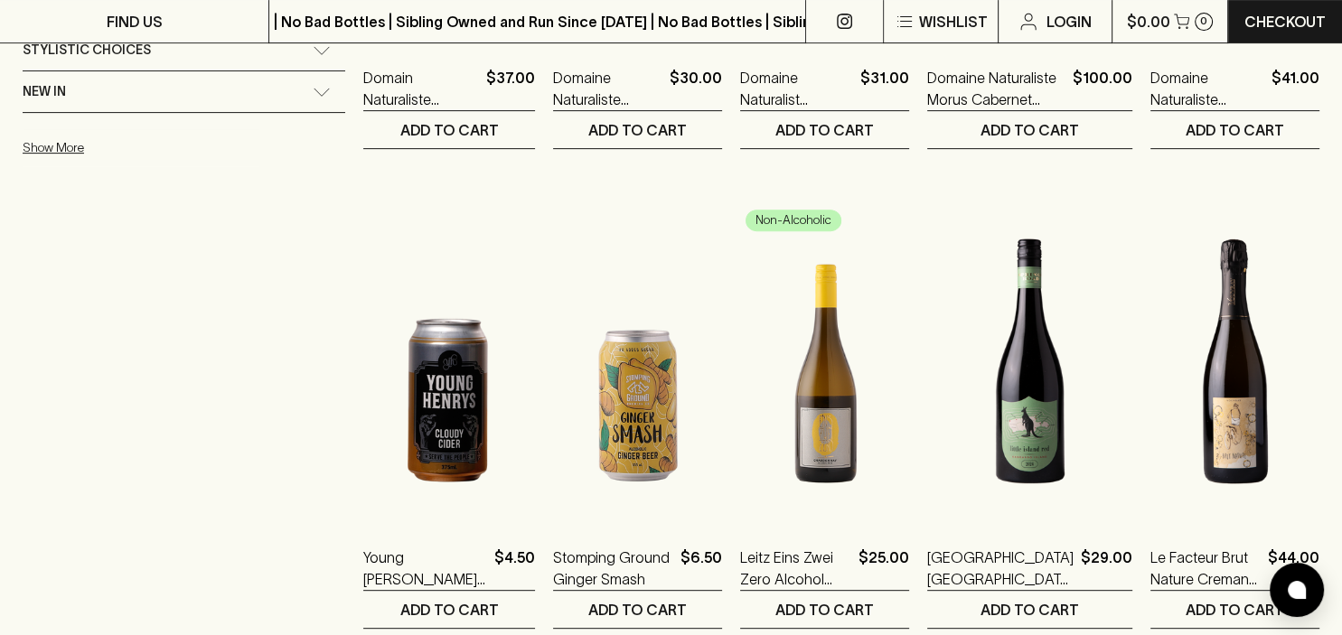
scroll to position [635, 0]
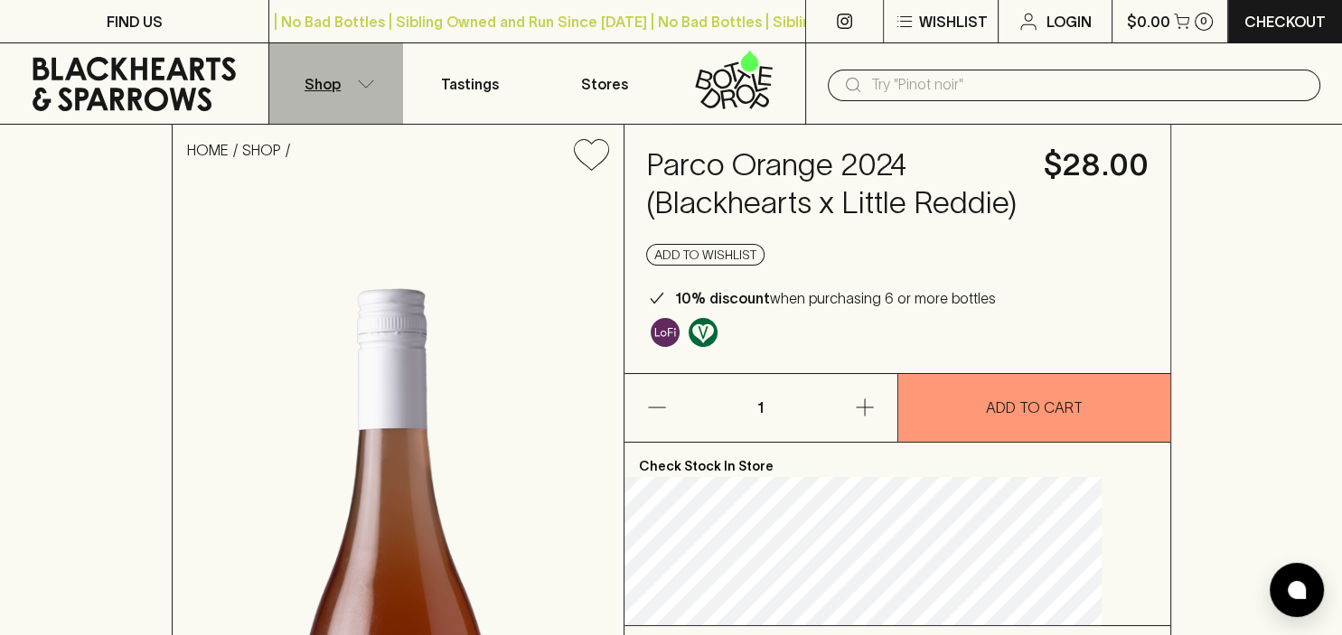
click at [352, 95] on button "Shop" at bounding box center [336, 83] width 134 height 80
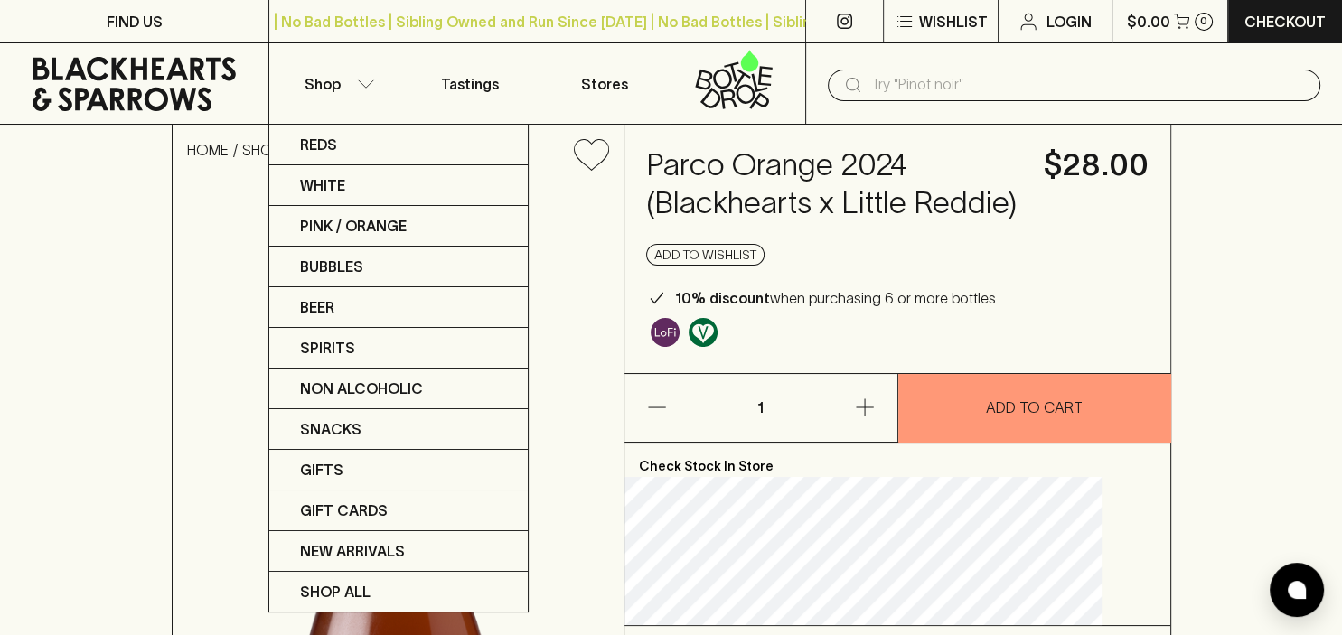
click at [1018, 269] on div at bounding box center [671, 317] width 1342 height 635
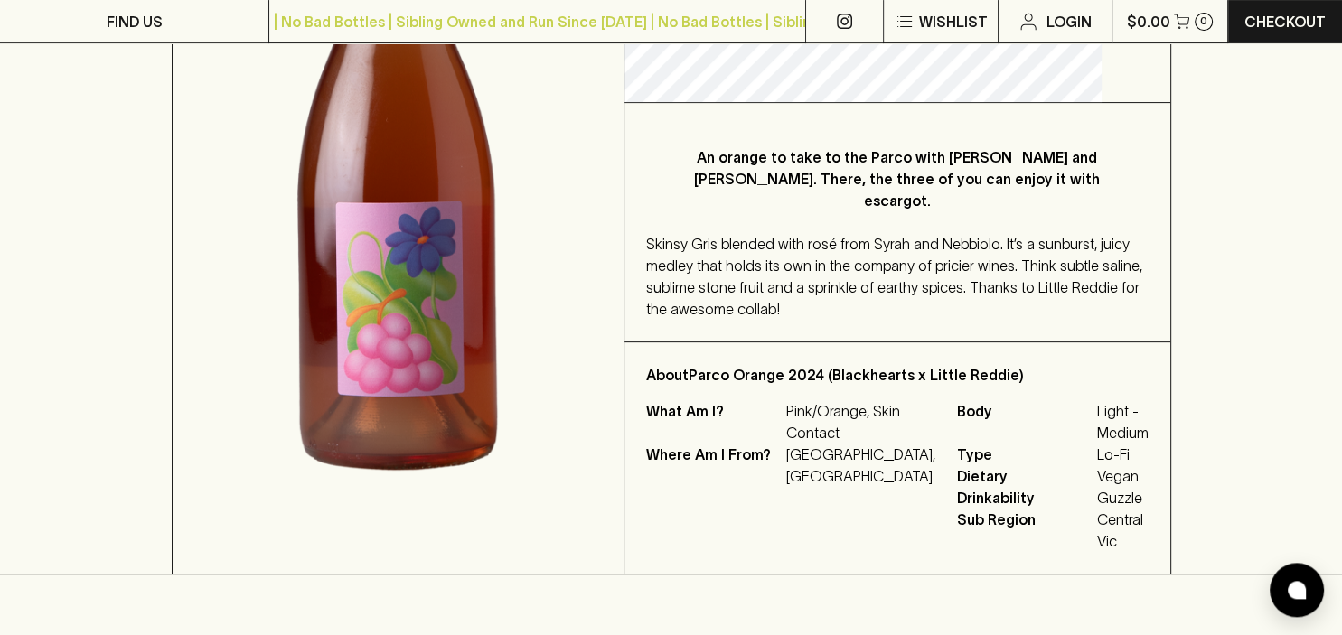
scroll to position [522, 0]
